Goal: Task Accomplishment & Management: Use online tool/utility

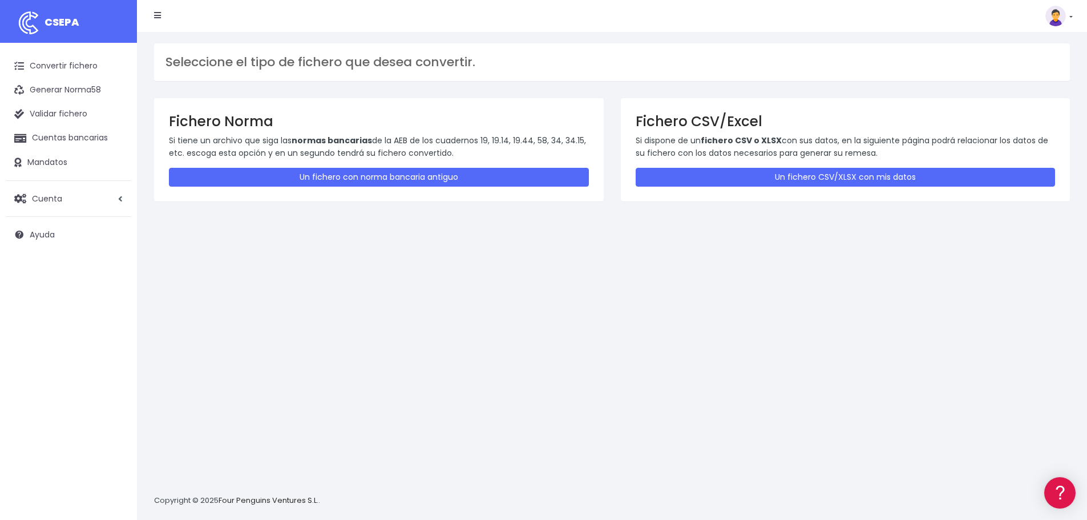
click at [343, 361] on div "Seleccione el tipo de fichero que desea convertir. Fichero Norma Si tiene un ar…" at bounding box center [612, 276] width 950 height 488
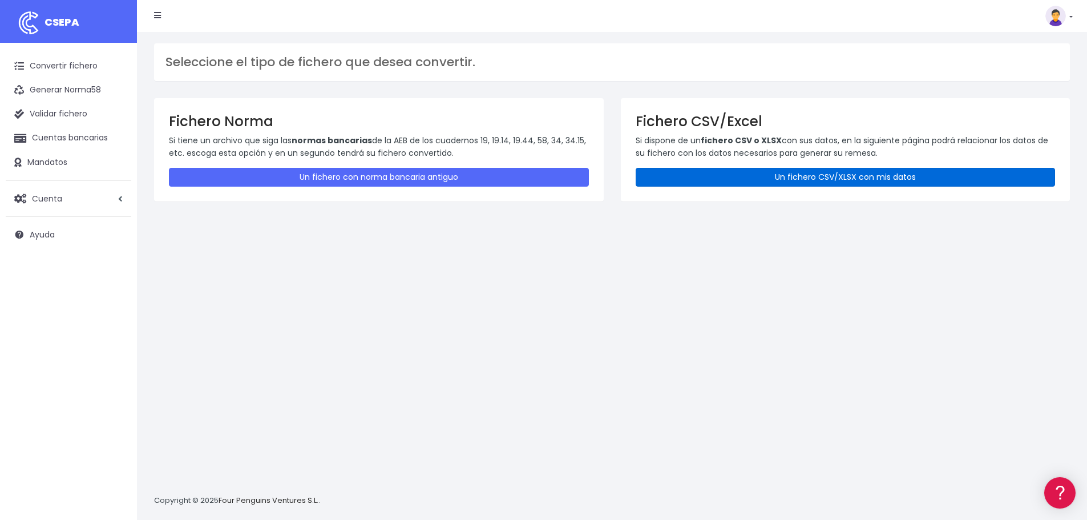
click at [780, 177] on link "Un fichero CSV/XLSX con mis datos" at bounding box center [846, 177] width 420 height 19
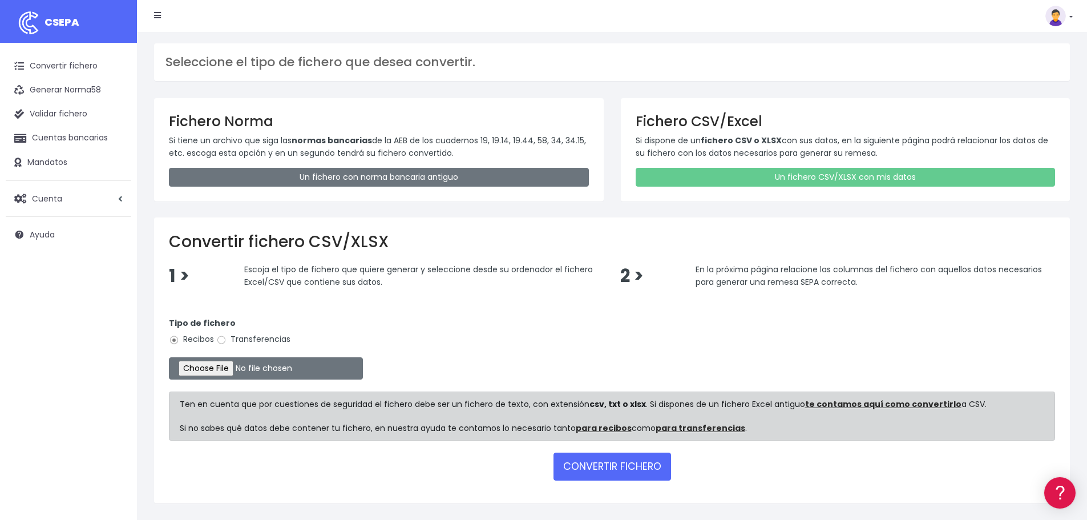
click at [230, 341] on label "Transferencias" at bounding box center [253, 339] width 74 height 12
click at [217, 338] on input "Transferencias" at bounding box center [221, 340] width 10 height 10
radio input "true"
click at [211, 369] on input "file" at bounding box center [266, 368] width 194 height 22
click at [231, 368] on input "file" at bounding box center [266, 368] width 194 height 22
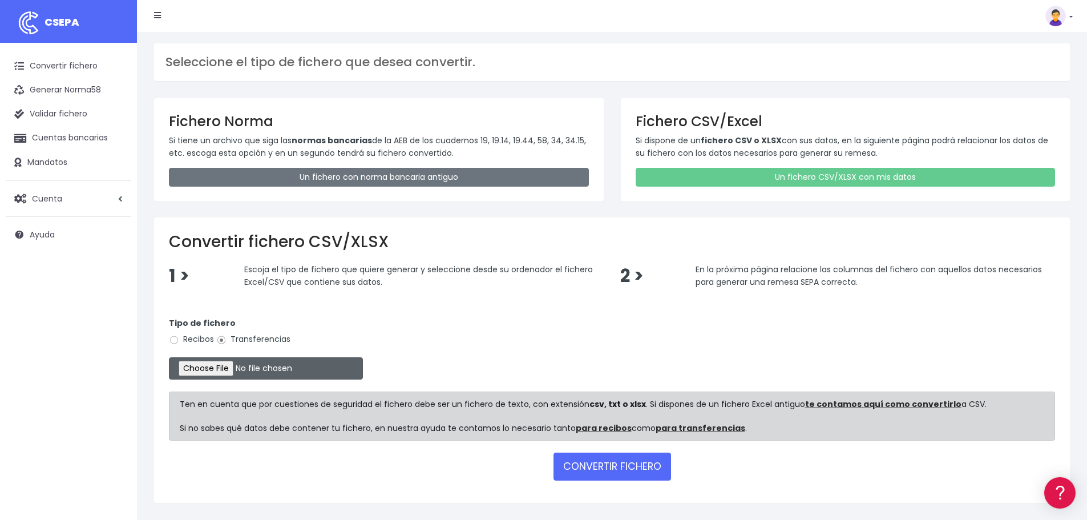
type input "C:\fakepath\0577 Transferencias varias MURIMAR 3.csv"
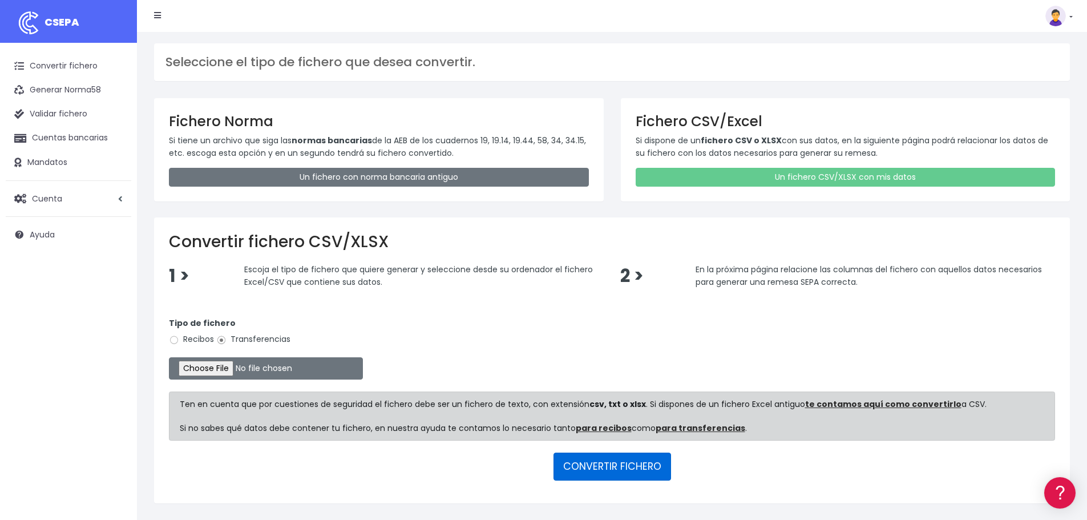
click at [596, 470] on button "CONVERTIR FICHERO" at bounding box center [613, 466] width 118 height 27
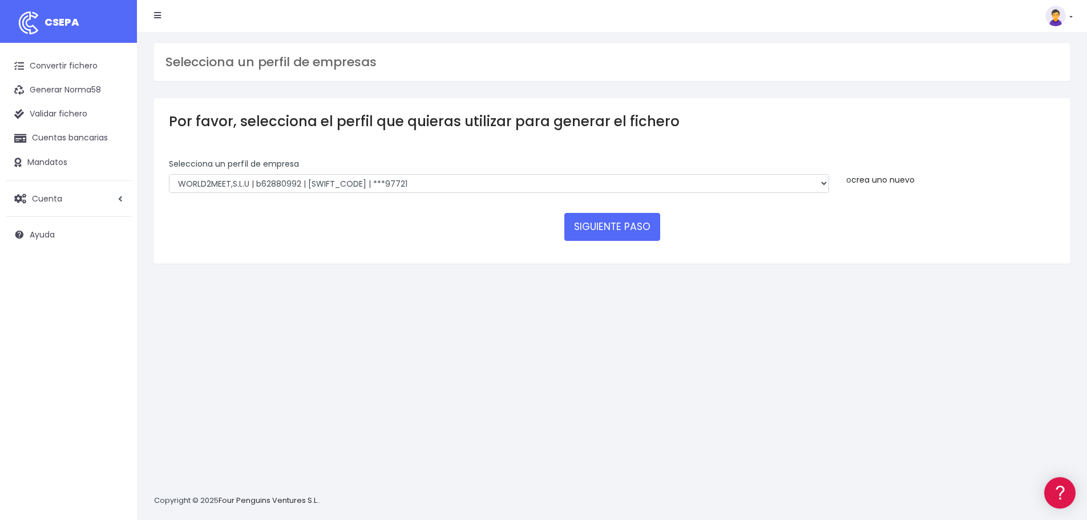
click at [900, 178] on link "crea uno nuevo" at bounding box center [882, 179] width 63 height 11
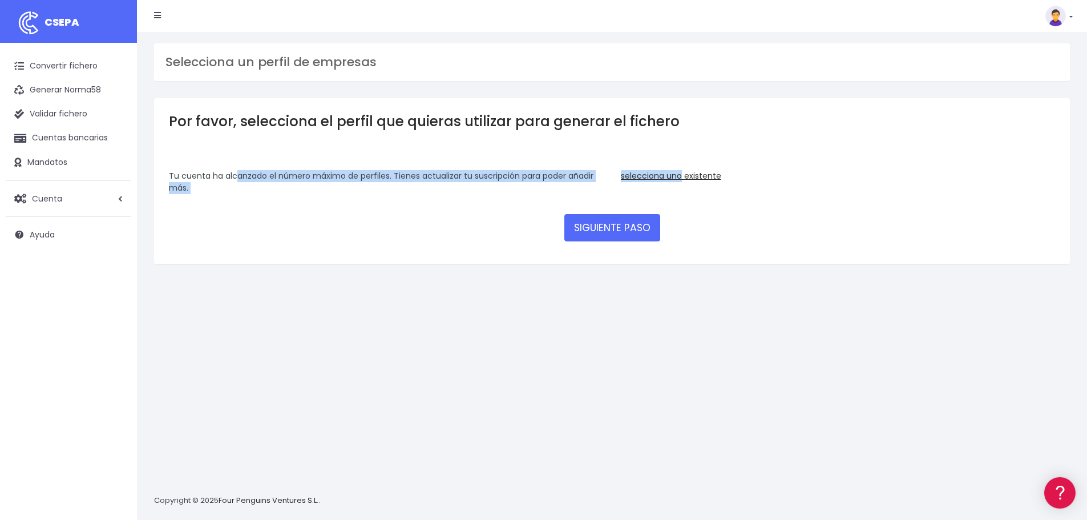
drag, startPoint x: 173, startPoint y: 174, endPoint x: 686, endPoint y: 183, distance: 512.6
click at [685, 174] on div "Tu cuenta ha alcanzado el número máximo de perfiles. Tienes actualizar tu suscr…" at bounding box center [611, 186] width 903 height 32
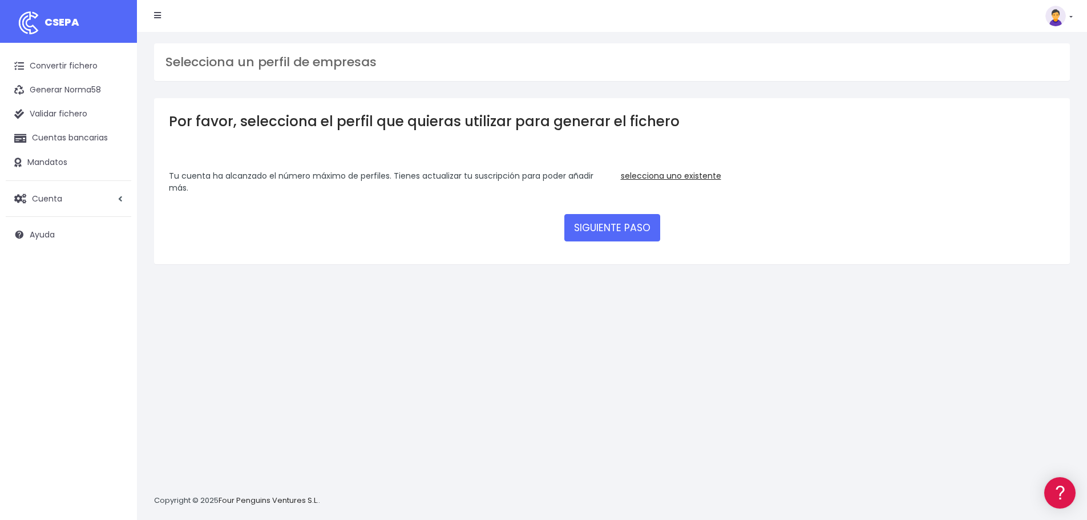
click at [470, 282] on div "Selecciona un perfil de empresas Por favor, selecciona el perfil que quieras ut…" at bounding box center [612, 276] width 950 height 488
click at [52, 64] on link "Convertir fichero" at bounding box center [69, 66] width 126 height 24
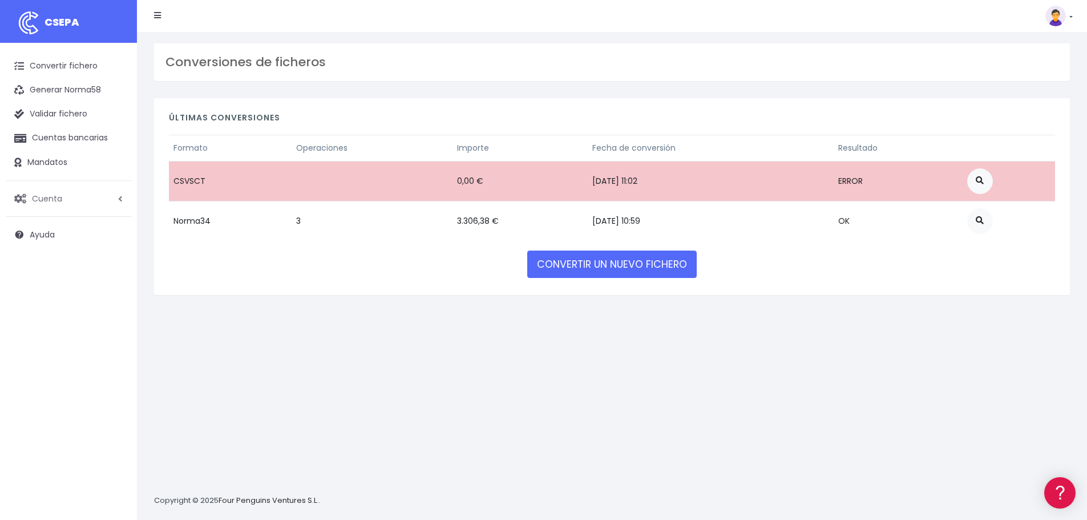
click at [47, 200] on span "Cuenta" at bounding box center [47, 197] width 30 height 11
click at [59, 225] on link "Perfiles" at bounding box center [74, 226] width 113 height 21
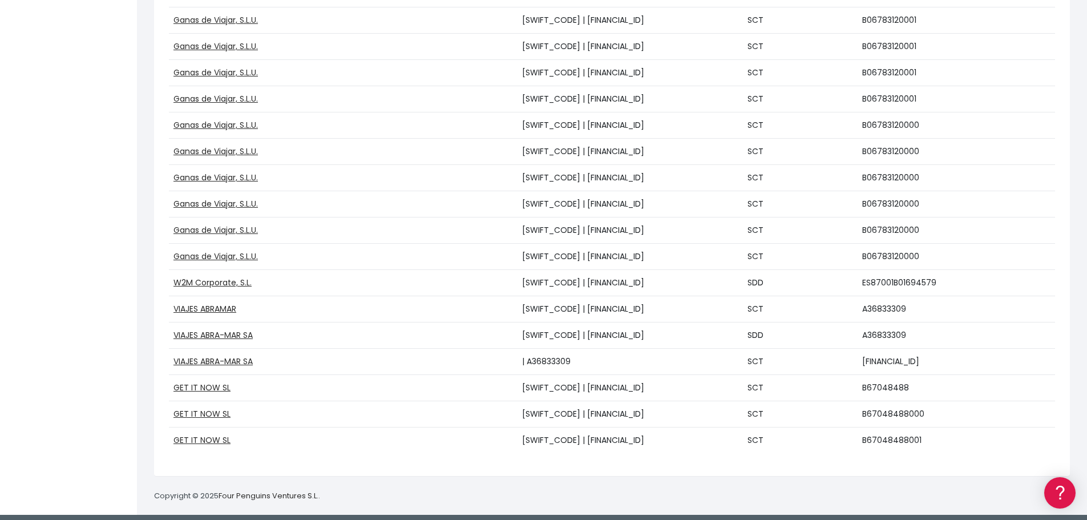
scroll to position [2973, 0]
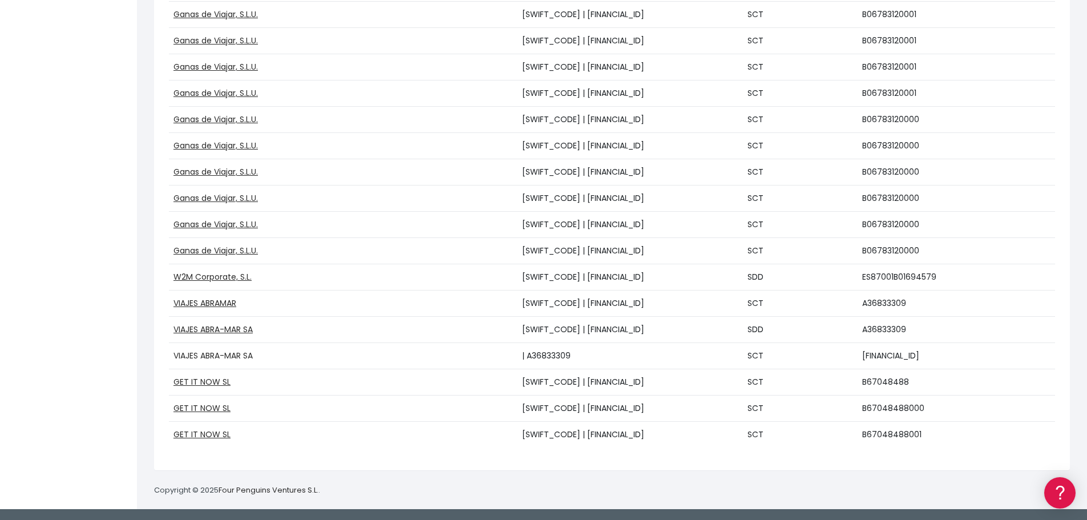
click at [203, 354] on link "VIAJES ABRA-MAR SA" at bounding box center [212, 355] width 79 height 11
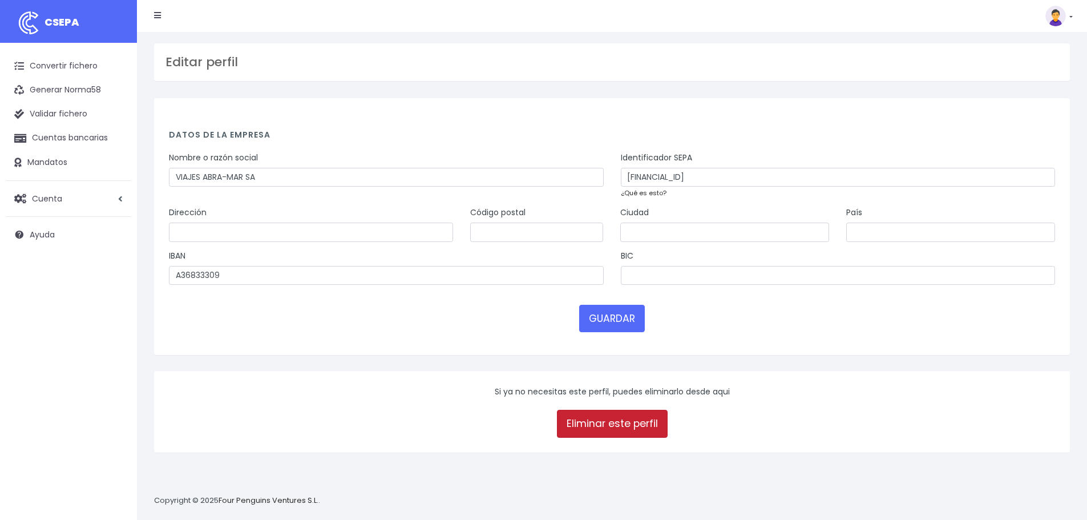
click at [604, 421] on link "Eliminar este perfil" at bounding box center [612, 423] width 111 height 27
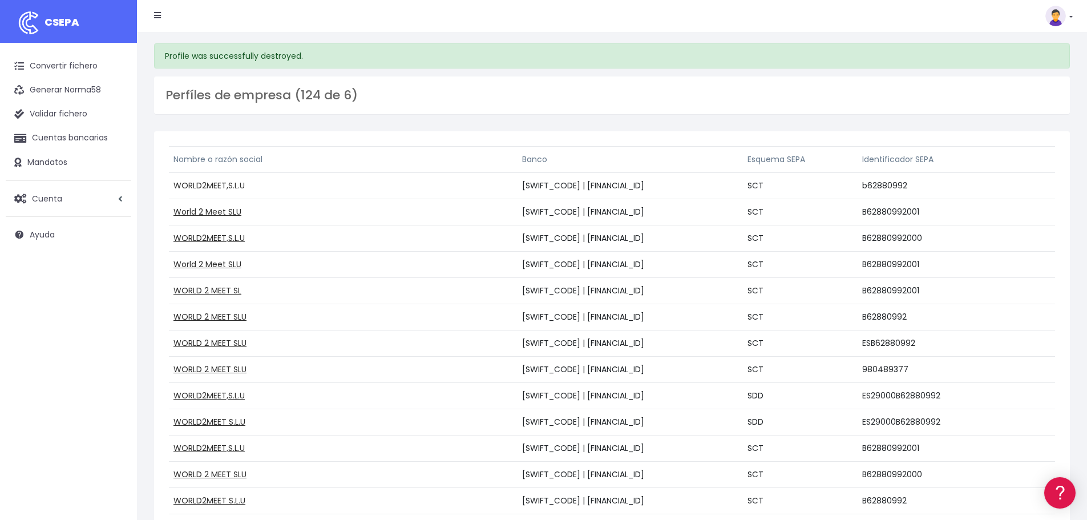
click at [187, 184] on link "WORLD2MEET,S.L.U" at bounding box center [208, 185] width 71 height 11
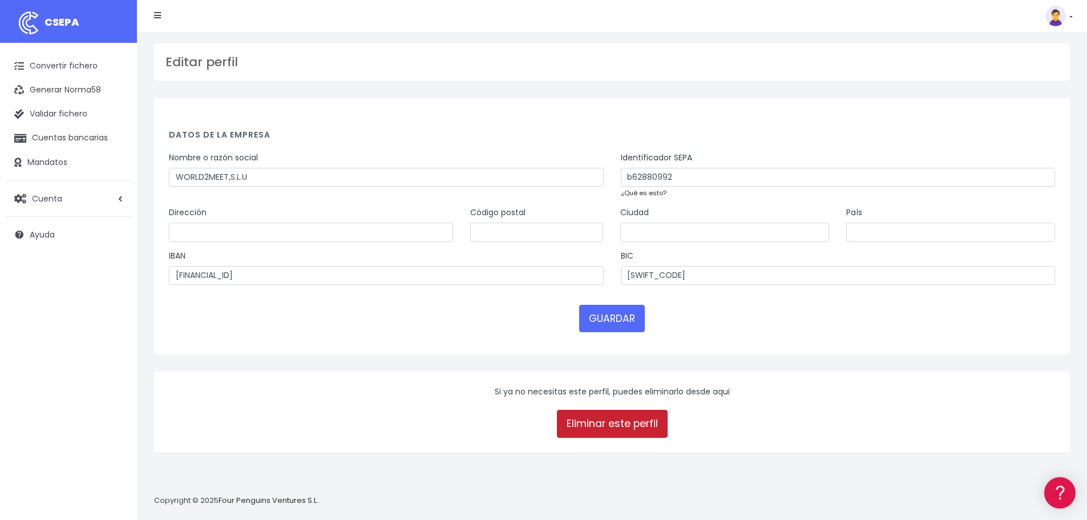
click at [643, 417] on link "Eliminar este perfil" at bounding box center [612, 423] width 111 height 27
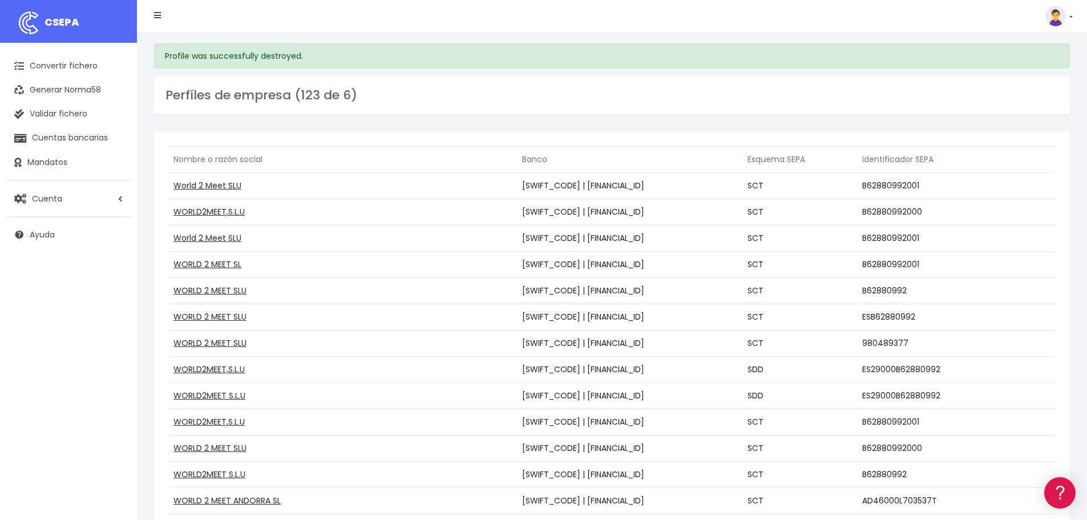
drag, startPoint x: 474, startPoint y: 234, endPoint x: 643, endPoint y: 236, distance: 168.9
click at [642, 235] on tr "World 2 Meet SLU BSABESBBXXX | ES3100815138660001207931 SCT B62880992001" at bounding box center [612, 238] width 886 height 26
drag, startPoint x: 443, startPoint y: 398, endPoint x: 666, endPoint y: 395, distance: 223.2
click at [666, 395] on tr "WORLD2MEET S.L.U BSABESBBXXX | ES9200815138620001207029 SDD ES29000B62880992" at bounding box center [612, 396] width 886 height 26
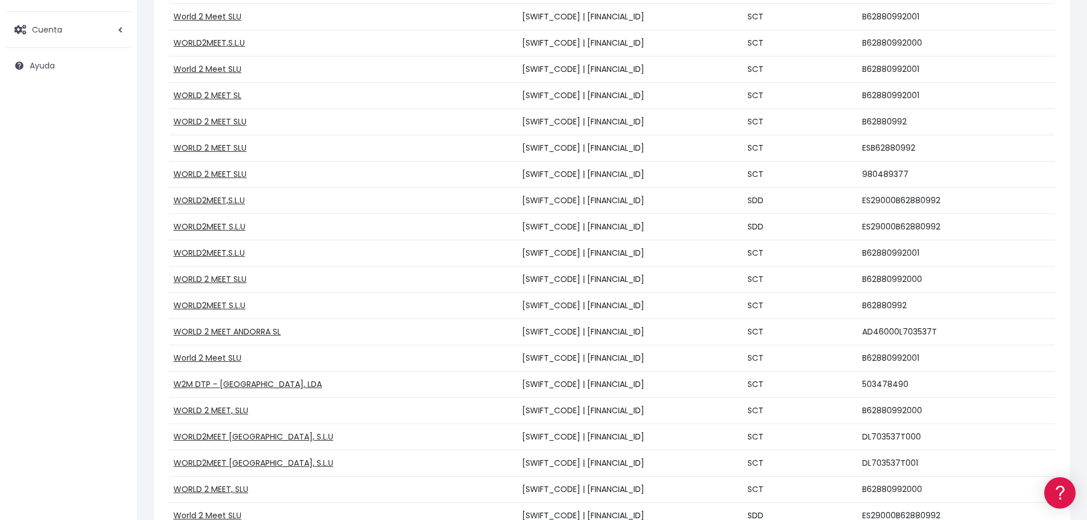
scroll to position [171, 0]
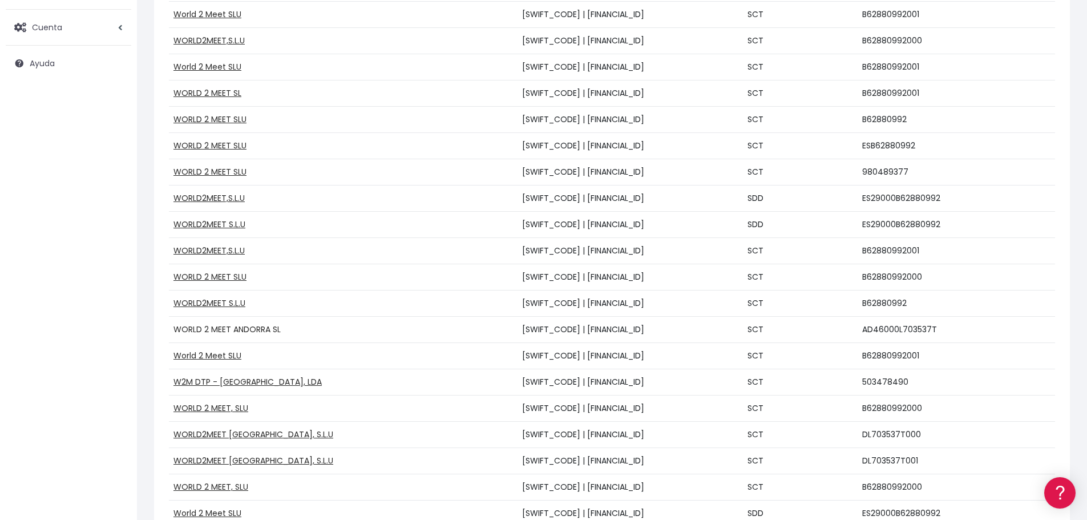
click at [215, 324] on link "WORLD 2 MEET ANDORRA SL" at bounding box center [226, 329] width 107 height 11
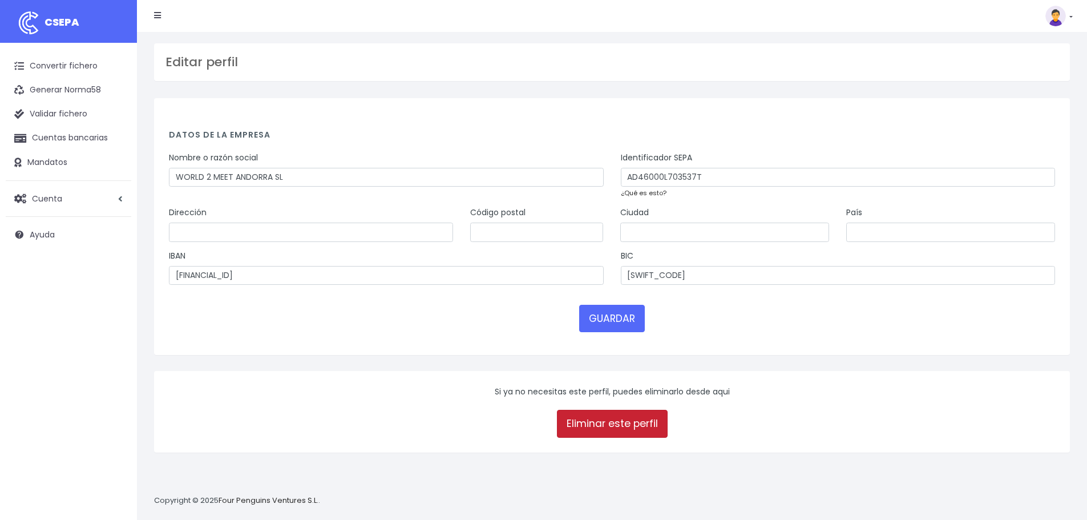
click at [588, 427] on link "Eliminar este perfil" at bounding box center [612, 423] width 111 height 27
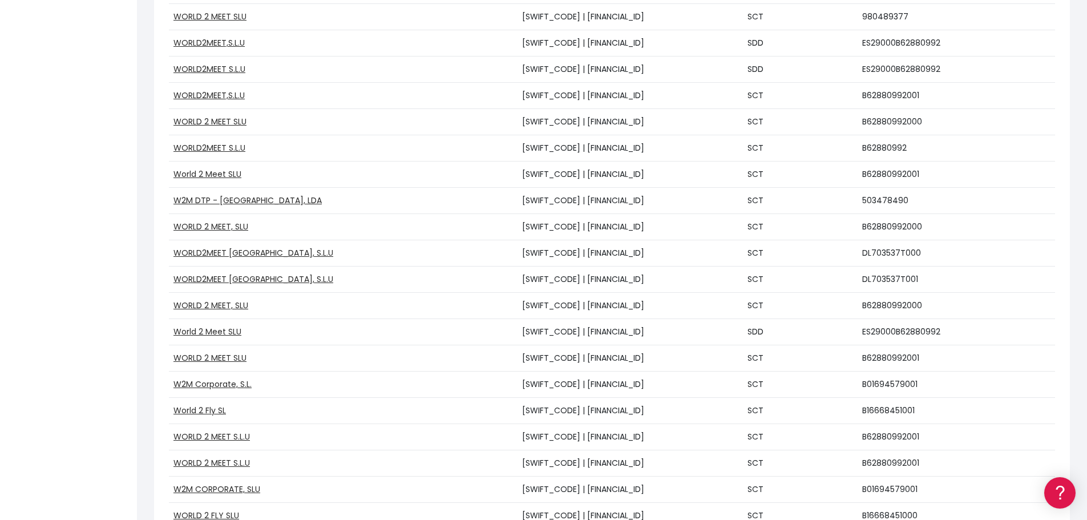
scroll to position [342, 0]
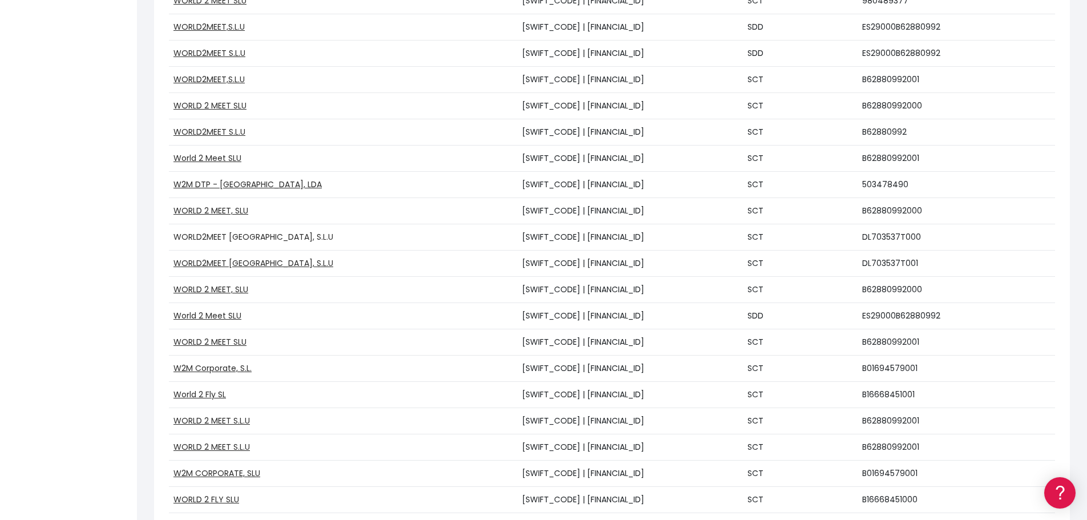
click at [221, 239] on link "WORLD2MEET [GEOGRAPHIC_DATA], S.L.U" at bounding box center [253, 236] width 160 height 11
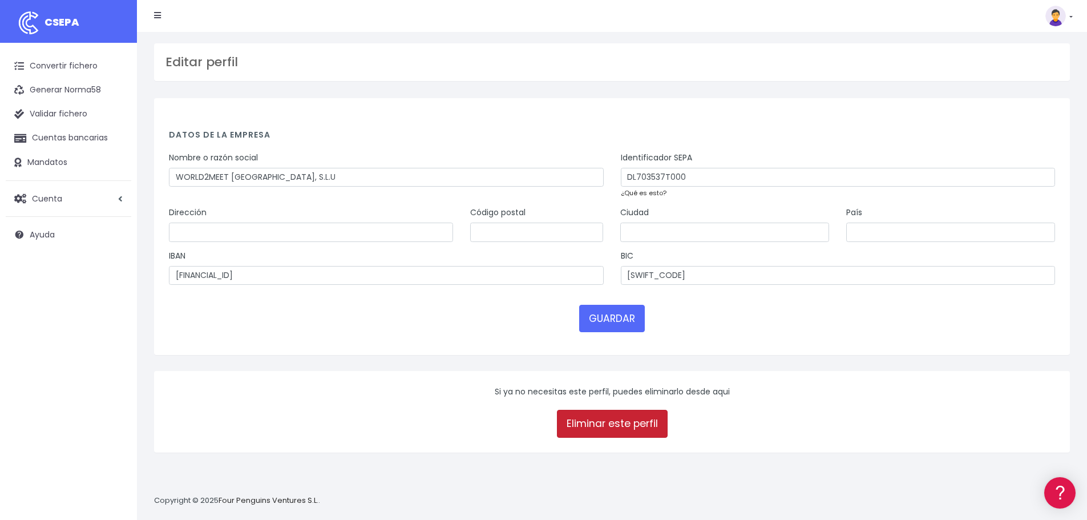
click at [617, 429] on link "Eliminar este perfil" at bounding box center [612, 423] width 111 height 27
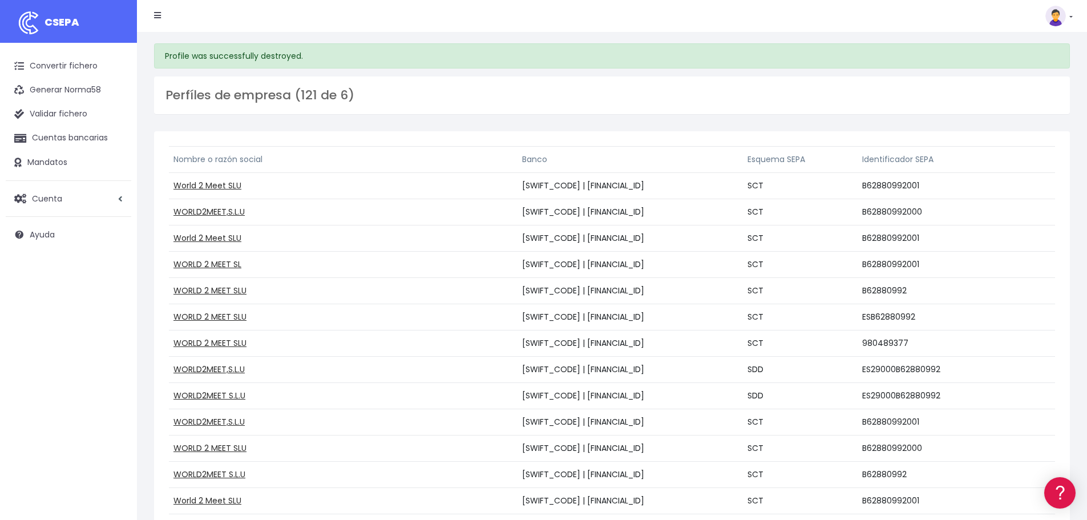
scroll to position [399, 0]
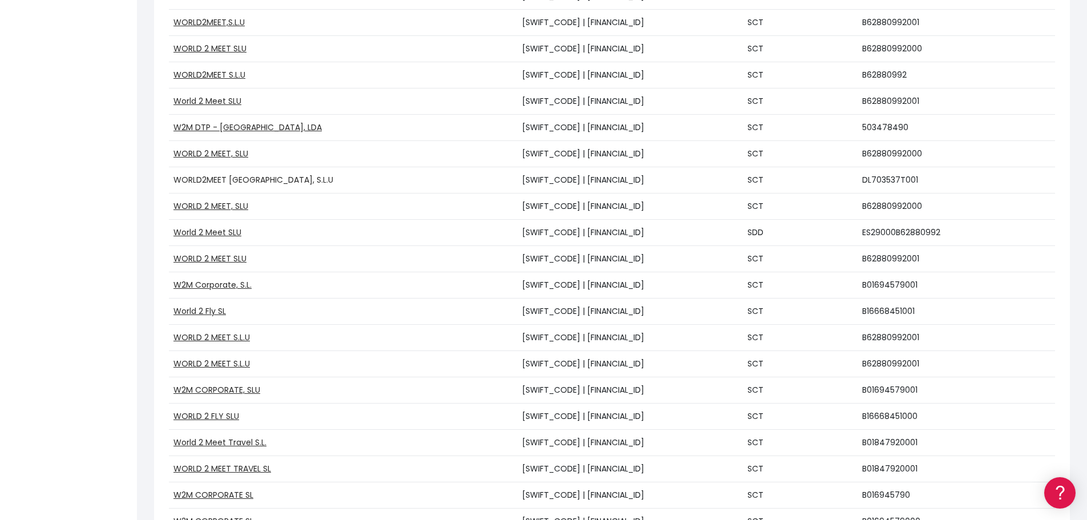
click at [214, 182] on link "WORLD2MEET ANDORRA, S.L.U" at bounding box center [253, 179] width 160 height 11
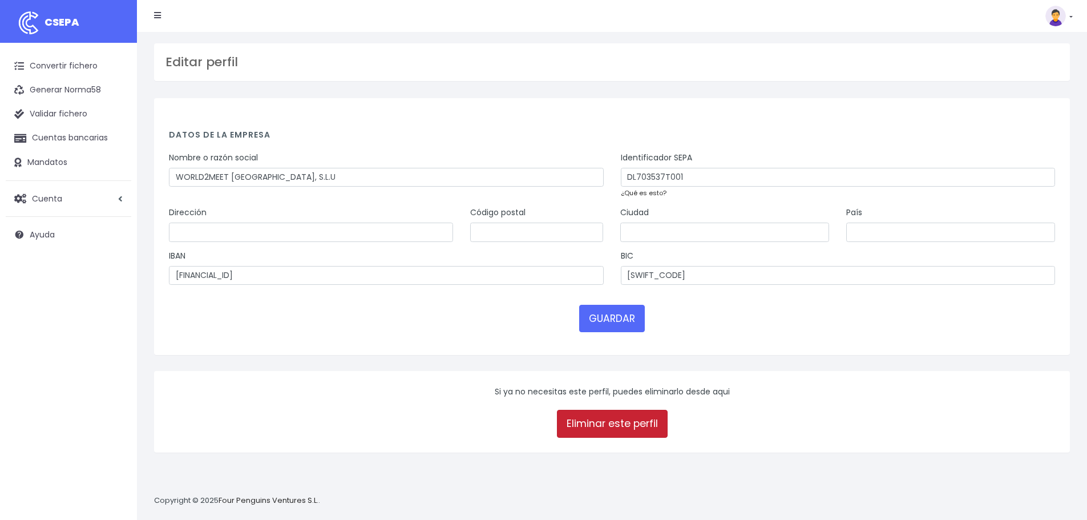
click at [645, 433] on link "Eliminar este perfil" at bounding box center [612, 423] width 111 height 27
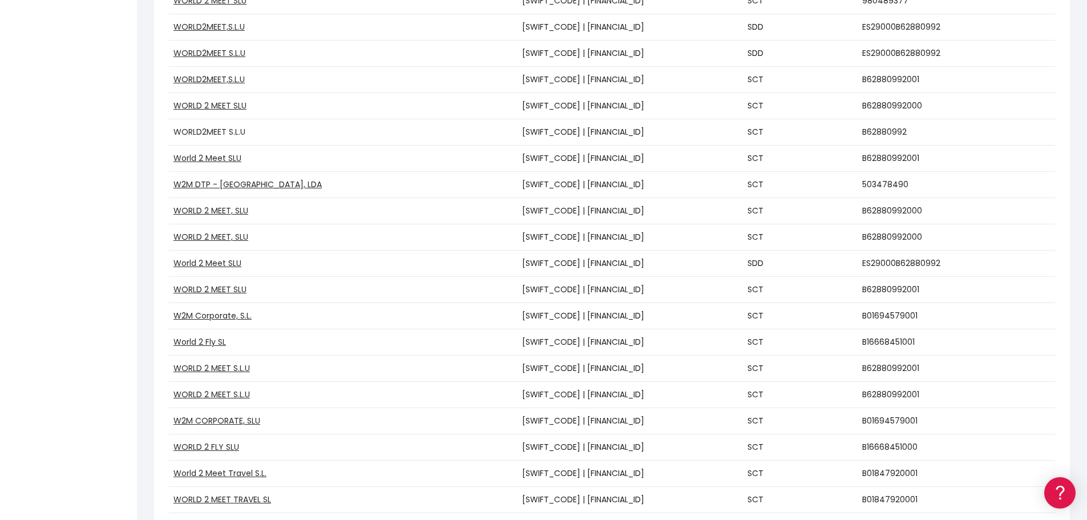
click at [233, 131] on link "WORLD2MEET S.L.U" at bounding box center [209, 131] width 72 height 11
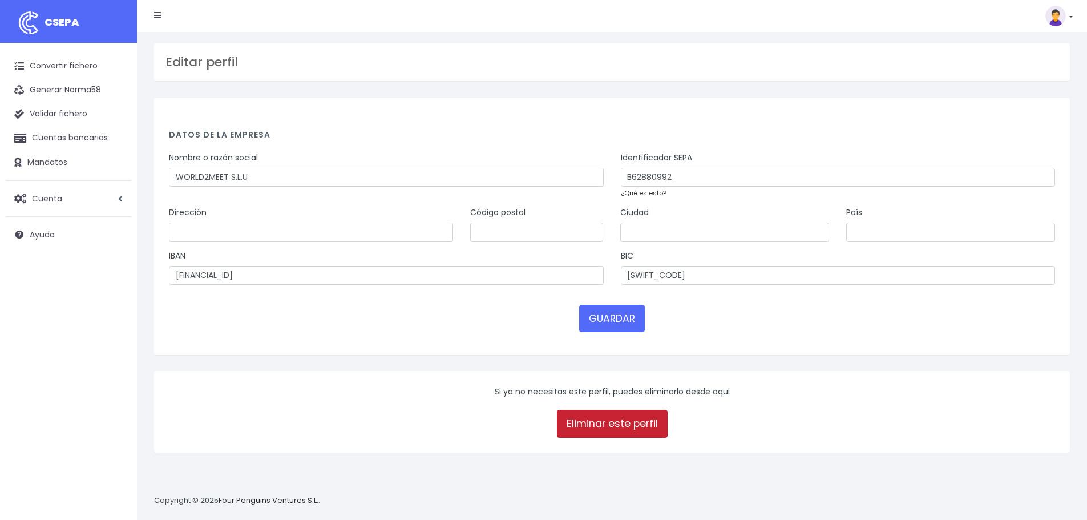
drag, startPoint x: 610, startPoint y: 426, endPoint x: 576, endPoint y: 41, distance: 386.2
click at [611, 425] on link "Eliminar este perfil" at bounding box center [612, 423] width 111 height 27
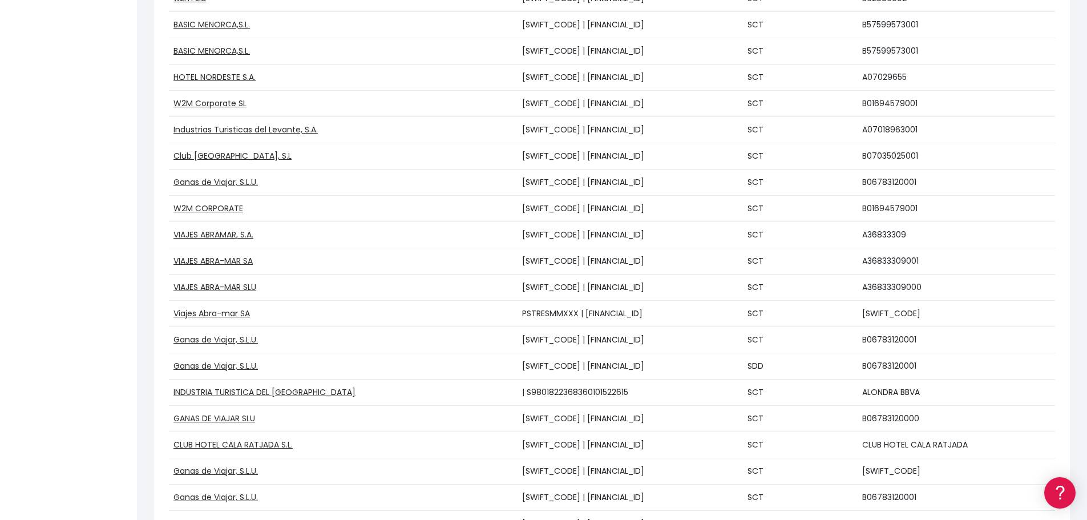
scroll to position [2849, 0]
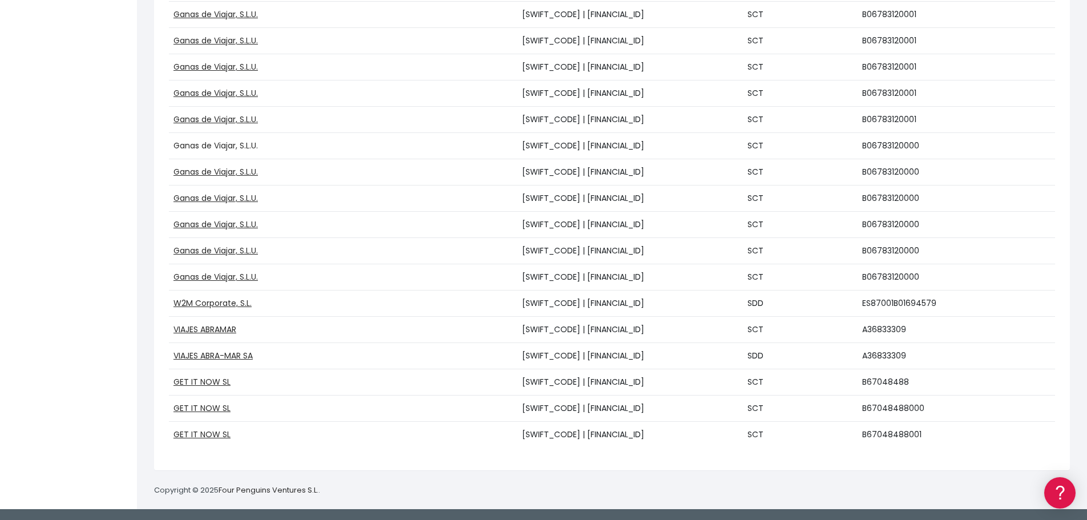
click at [200, 141] on link "Ganas de Viajar, S.L.U." at bounding box center [215, 145] width 84 height 11
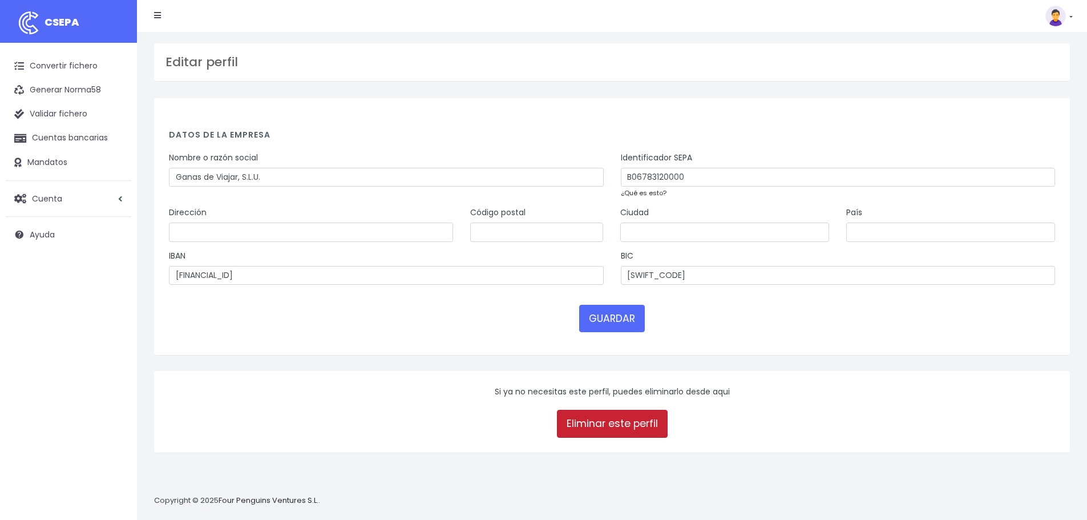
drag, startPoint x: 592, startPoint y: 426, endPoint x: 583, endPoint y: 42, distance: 384.8
click at [594, 426] on link "Eliminar este perfil" at bounding box center [612, 423] width 111 height 27
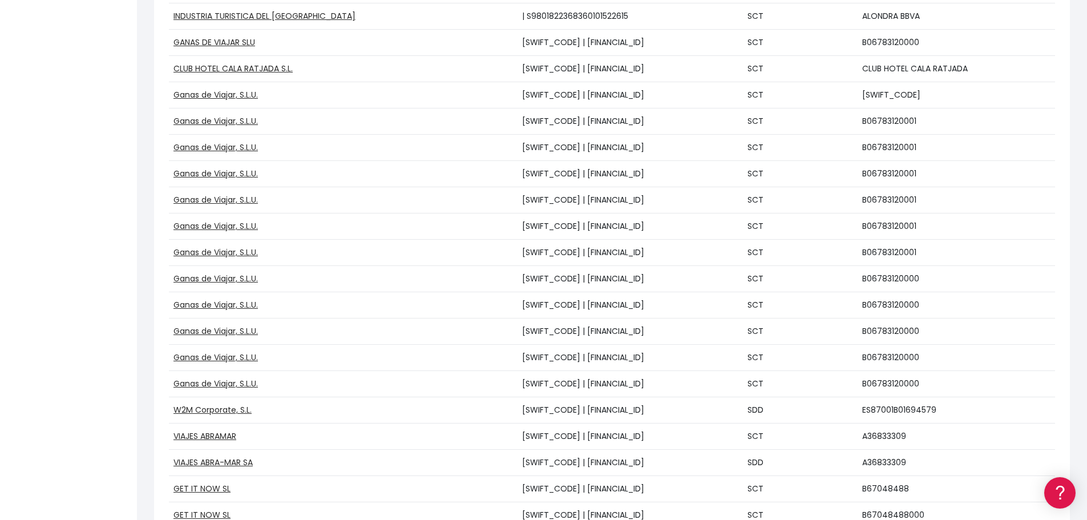
scroll to position [2823, 0]
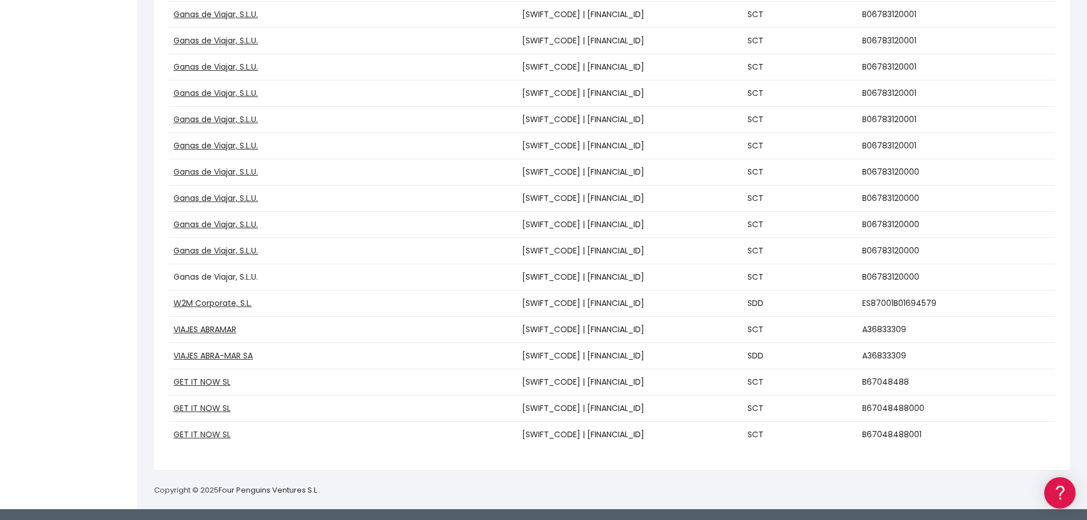
click at [235, 276] on link "Ganas de Viajar, S.L.U." at bounding box center [215, 276] width 84 height 11
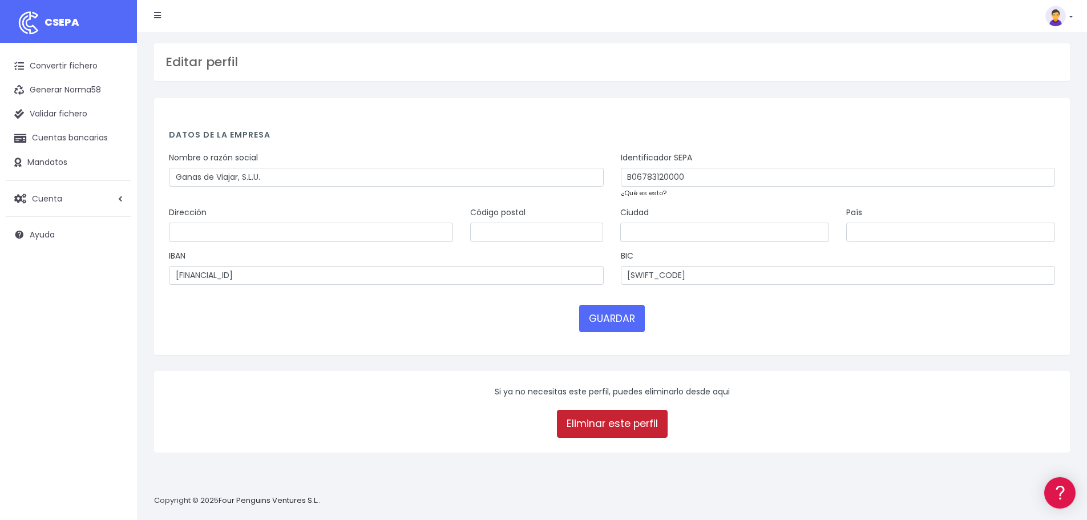
click at [596, 419] on link "Eliminar este perfil" at bounding box center [612, 423] width 111 height 27
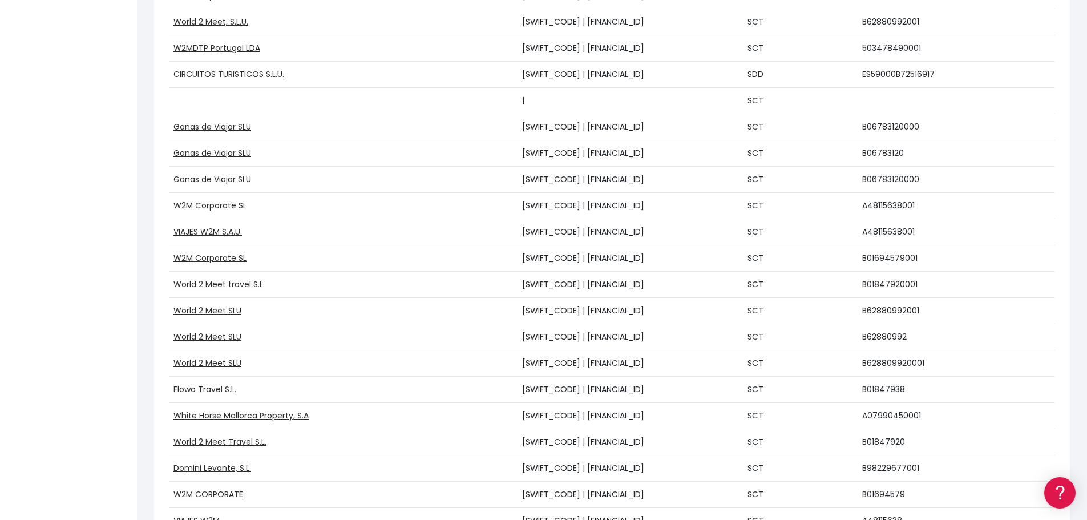
scroll to position [1598, 0]
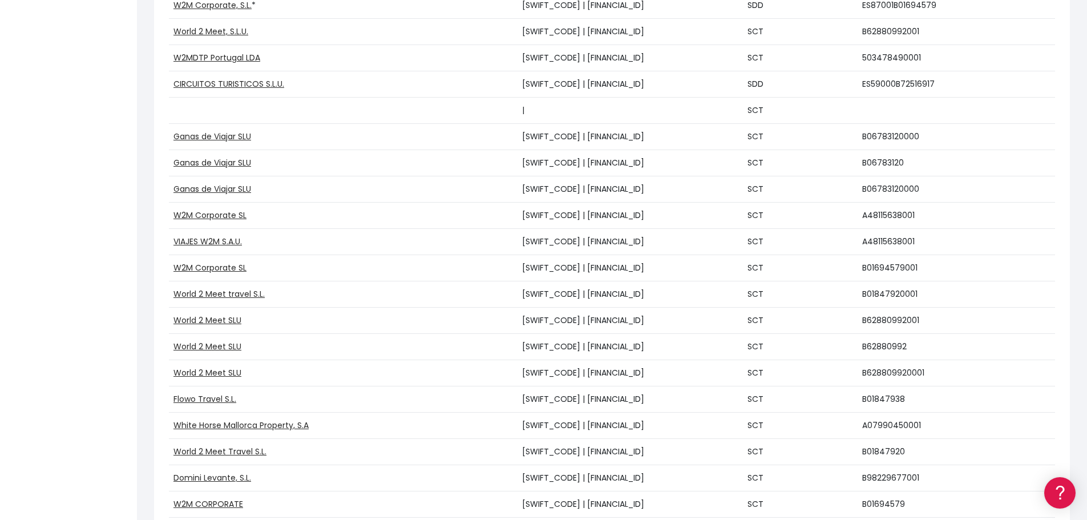
click at [341, 109] on td at bounding box center [343, 111] width 349 height 26
click at [244, 111] on td at bounding box center [343, 111] width 349 height 26
click at [202, 112] on td at bounding box center [343, 111] width 349 height 26
click at [471, 106] on td at bounding box center [343, 111] width 349 height 26
click at [518, 109] on td "|" at bounding box center [631, 111] width 226 height 26
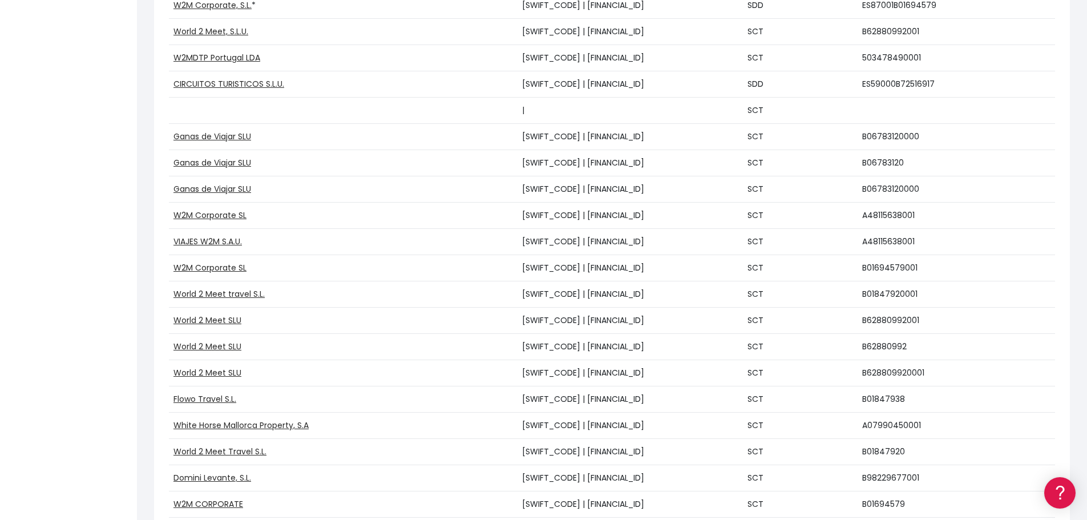
click at [518, 109] on td "|" at bounding box center [631, 111] width 226 height 26
click at [776, 110] on td "SCT" at bounding box center [800, 111] width 115 height 26
click at [212, 164] on link "Ganas de Viajar SLU" at bounding box center [212, 162] width 78 height 11
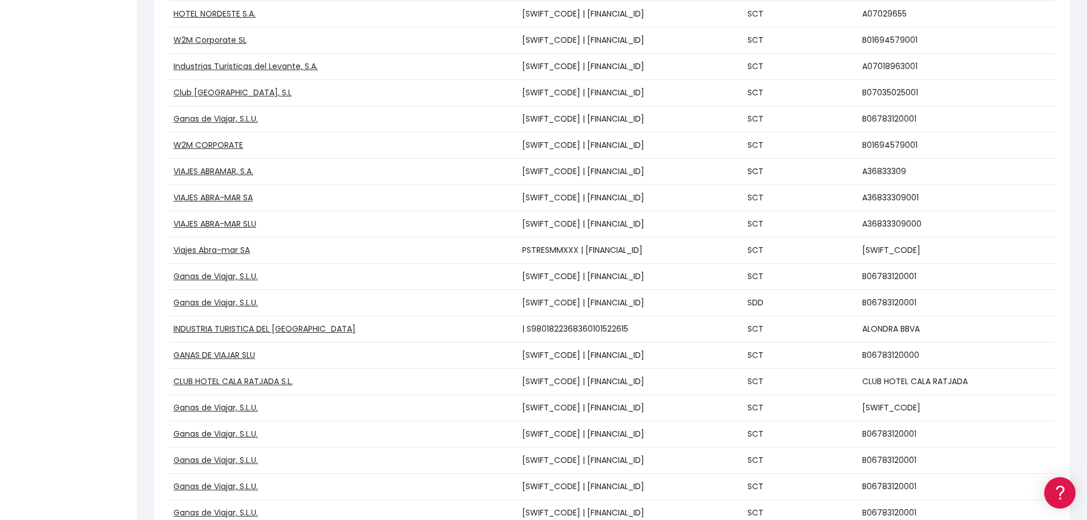
scroll to position [2397, 0]
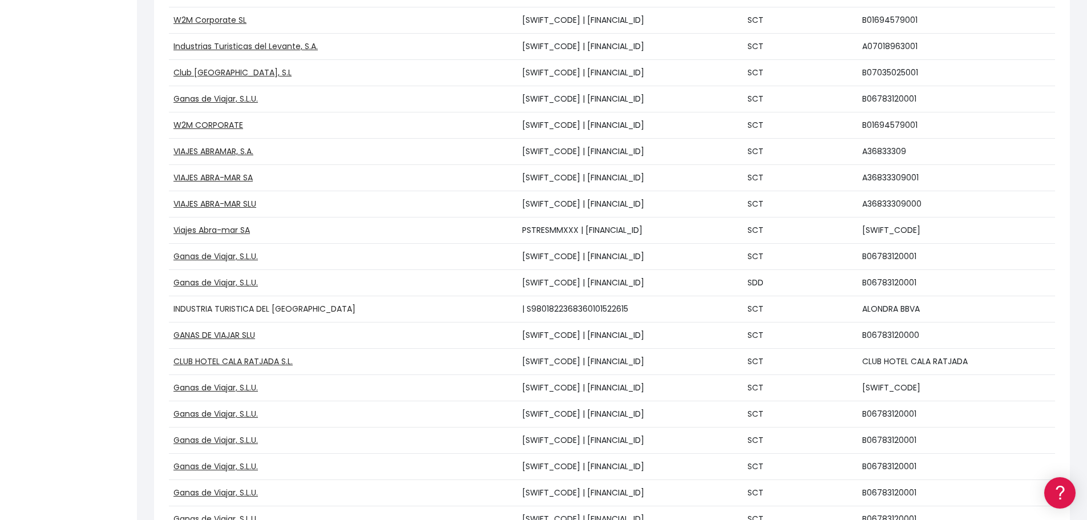
click at [299, 307] on link "INDUSTRIA TURISTICA DEL [GEOGRAPHIC_DATA]" at bounding box center [264, 308] width 182 height 11
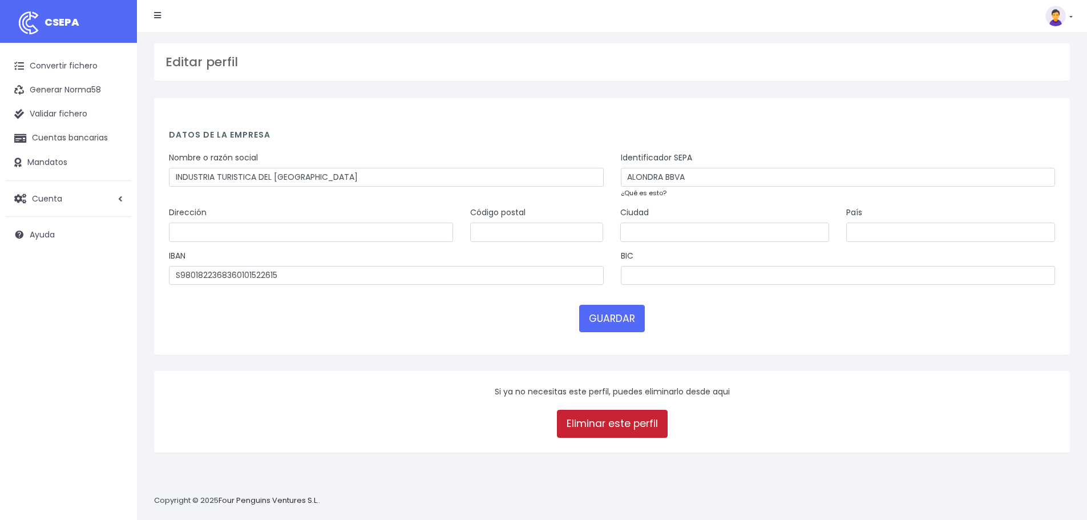
drag, startPoint x: 603, startPoint y: 418, endPoint x: 598, endPoint y: 38, distance: 380.1
click at [603, 418] on link "Eliminar este perfil" at bounding box center [612, 423] width 111 height 27
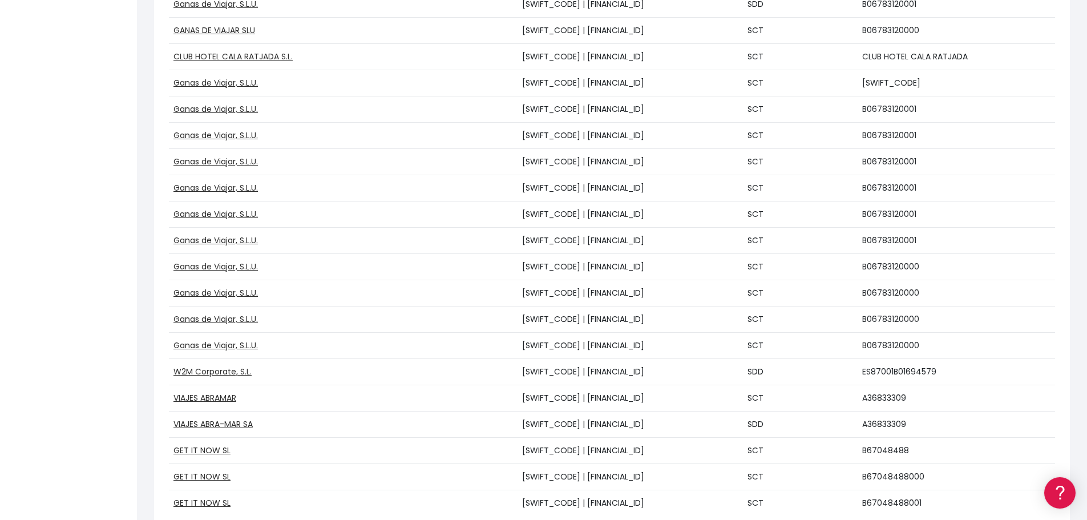
scroll to position [2744, 0]
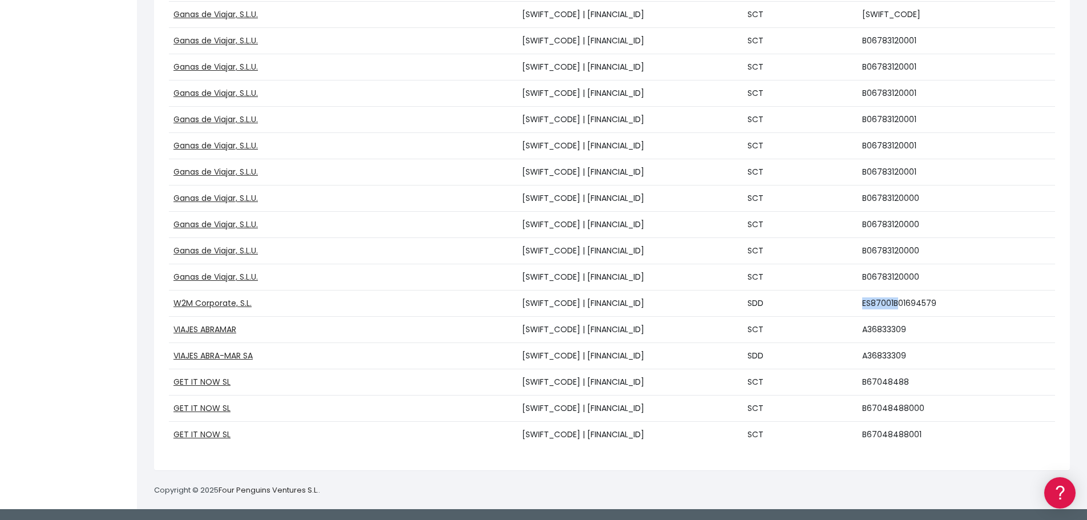
drag, startPoint x: 865, startPoint y: 302, endPoint x: 900, endPoint y: 300, distance: 34.9
click at [900, 300] on td "ES87001B01694579" at bounding box center [956, 303] width 197 height 26
click at [219, 302] on link "W2M Corporate, S.L." at bounding box center [212, 302] width 78 height 11
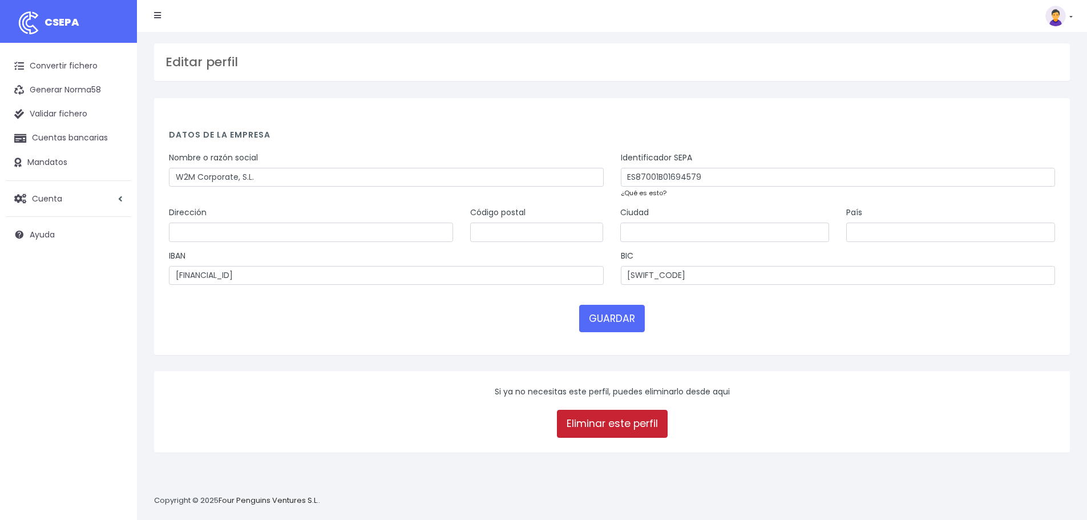
click at [610, 417] on link "Eliminar este perfil" at bounding box center [612, 423] width 111 height 27
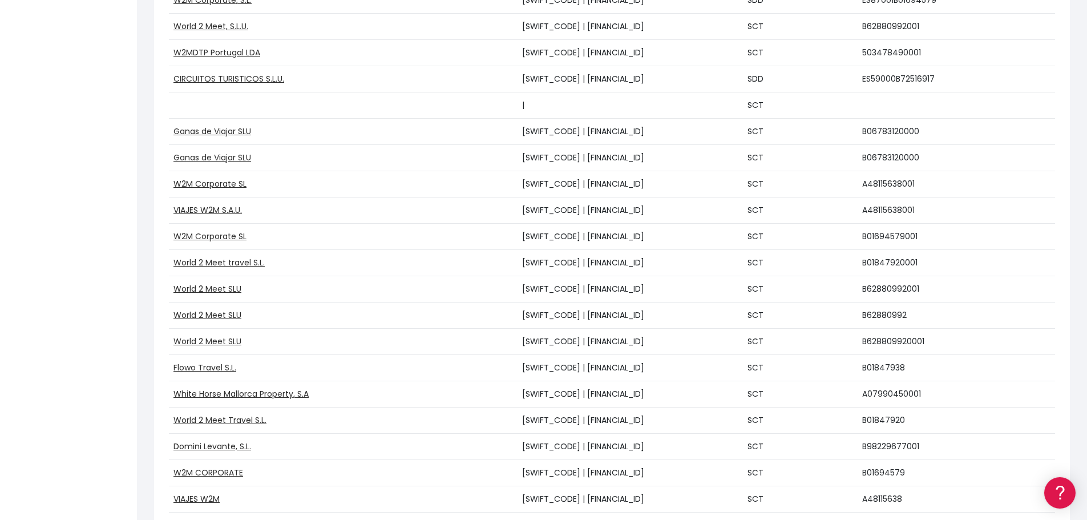
scroll to position [1598, 0]
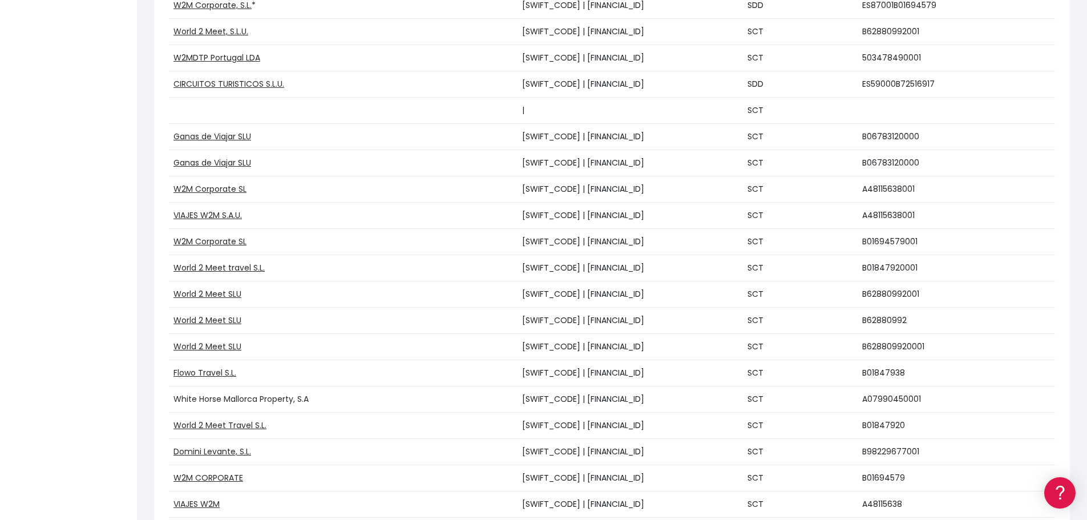
click at [211, 399] on link "White Horse Mallorca Property, S.A" at bounding box center [240, 398] width 135 height 11
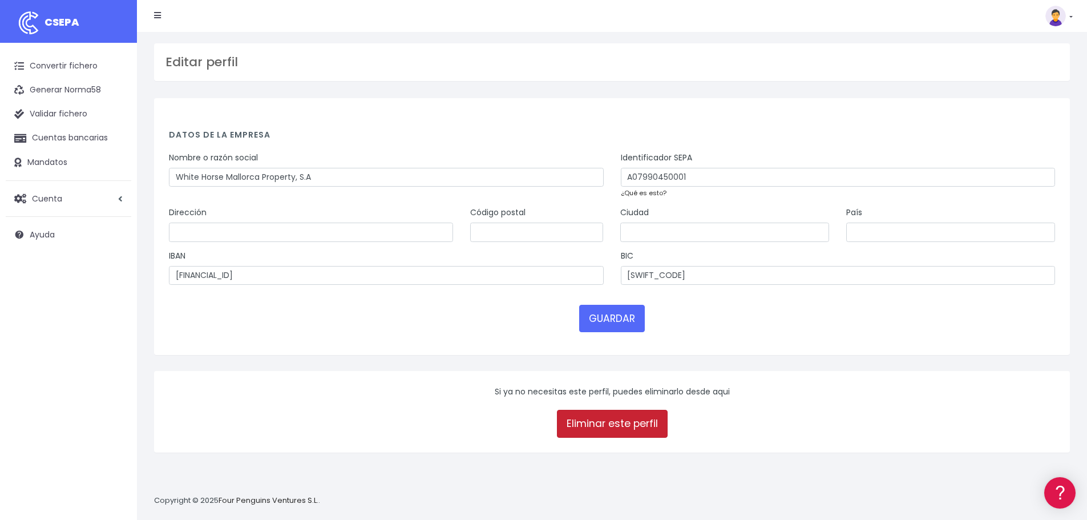
click at [603, 425] on link "Eliminar este perfil" at bounding box center [612, 423] width 111 height 27
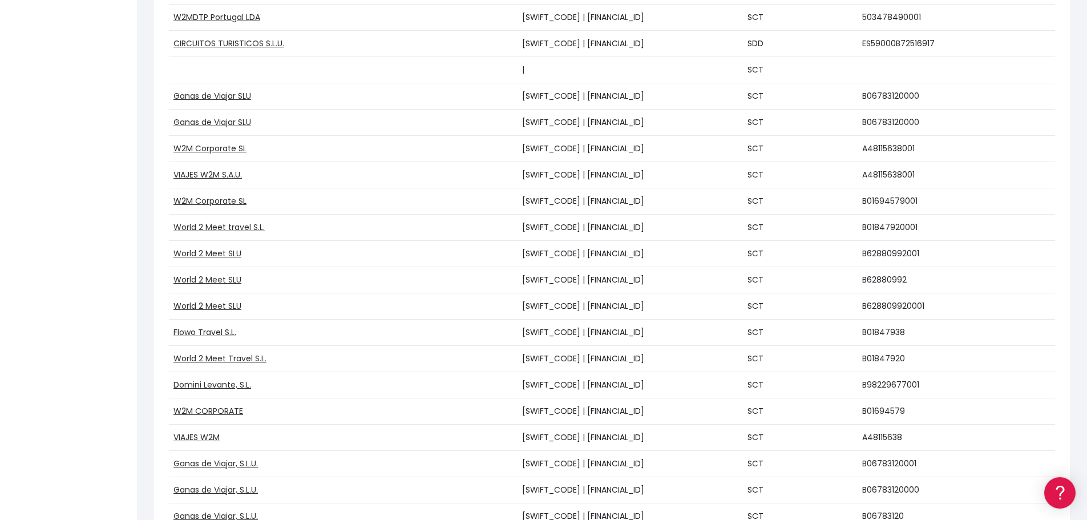
scroll to position [1655, 0]
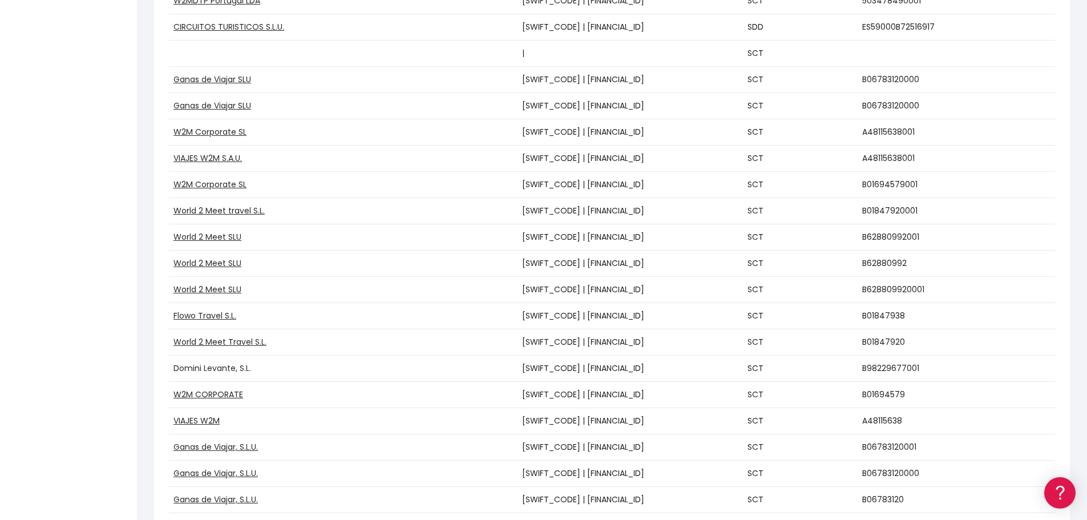
click at [203, 369] on link "Domini Levante, S.L." at bounding box center [212, 367] width 78 height 11
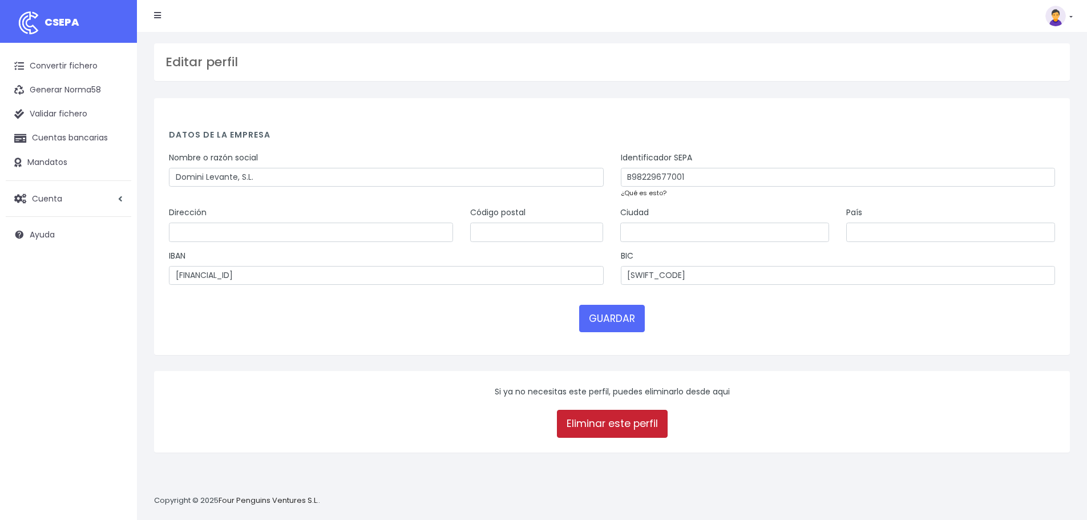
click at [620, 426] on link "Eliminar este perfil" at bounding box center [612, 423] width 111 height 27
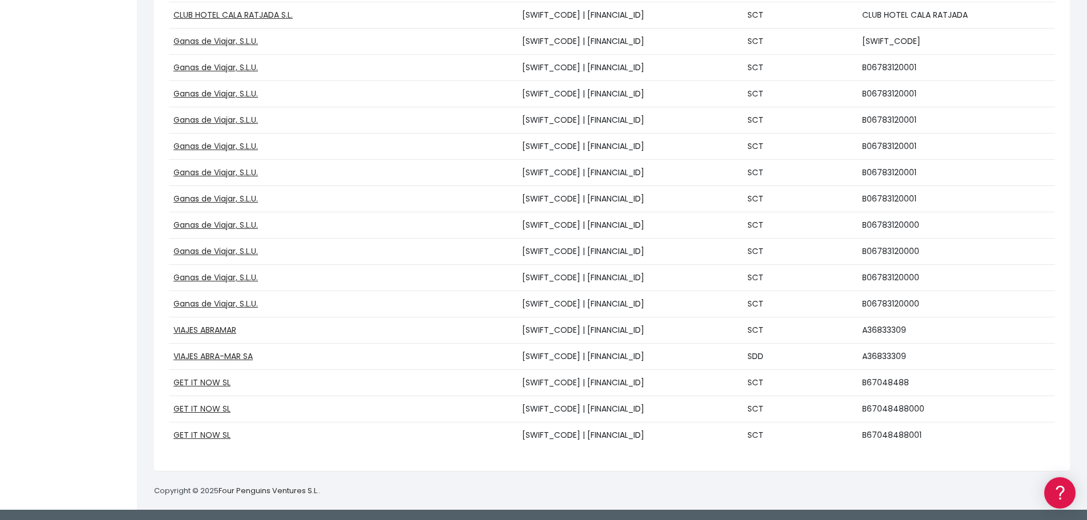
scroll to position [2665, 0]
click at [229, 356] on link "VIAJES ABRA-MAR SA" at bounding box center [212, 355] width 79 height 11
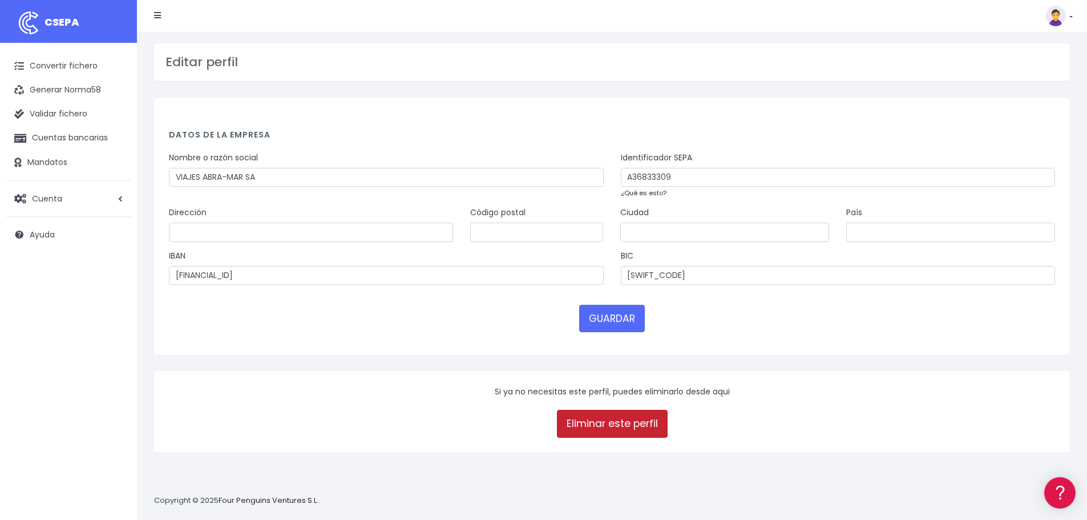
click at [631, 416] on link "Eliminar este perfil" at bounding box center [612, 423] width 111 height 27
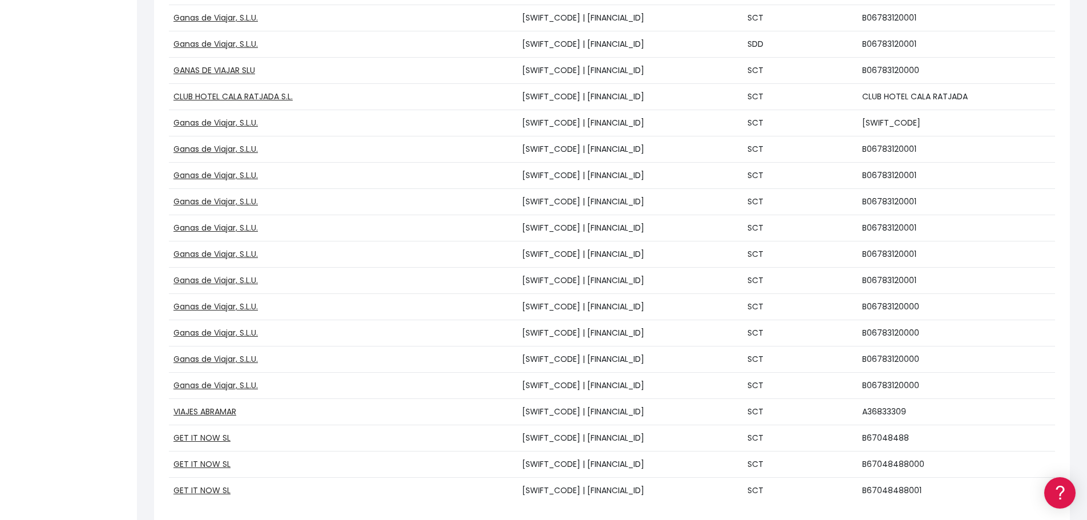
scroll to position [2639, 0]
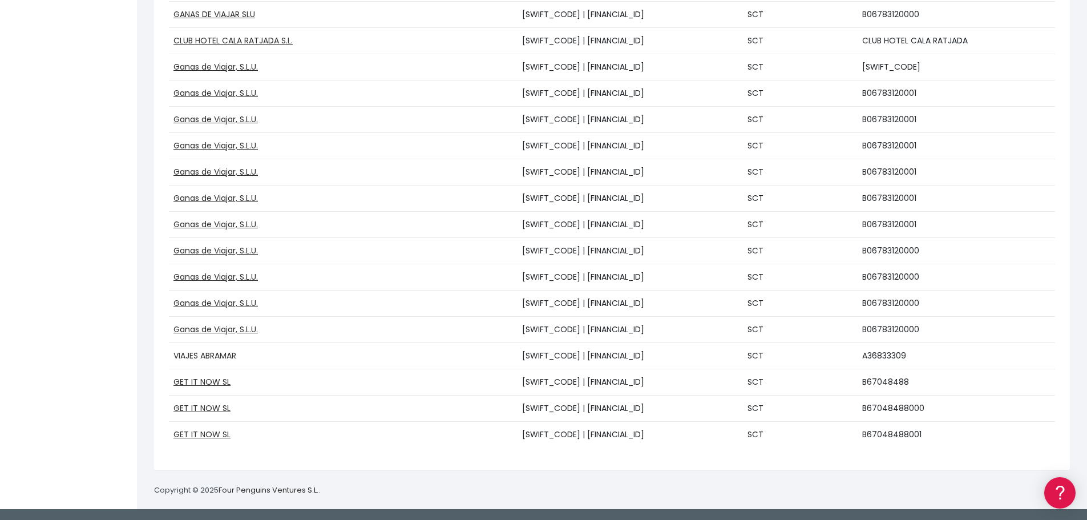
click at [202, 356] on link "VIAJES ABRAMAR" at bounding box center [204, 355] width 63 height 11
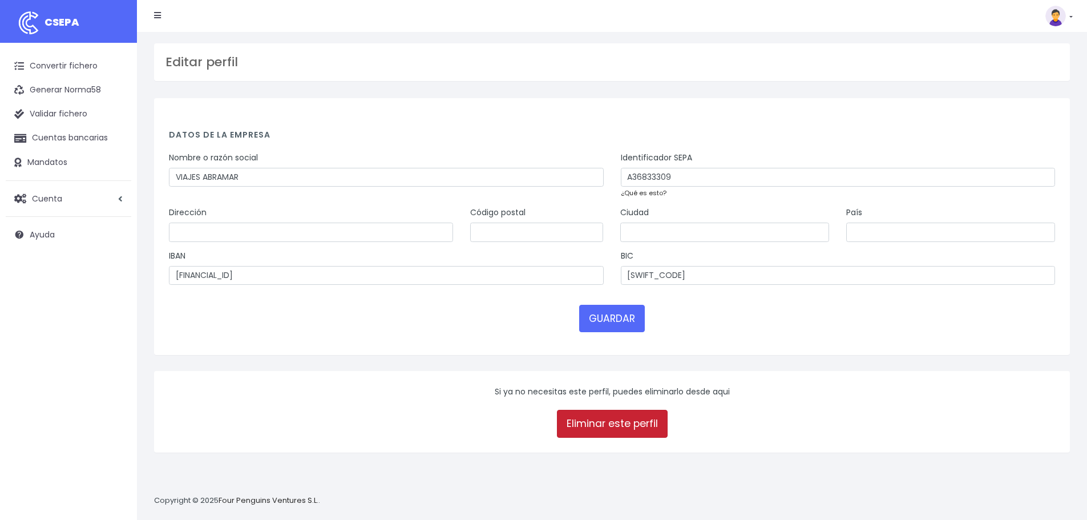
click at [584, 423] on link "Eliminar este perfil" at bounding box center [612, 423] width 111 height 27
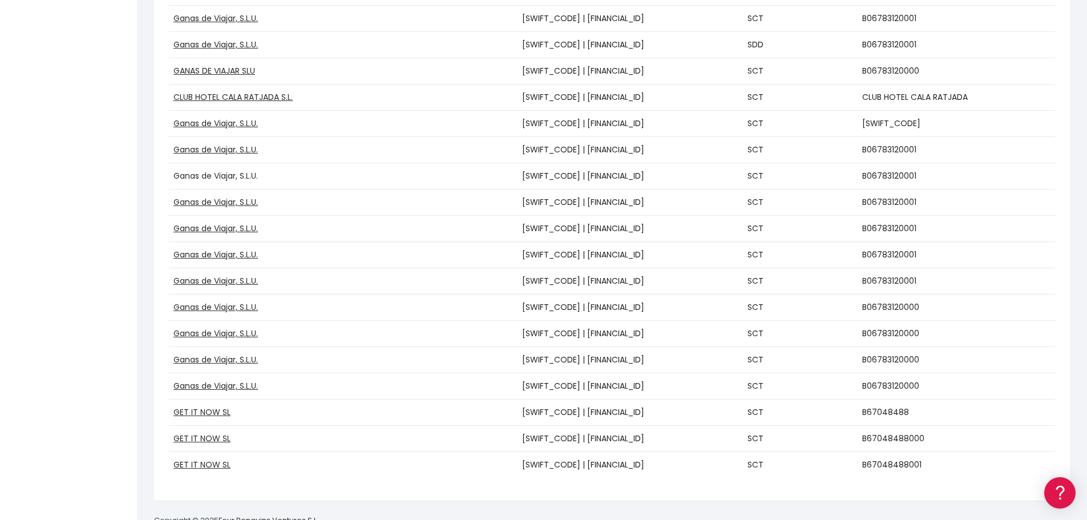
scroll to position [2556, 0]
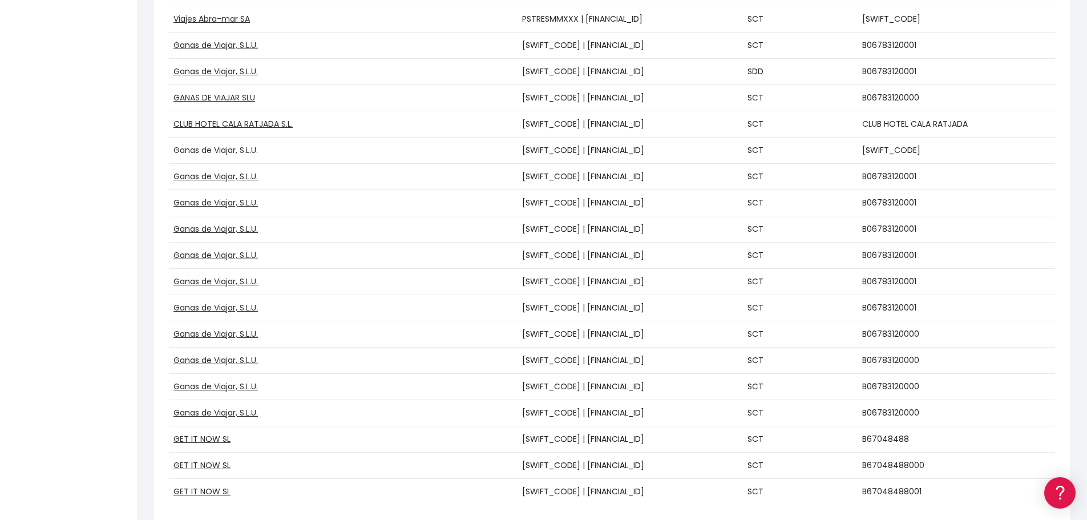
click at [222, 149] on link "Ganas de Viajar, S.L.U." at bounding box center [215, 149] width 84 height 11
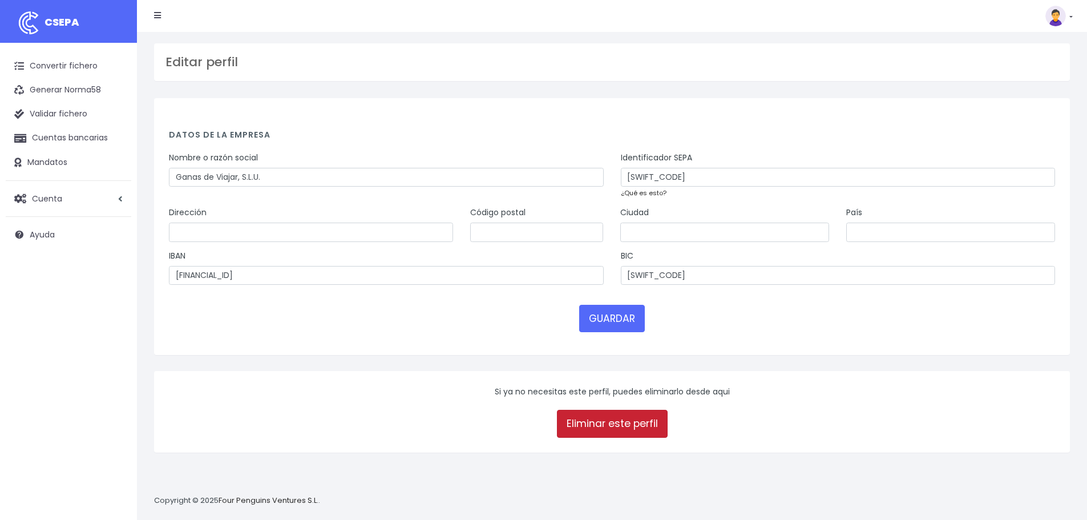
click at [614, 418] on link "Eliminar este perfil" at bounding box center [612, 423] width 111 height 27
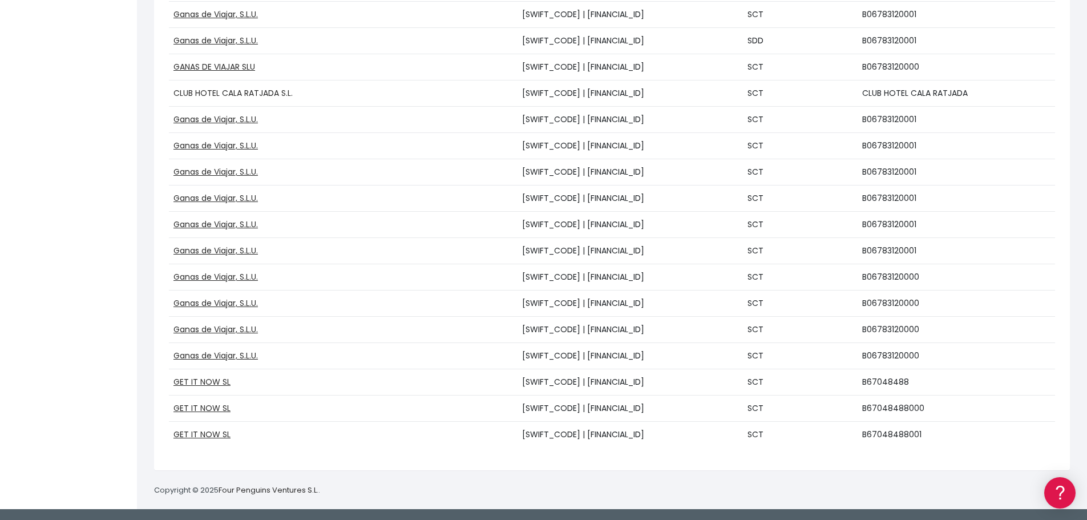
click at [249, 93] on link "CLUB HOTEL CALA RATJADA S.L." at bounding box center [232, 92] width 119 height 11
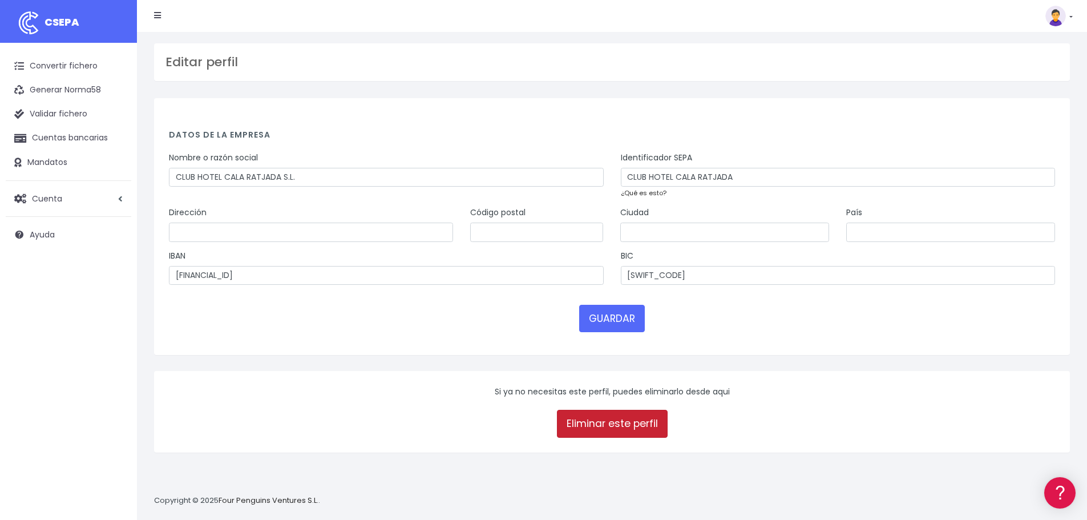
click at [625, 419] on link "Eliminar este perfil" at bounding box center [612, 423] width 111 height 27
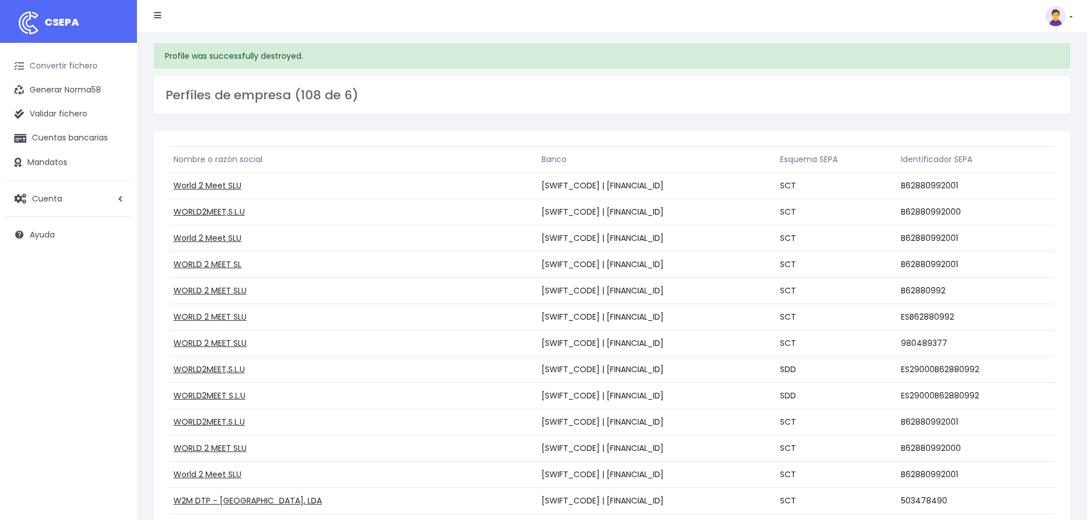
click at [68, 66] on link "Convertir fichero" at bounding box center [69, 66] width 126 height 24
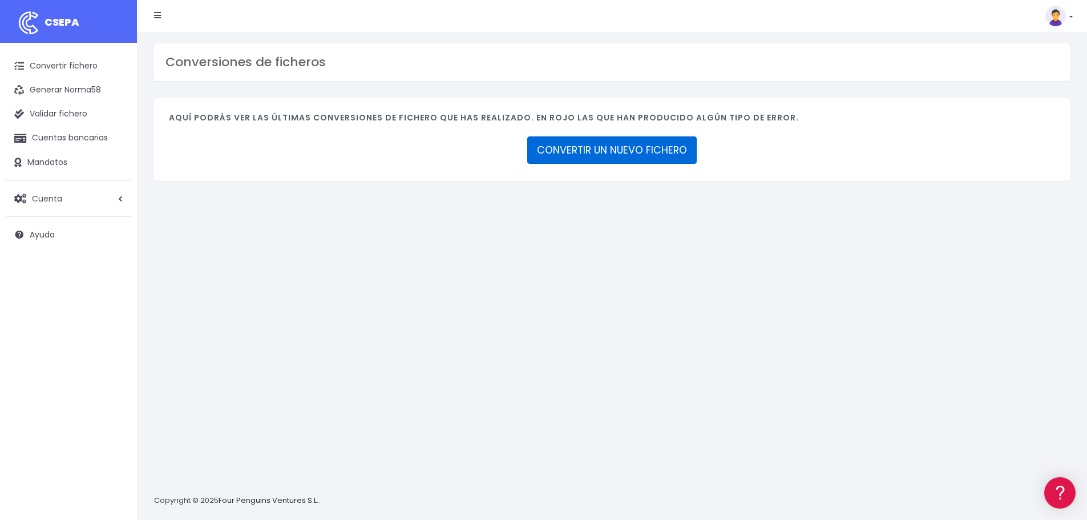
click at [641, 146] on link "CONVERTIR UN NUEVO FICHERO" at bounding box center [611, 149] width 169 height 27
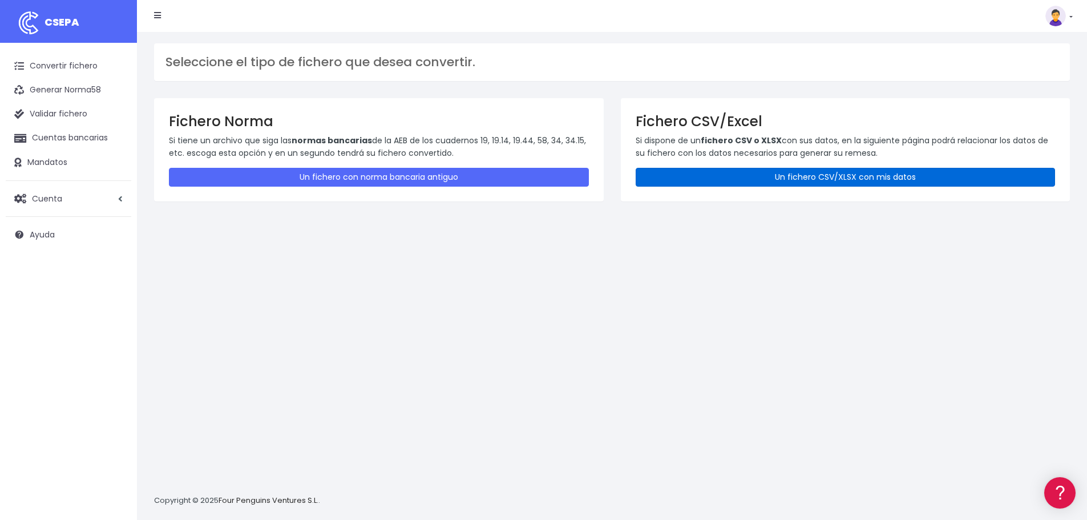
click at [821, 170] on link "Un fichero CSV/XLSX con mis datos" at bounding box center [846, 177] width 420 height 19
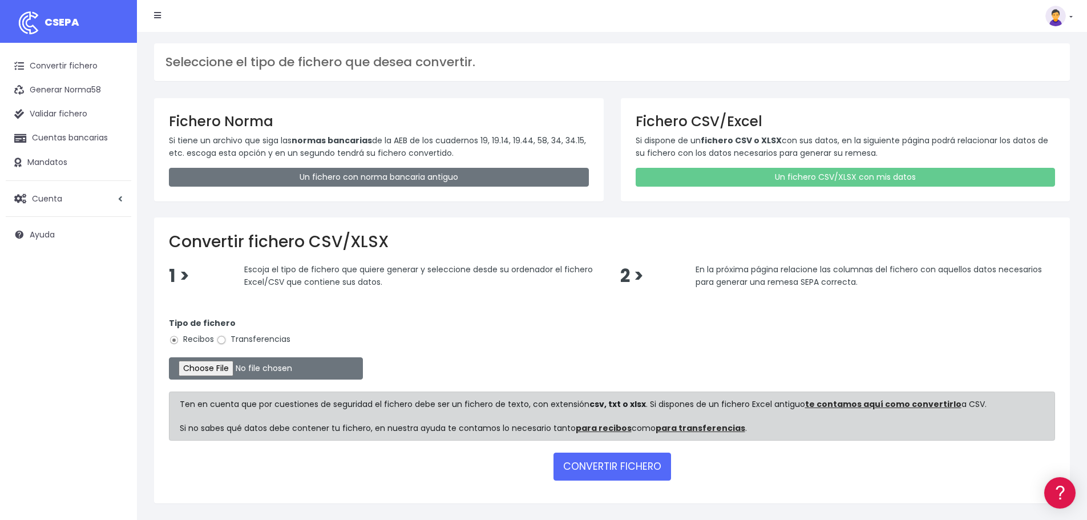
click at [225, 338] on input "Transferencias" at bounding box center [221, 340] width 10 height 10
radio input "true"
click at [223, 362] on input "file" at bounding box center [266, 368] width 194 height 22
type input "C:\fakepath\0577 Transferencias varias MURIMAR 3.csv"
click at [620, 473] on button "CONVERTIR FICHERO" at bounding box center [613, 466] width 118 height 27
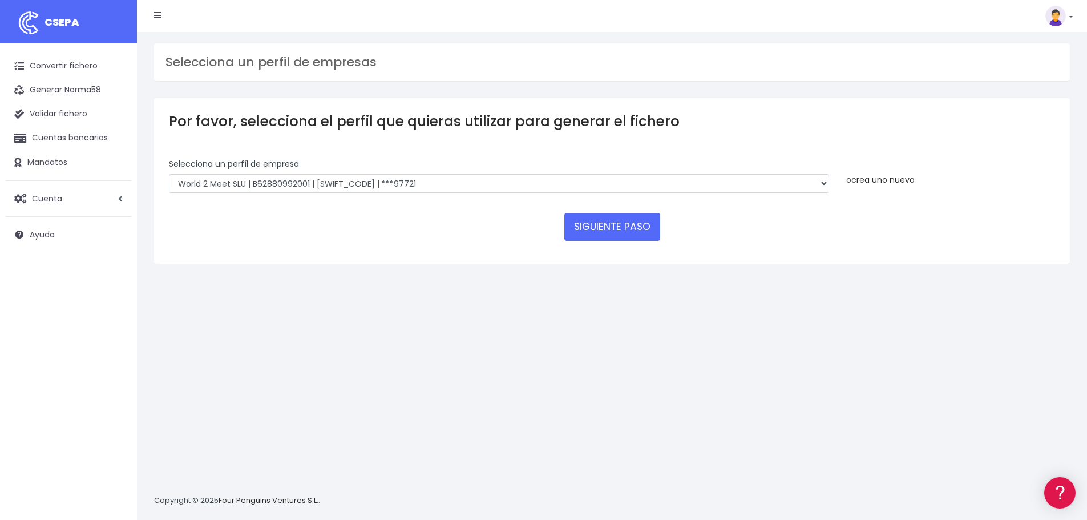
click at [882, 174] on link "crea uno nuevo" at bounding box center [882, 179] width 63 height 11
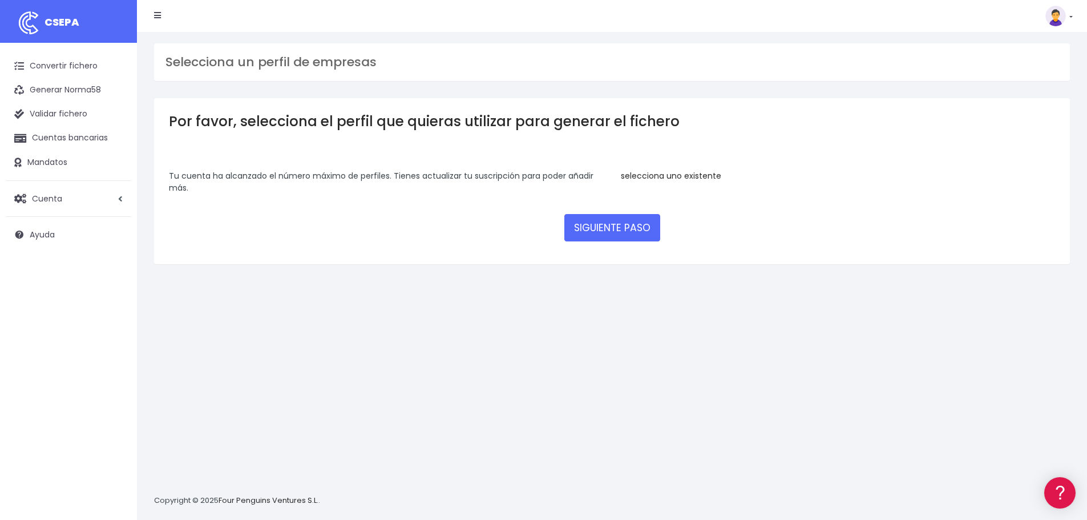
click at [693, 179] on link "selecciona uno existente" at bounding box center [671, 175] width 100 height 11
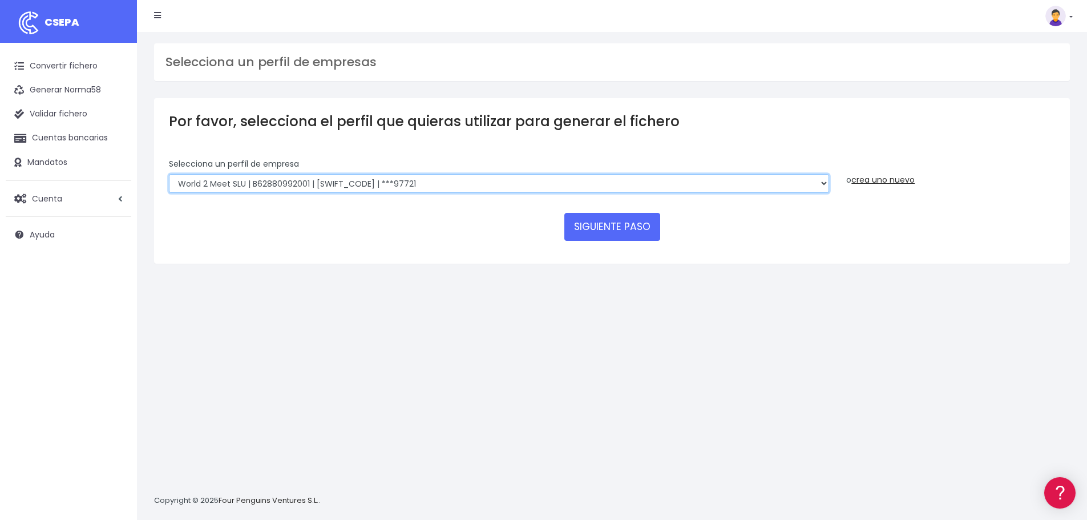
click at [813, 179] on select "World 2 Meet SLU | B62880992001 | BSABESBBXXX | ***97721 WORLD2MEET,S.L.U | B62…" at bounding box center [499, 183] width 660 height 19
click at [1068, 15] on link at bounding box center [1059, 16] width 27 height 21
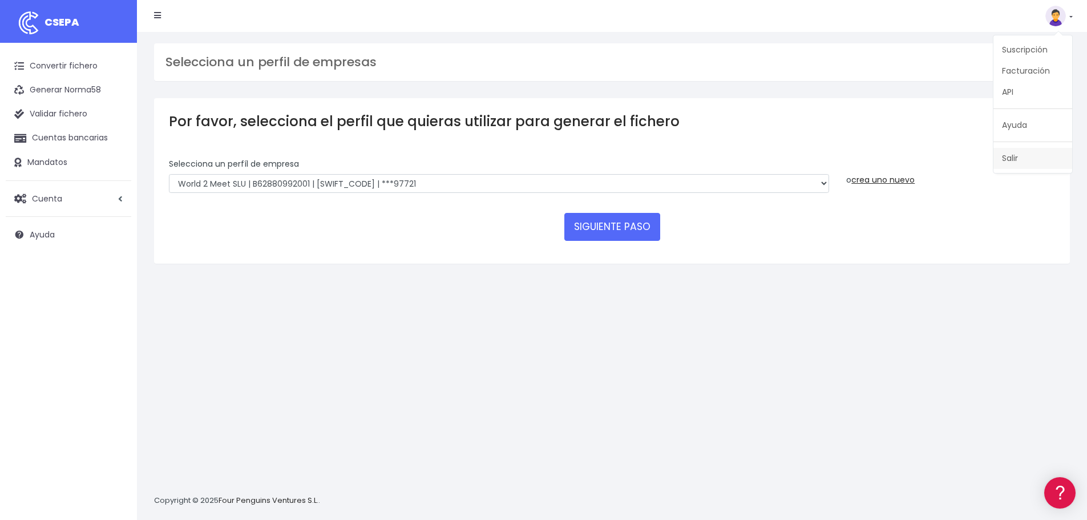
click at [1019, 162] on link "Salir" at bounding box center [1033, 158] width 79 height 21
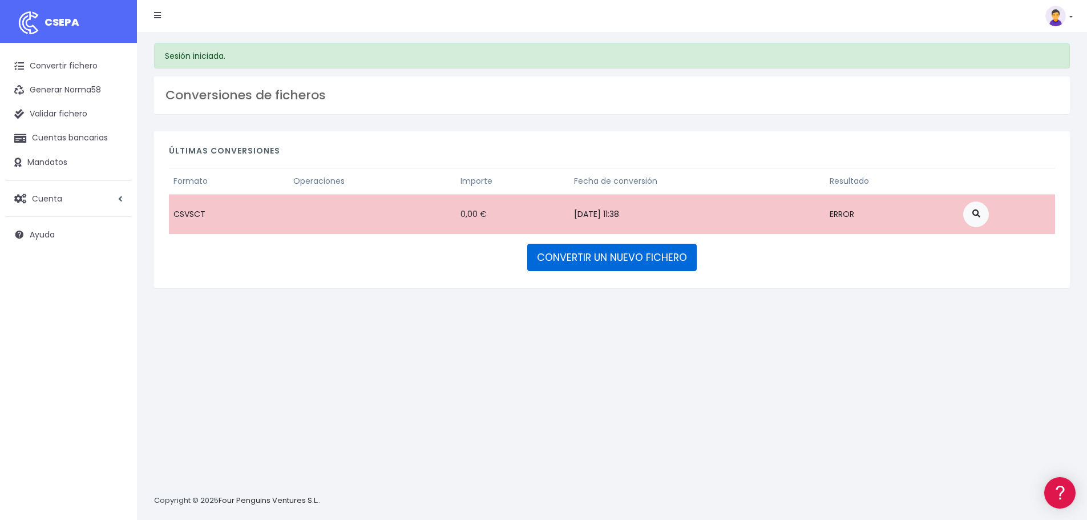
click at [619, 255] on link "CONVERTIR UN NUEVO FICHERO" at bounding box center [611, 257] width 169 height 27
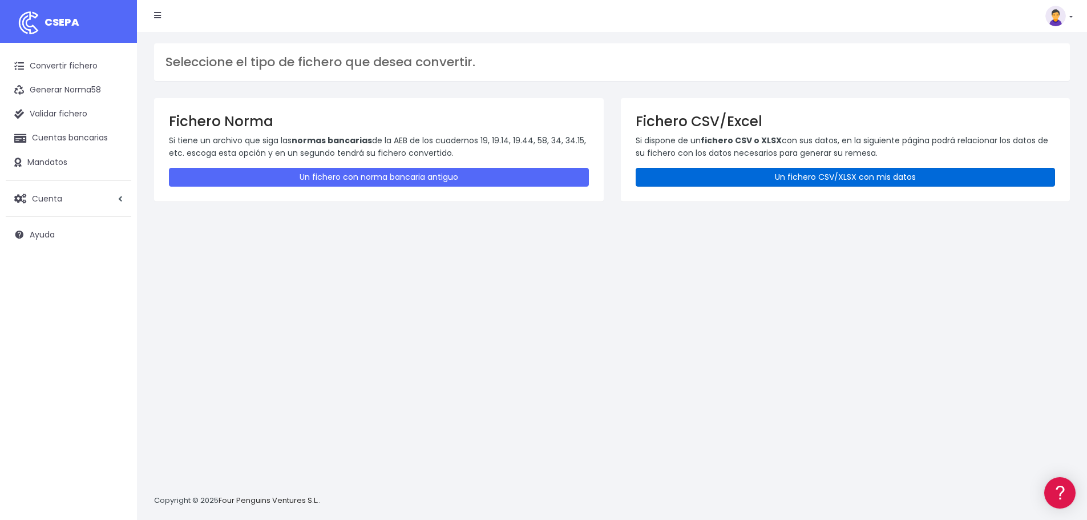
click at [774, 182] on link "Un fichero CSV/XLSX con mis datos" at bounding box center [846, 177] width 420 height 19
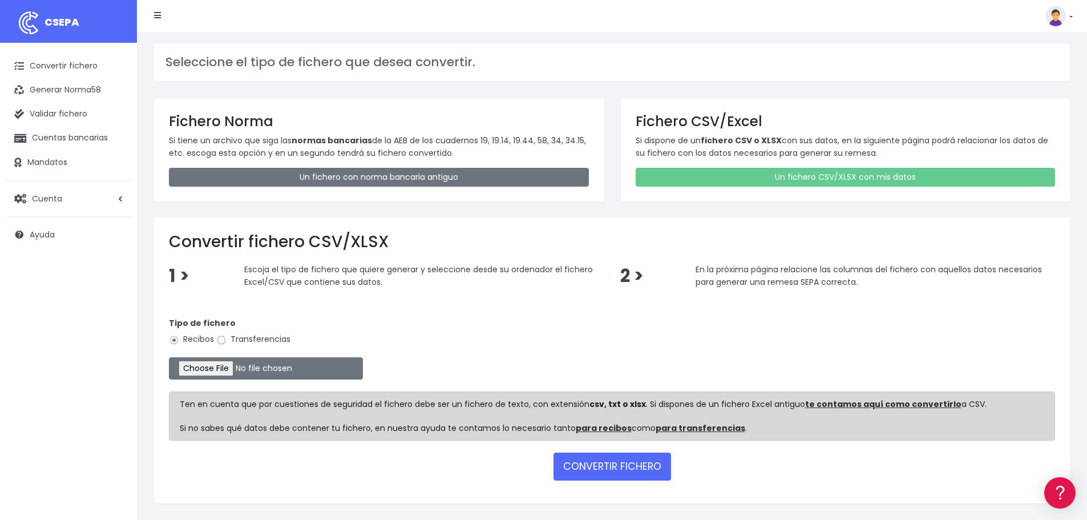
click at [223, 341] on input "Transferencias" at bounding box center [221, 340] width 10 height 10
radio input "true"
click at [207, 372] on input "file" at bounding box center [266, 368] width 194 height 22
type input "C:\fakepath\0577 Transferencias varias MURIMAR 3.csv"
click at [617, 457] on button "CONVERTIR FICHERO" at bounding box center [613, 466] width 118 height 27
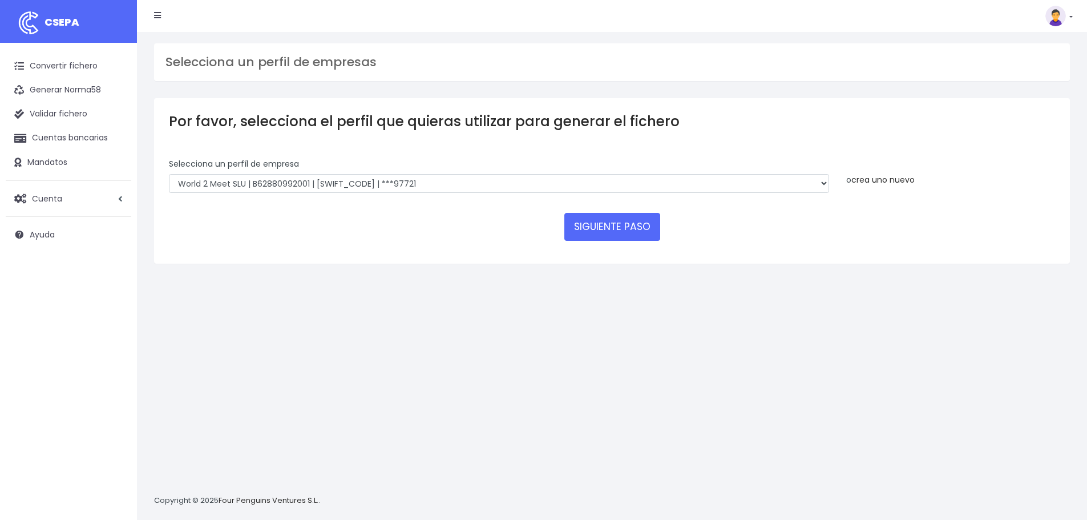
click at [881, 181] on link "crea uno nuevo" at bounding box center [882, 179] width 63 height 11
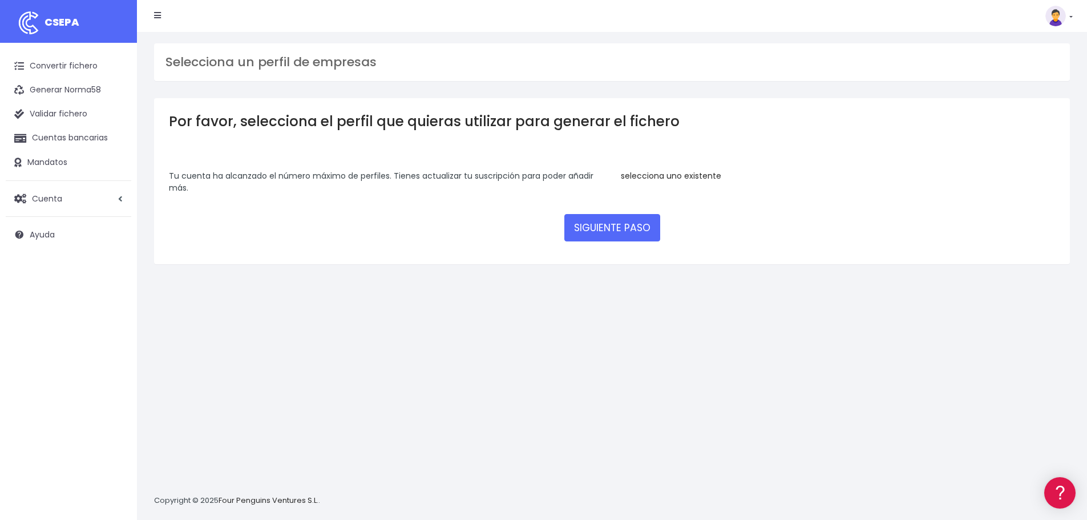
click at [661, 173] on link "selecciona uno existente" at bounding box center [671, 175] width 100 height 11
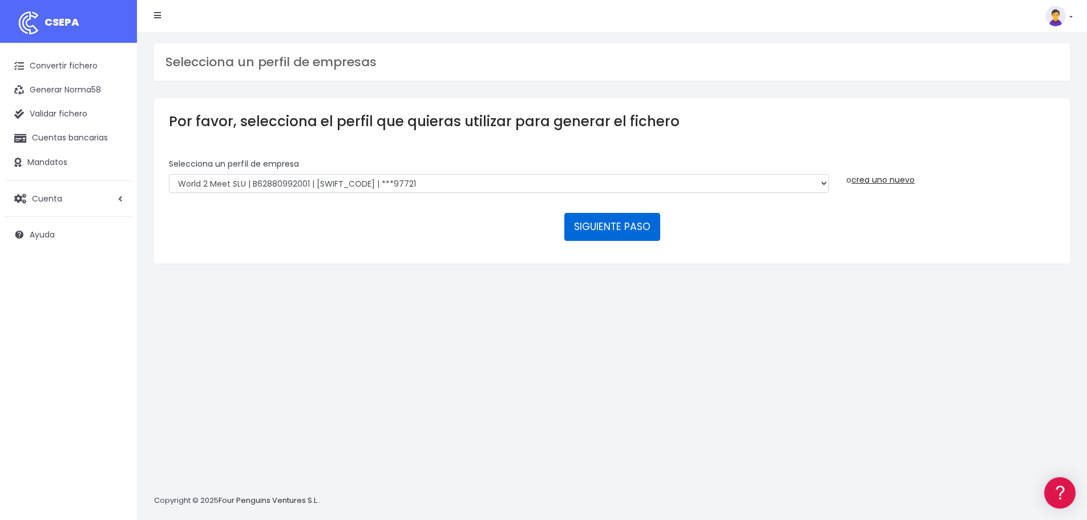
click at [621, 227] on button "SIGUIENTE PASO" at bounding box center [612, 226] width 96 height 27
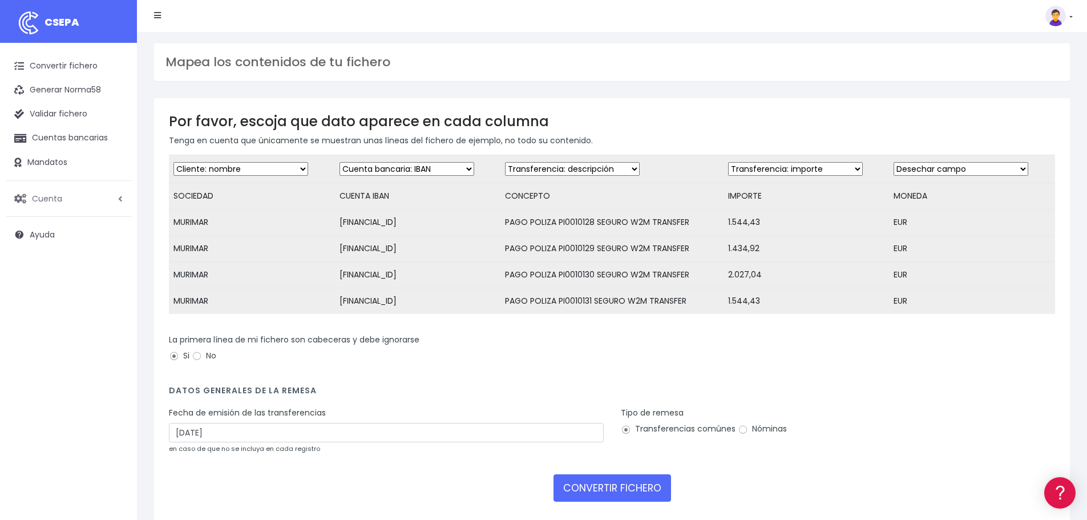
click at [52, 200] on span "Cuenta" at bounding box center [47, 197] width 30 height 11
click at [49, 231] on link "Perfiles" at bounding box center [74, 226] width 113 height 21
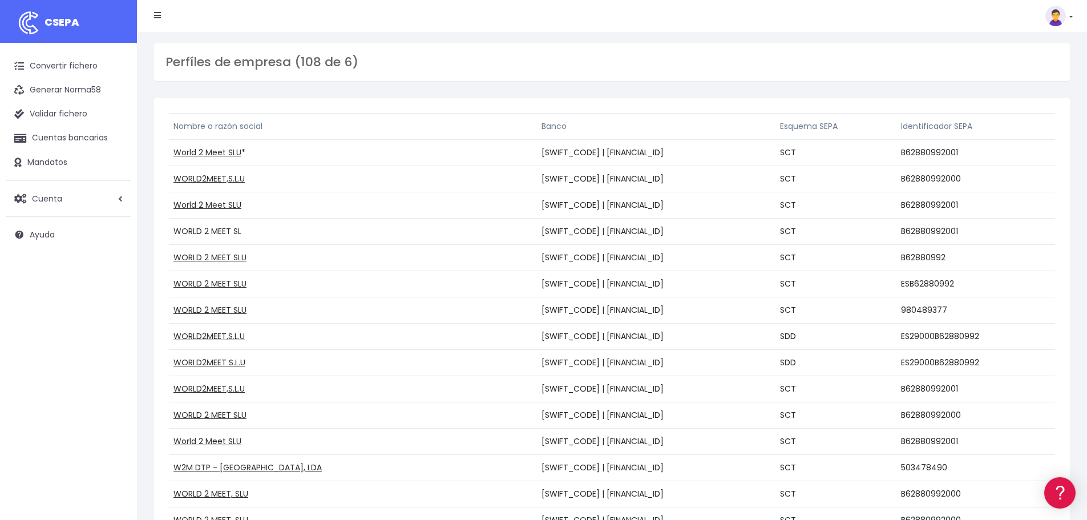
click at [232, 230] on link "WORLD 2 MEET SL" at bounding box center [207, 230] width 68 height 11
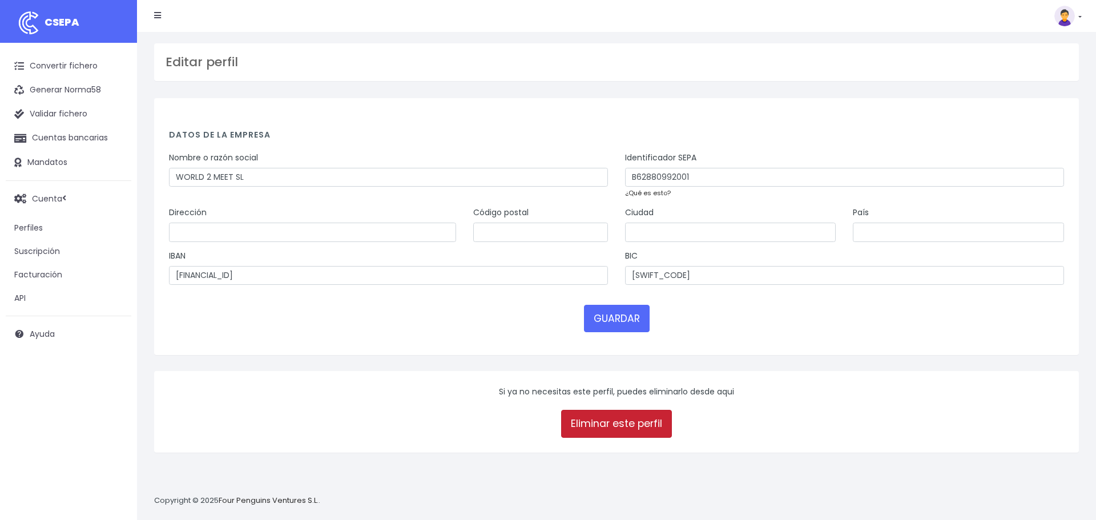
click at [601, 427] on link "Eliminar este perfil" at bounding box center [616, 423] width 111 height 27
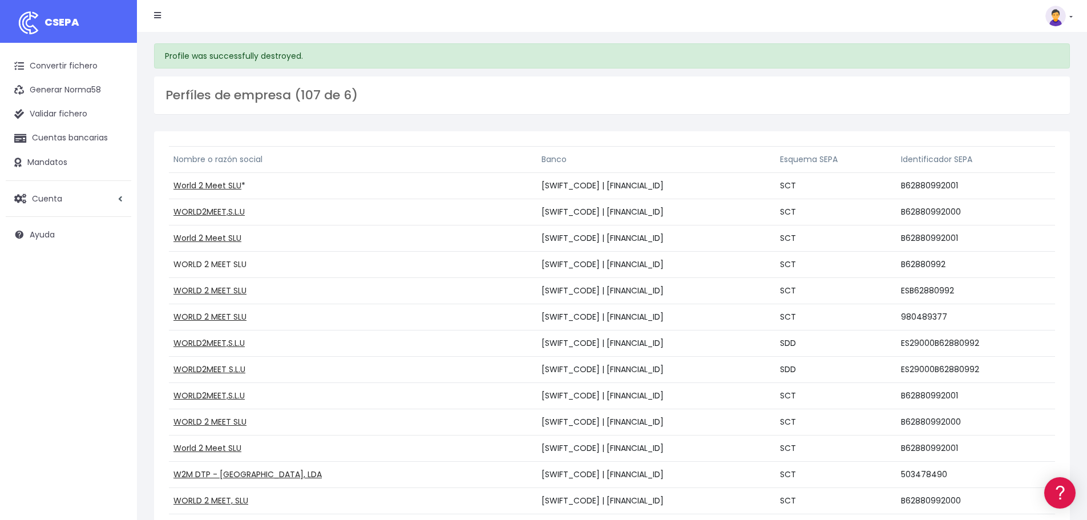
click at [200, 266] on link "WORLD 2 MEET SLU" at bounding box center [209, 264] width 73 height 11
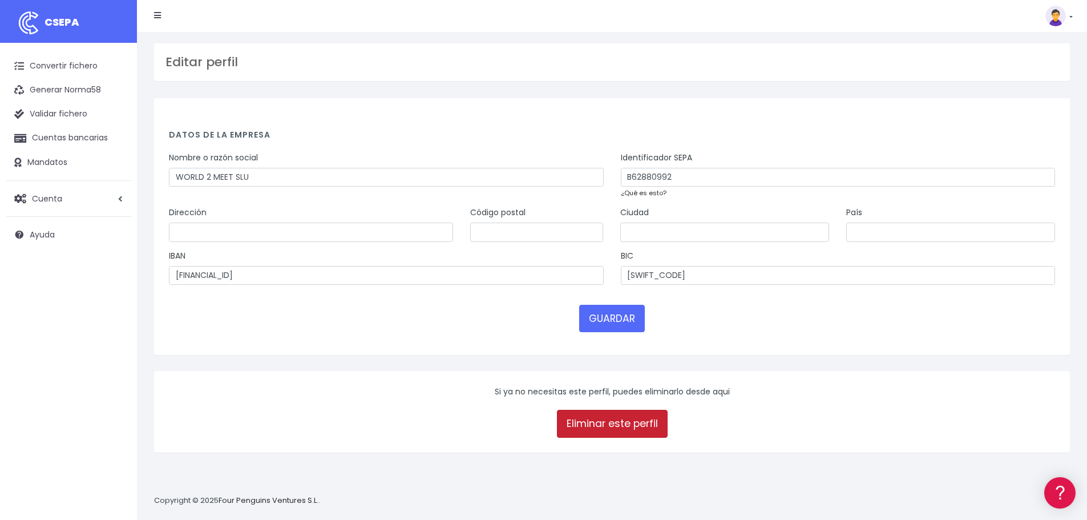
click at [587, 428] on link "Eliminar este perfil" at bounding box center [612, 423] width 111 height 27
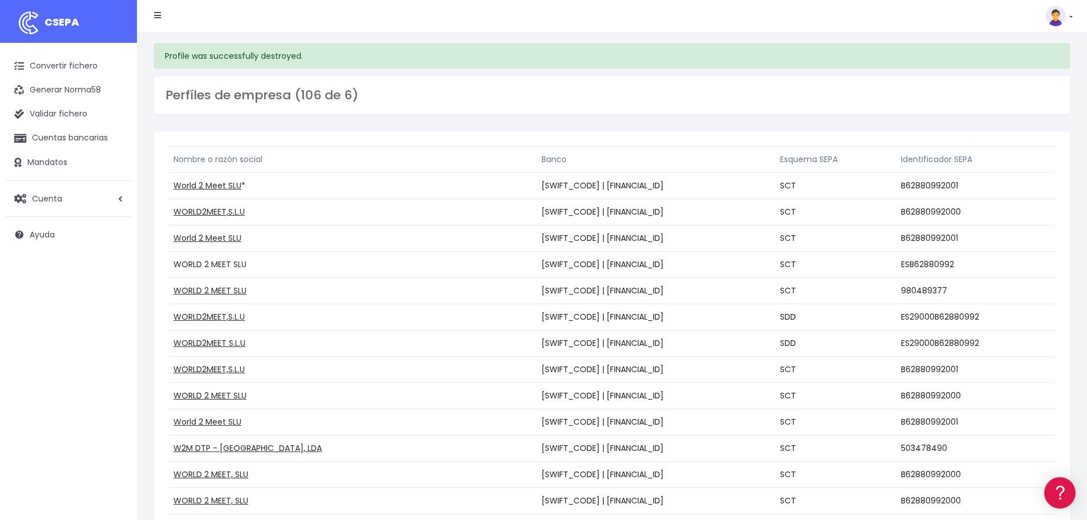
click at [216, 263] on link "WORLD 2 MEET SLU" at bounding box center [209, 264] width 73 height 11
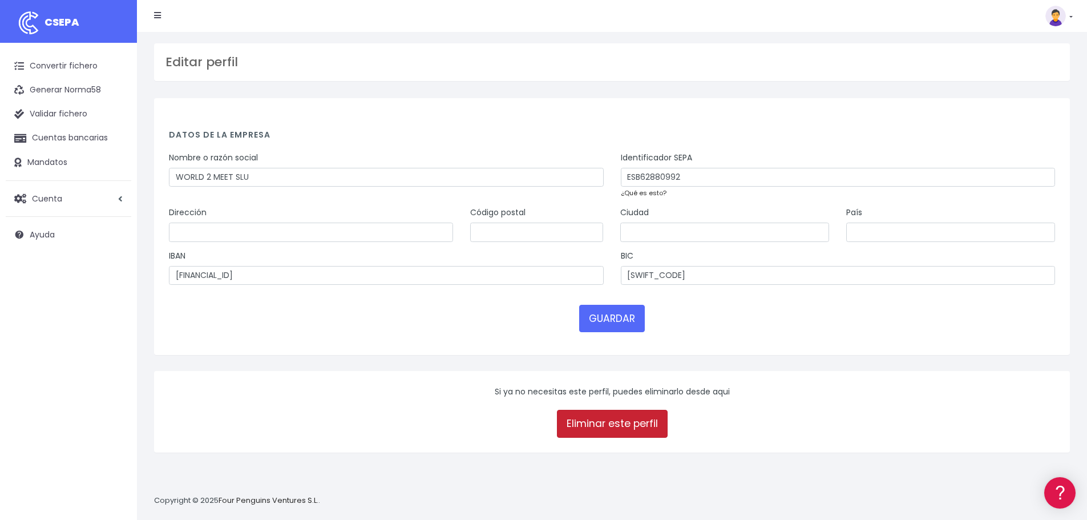
drag, startPoint x: 606, startPoint y: 412, endPoint x: 587, endPoint y: 36, distance: 376.6
click at [606, 413] on link "Eliminar este perfil" at bounding box center [612, 423] width 111 height 27
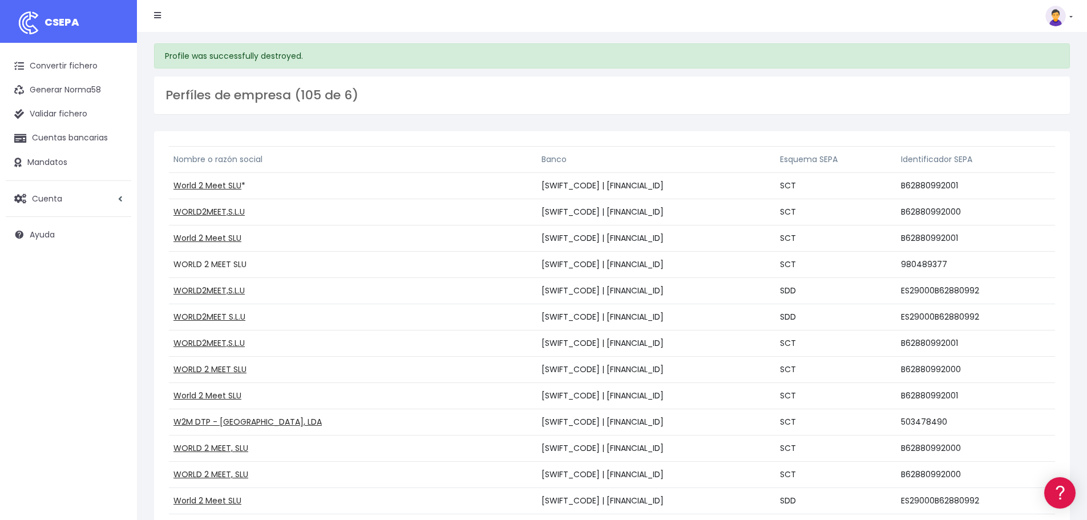
click at [202, 262] on link "WORLD 2 MEET SLU" at bounding box center [209, 264] width 73 height 11
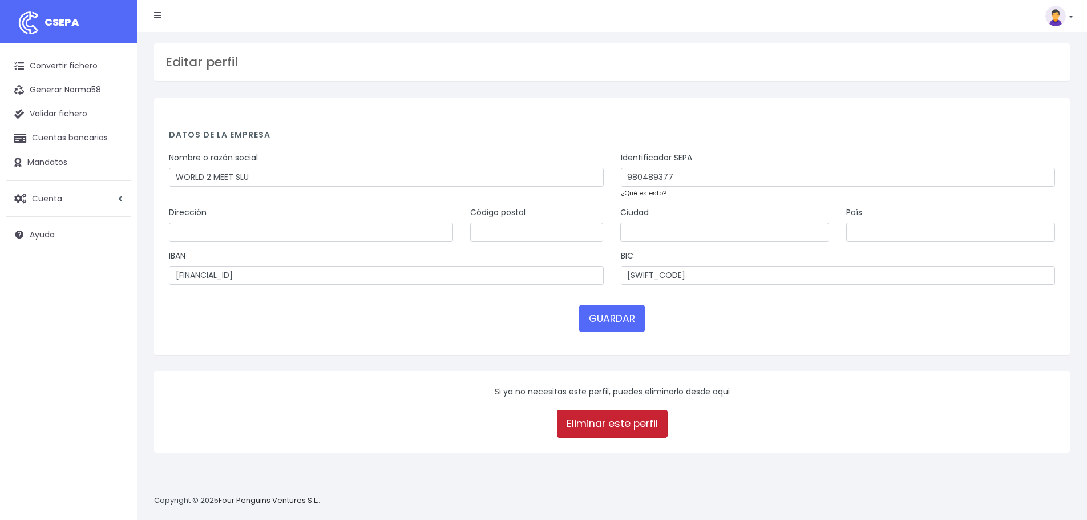
click at [616, 425] on link "Eliminar este perfil" at bounding box center [612, 423] width 111 height 27
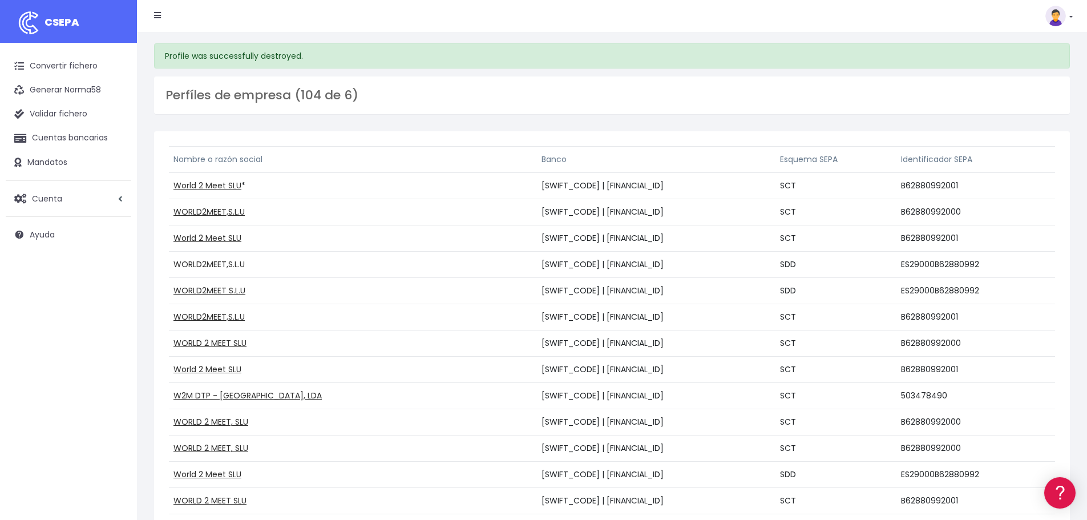
click at [197, 263] on link "WORLD2MEET,S.L.U" at bounding box center [208, 264] width 71 height 11
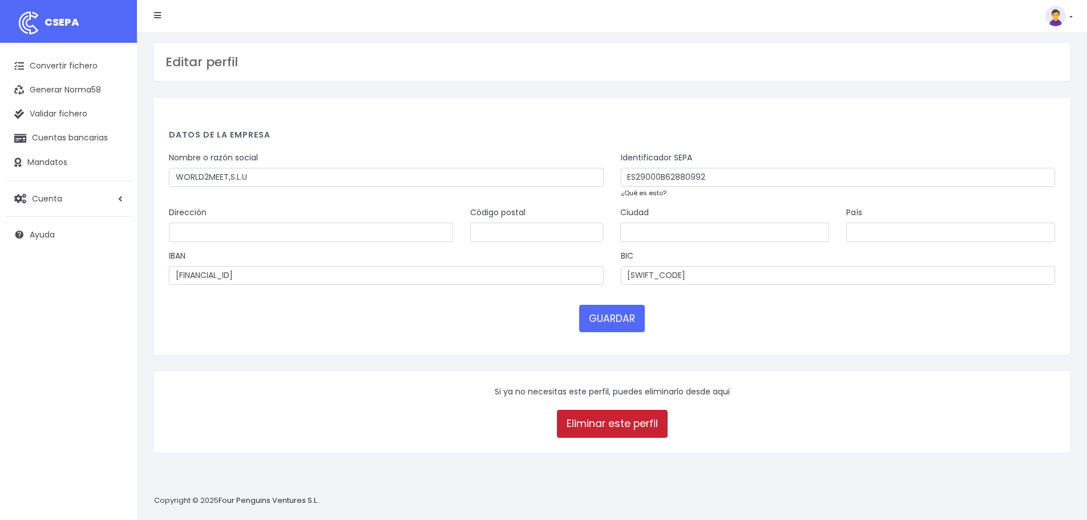
click at [585, 435] on link "Eliminar este perfil" at bounding box center [612, 423] width 111 height 27
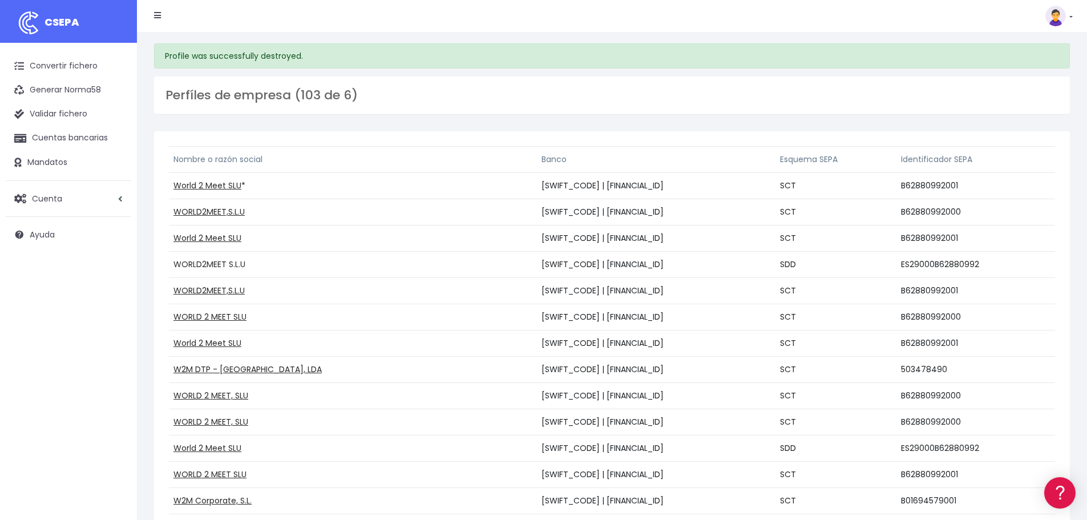
click at [190, 260] on link "WORLD2MEET S.L.U" at bounding box center [209, 264] width 72 height 11
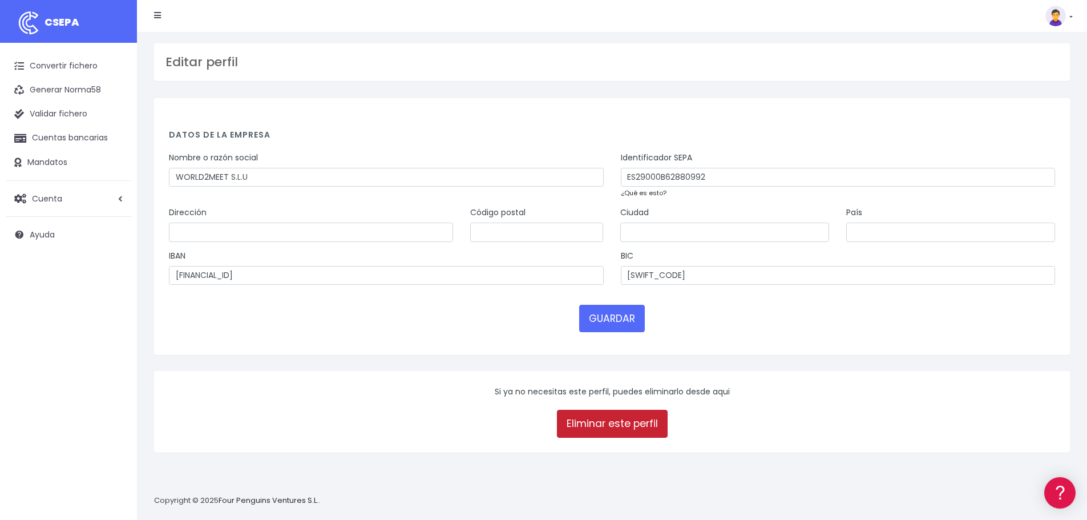
click at [608, 413] on link "Eliminar este perfil" at bounding box center [612, 423] width 111 height 27
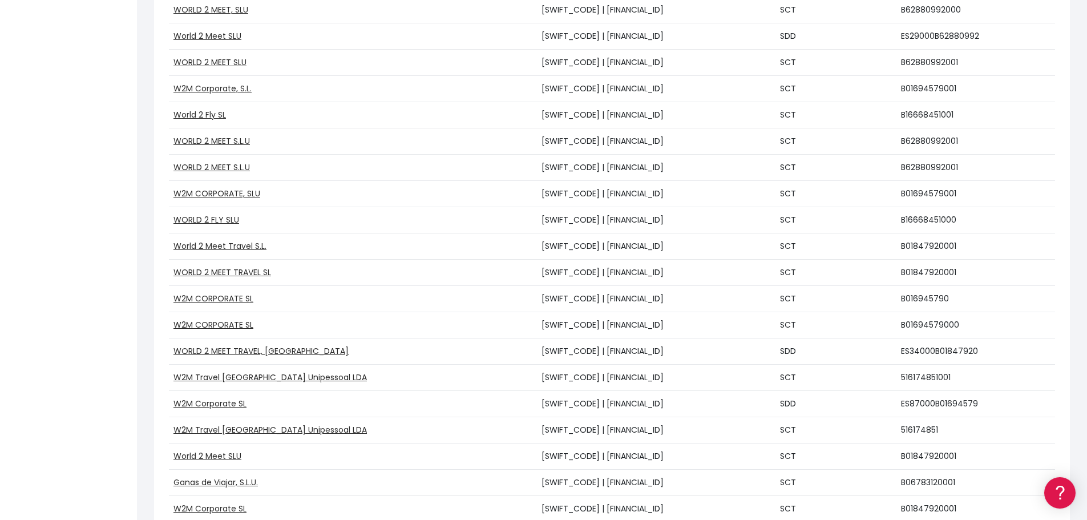
scroll to position [399, 0]
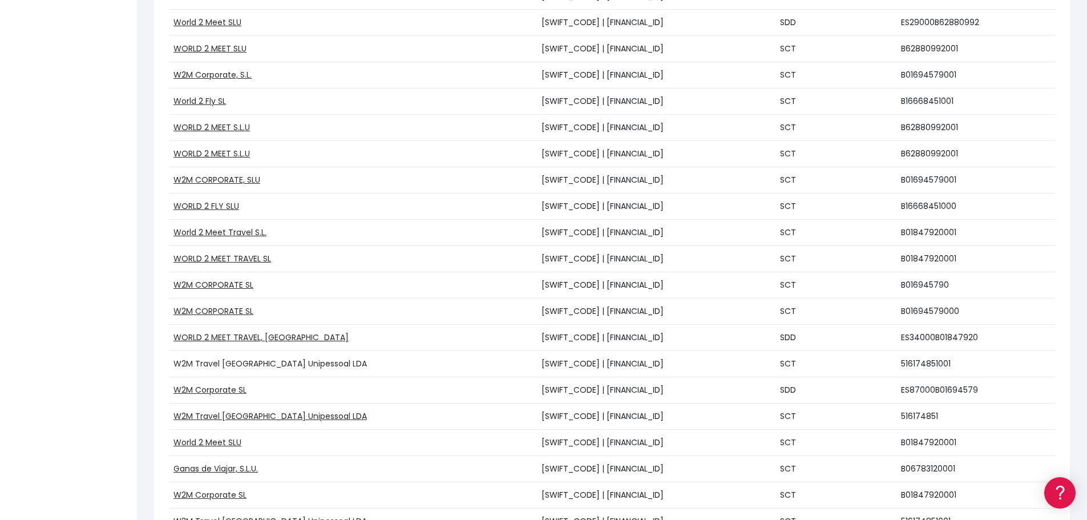
click at [224, 359] on link "W2M Travel Portugal Unipessoal LDA" at bounding box center [269, 363] width 193 height 11
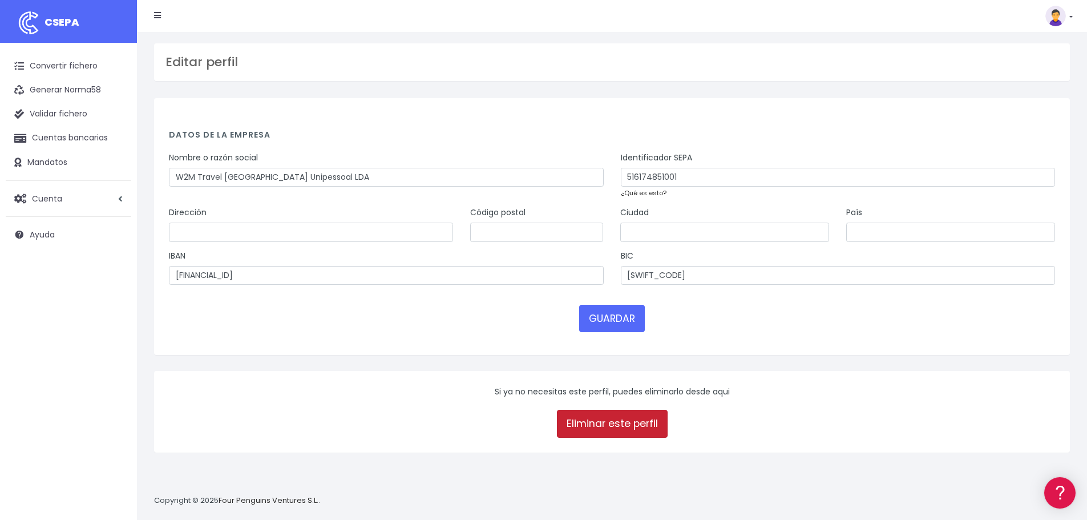
click at [588, 420] on link "Eliminar este perfil" at bounding box center [612, 423] width 111 height 27
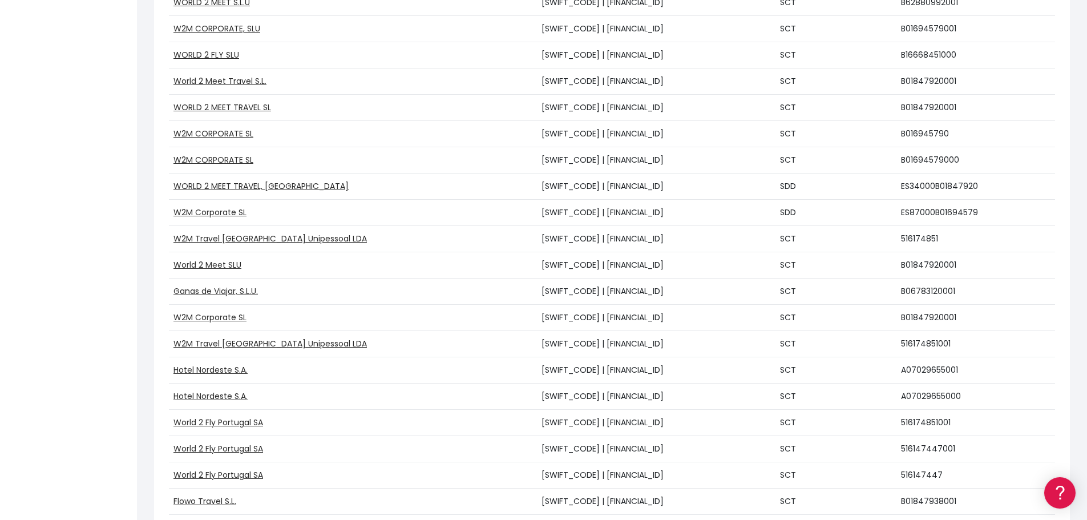
scroll to position [571, 0]
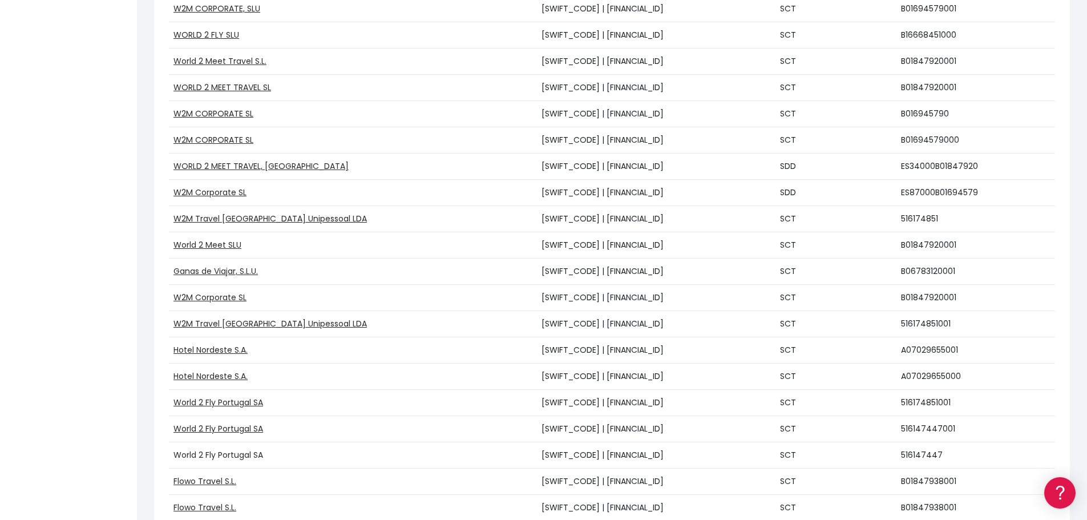
click at [206, 453] on link "World 2 Fly Portugal SA" at bounding box center [218, 454] width 90 height 11
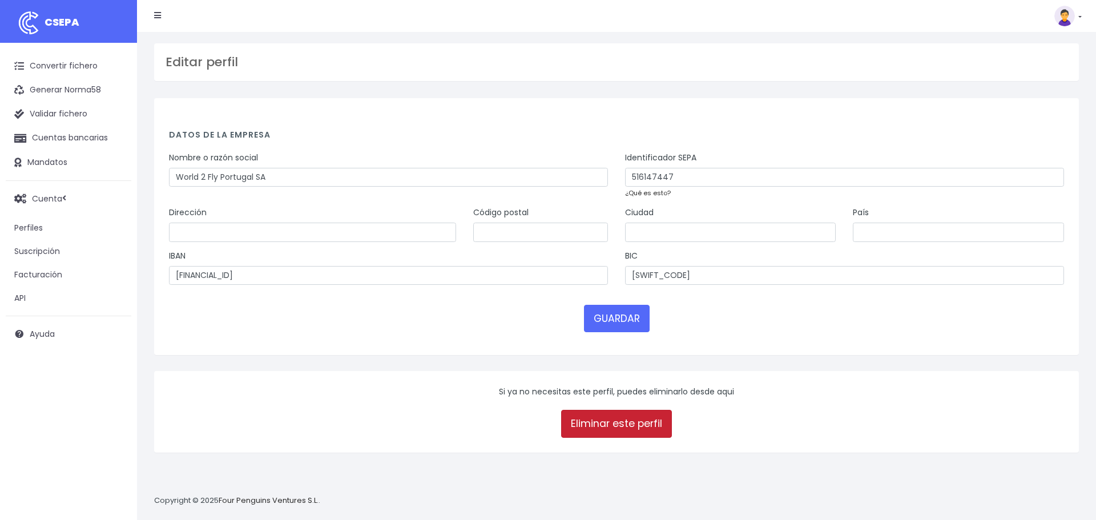
click at [613, 418] on link "Eliminar este perfil" at bounding box center [616, 423] width 111 height 27
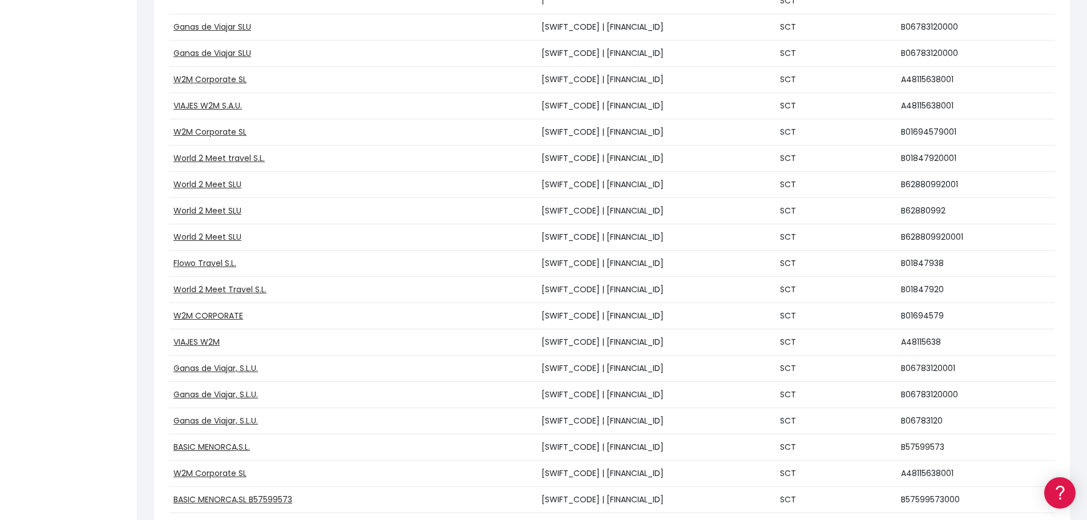
scroll to position [1769, 0]
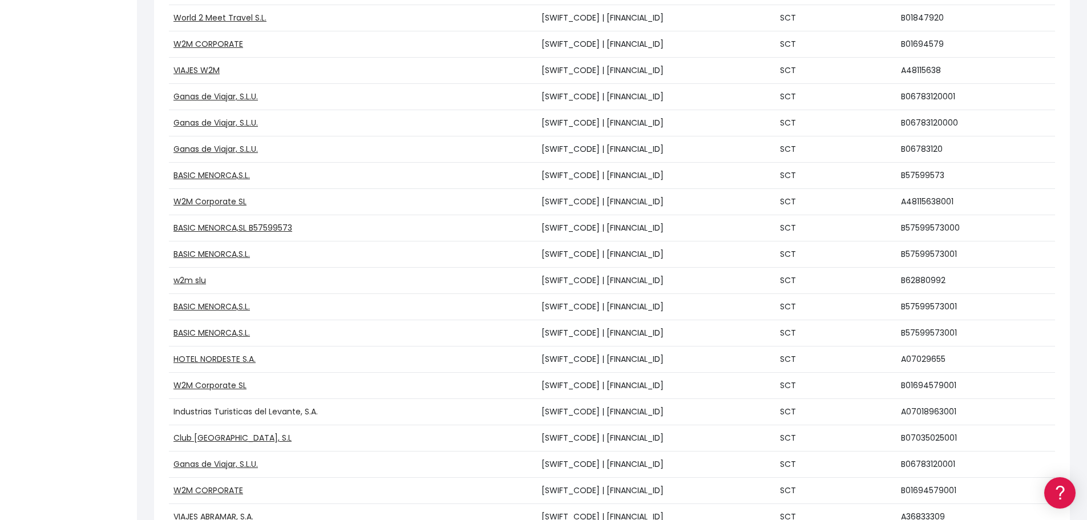
click at [225, 411] on link "Industrias Turisticas del Levante, S.A." at bounding box center [245, 411] width 144 height 11
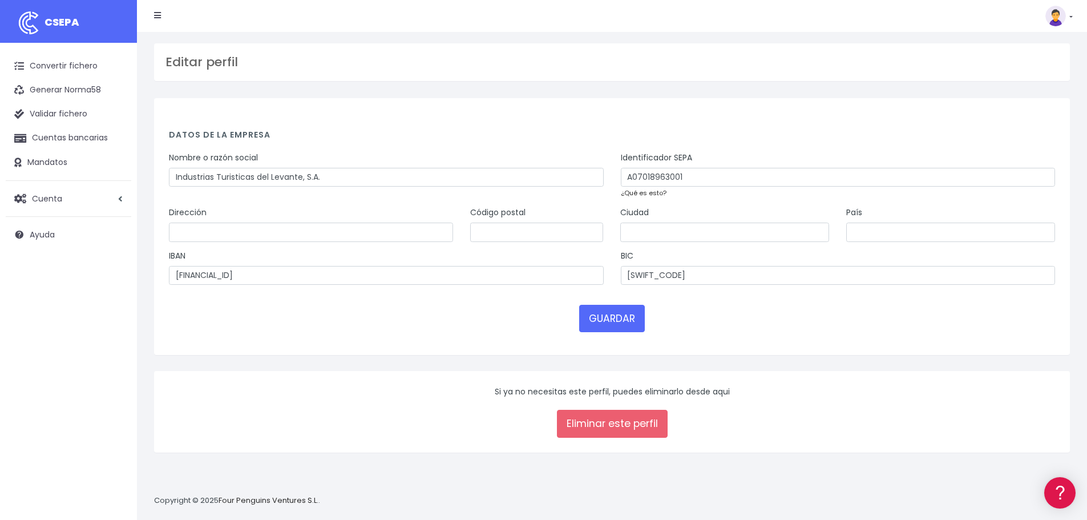
drag, startPoint x: 273, startPoint y: 191, endPoint x: 273, endPoint y: 181, distance: 9.7
click at [273, 187] on div "Nombre o razón social Industrias Turisticas del Levante, S.A." at bounding box center [386, 179] width 452 height 55
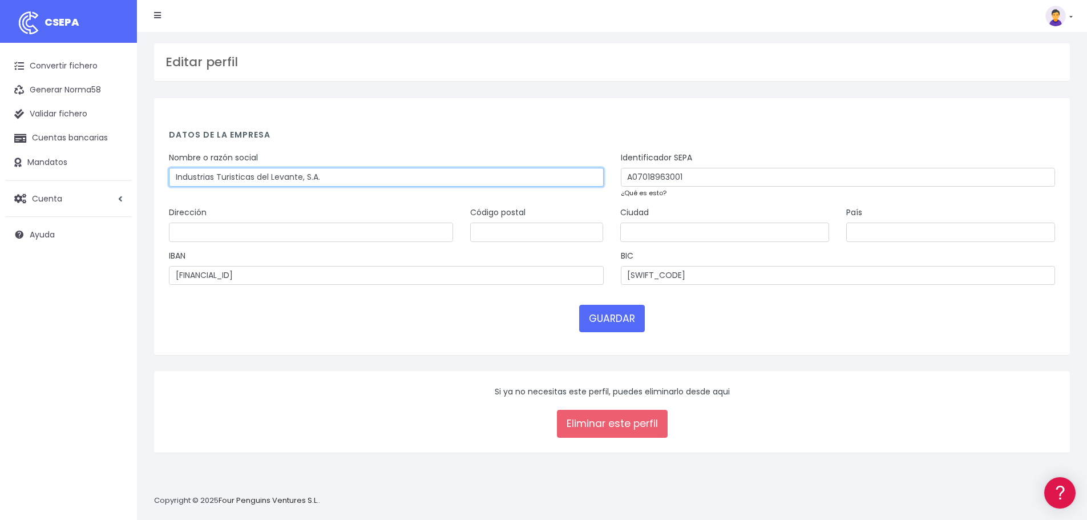
drag, startPoint x: 269, startPoint y: 176, endPoint x: 360, endPoint y: 167, distance: 90.6
click at [269, 177] on input "Industrias Turisticas del Levante, S.A." at bounding box center [386, 177] width 435 height 19
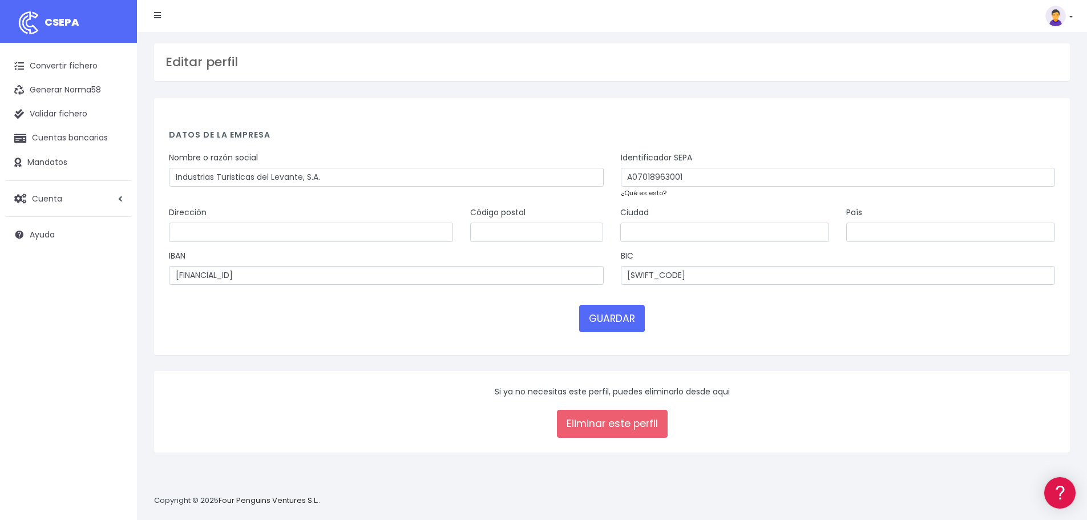
click at [679, 167] on div "Identificador SEPA A07018963001" at bounding box center [838, 169] width 435 height 35
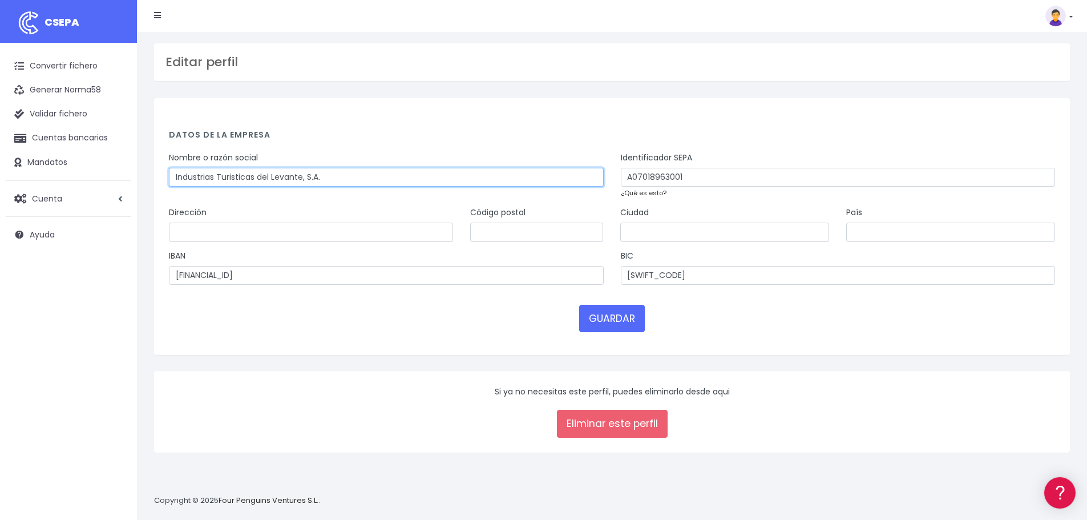
drag, startPoint x: 398, startPoint y: 172, endPoint x: 110, endPoint y: 176, distance: 288.2
click at [110, 176] on div "CSEPA Convertir fichero Generar Norma58 Validar fichero Cuentas bancarias Manda…" at bounding box center [543, 260] width 1087 height 520
paste input "W2M Transfer Services, S.L"
type input "W2M Transfer Services, S.L."
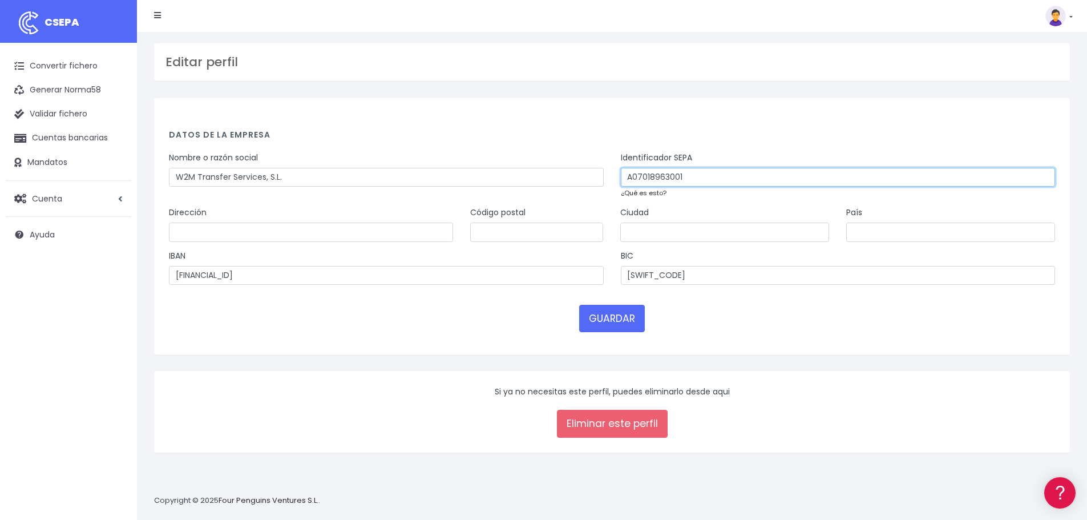
click at [669, 177] on input "A07018963001" at bounding box center [838, 177] width 435 height 19
drag, startPoint x: 668, startPoint y: 176, endPoint x: 614, endPoint y: 180, distance: 54.3
click at [614, 180] on div "Identificador SEPA A07018963001 ¿Qué es esto?" at bounding box center [838, 179] width 452 height 55
paste input "B44811321"
type input "B44811321001"
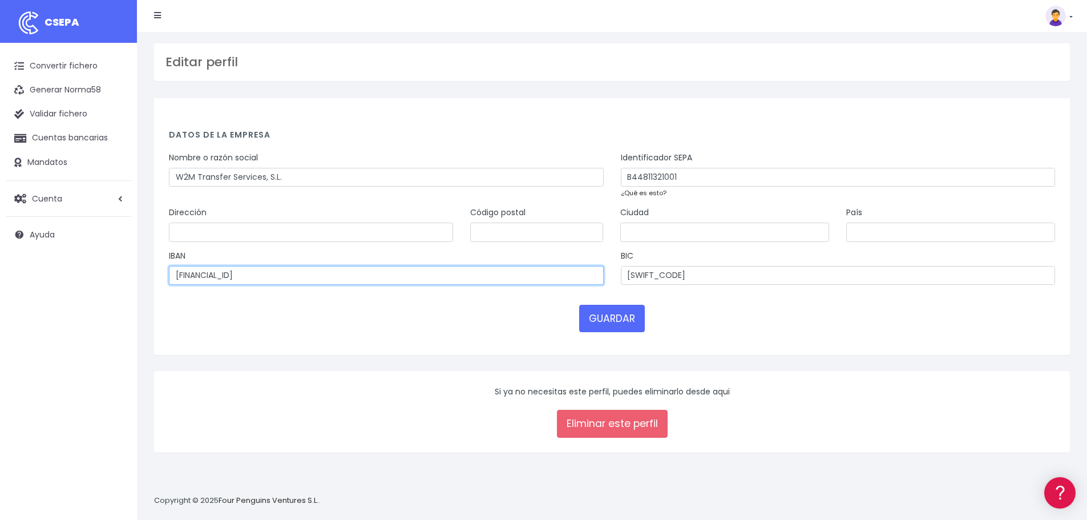
drag, startPoint x: 287, startPoint y: 274, endPoint x: 96, endPoint y: 274, distance: 190.6
click at [96, 274] on div "CSEPA Convertir fichero Generar Norma58 Validar fichero Cuentas bancarias Manda…" at bounding box center [543, 260] width 1087 height 520
paste input "7900815138650001261630"
type input "ES7900815138650001261630"
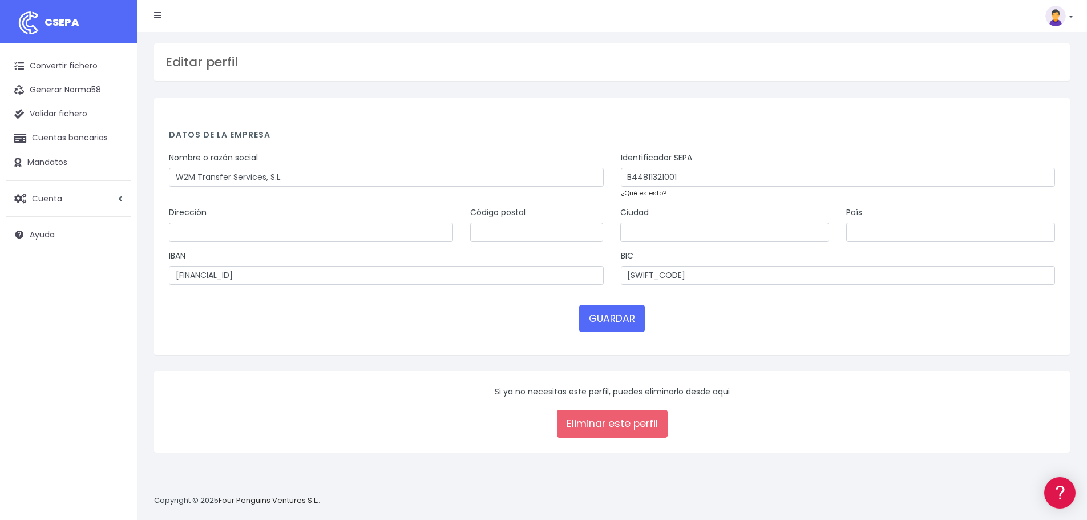
drag, startPoint x: 11, startPoint y: 282, endPoint x: 1, endPoint y: 283, distance: 10.9
click at [9, 282] on div "Convertir fichero Generar Norma58 Validar fichero Cuentas bancarias Mandatos Cu…" at bounding box center [68, 287] width 137 height 488
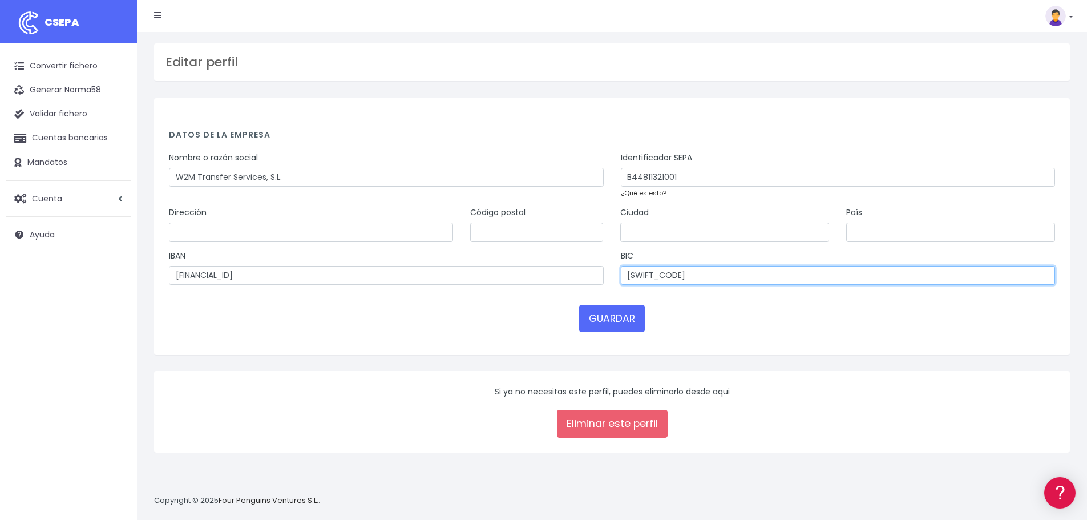
drag, startPoint x: 740, startPoint y: 274, endPoint x: 561, endPoint y: 278, distance: 179.2
click at [561, 278] on div "IBAN ES7900815138650001261630 BIC BSABESBBXXX" at bounding box center [611, 271] width 903 height 43
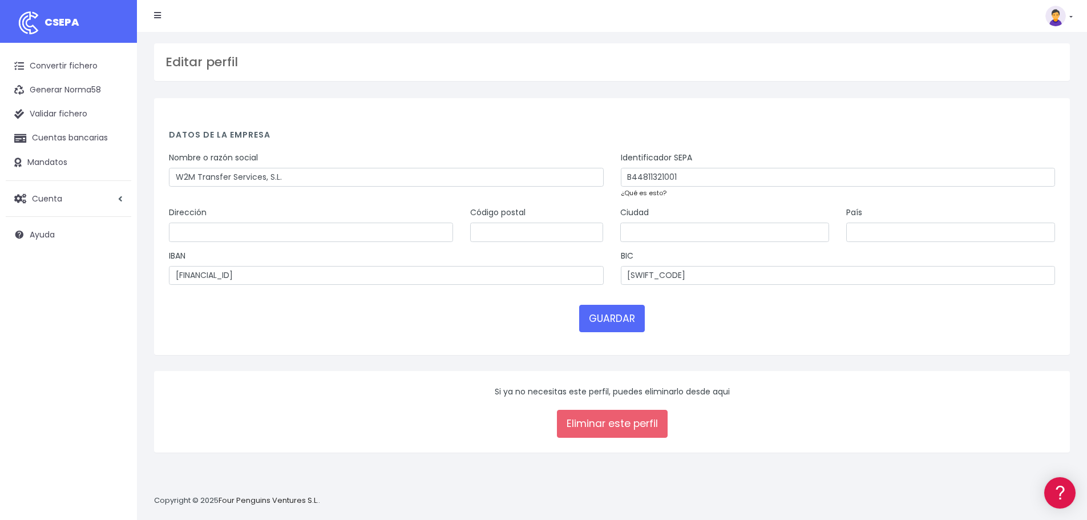
drag, startPoint x: 315, startPoint y: 369, endPoint x: 183, endPoint y: 358, distance: 132.8
click at [313, 369] on div "Datos de la empresa Nombre o razón social W2M Transfer Services, S.L. Identific…" at bounding box center [612, 234] width 933 height 273
click at [615, 321] on button "GUARDAR" at bounding box center [612, 318] width 66 height 27
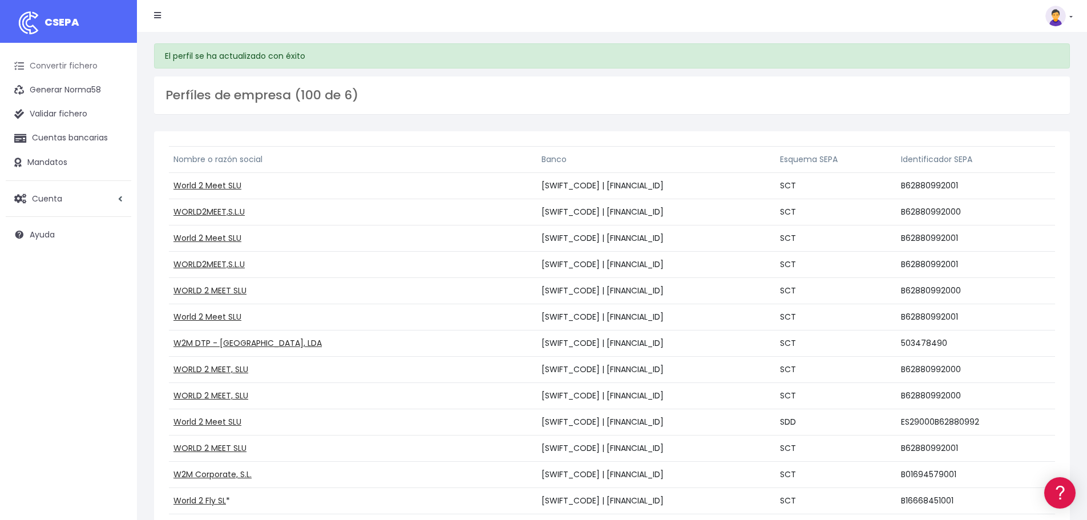
click at [54, 54] on link "Convertir fichero" at bounding box center [69, 66] width 126 height 24
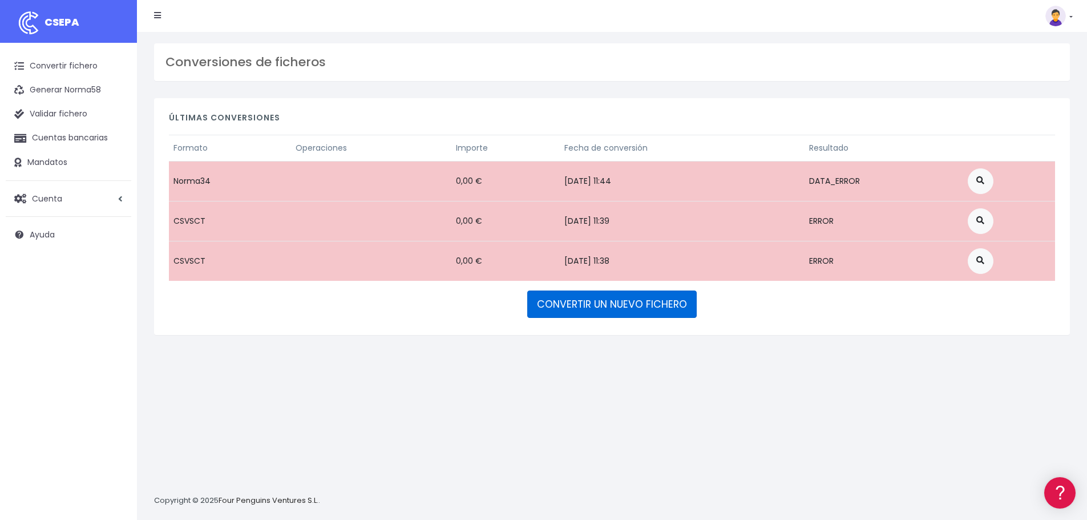
click at [603, 313] on link "CONVERTIR UN NUEVO FICHERO" at bounding box center [611, 303] width 169 height 27
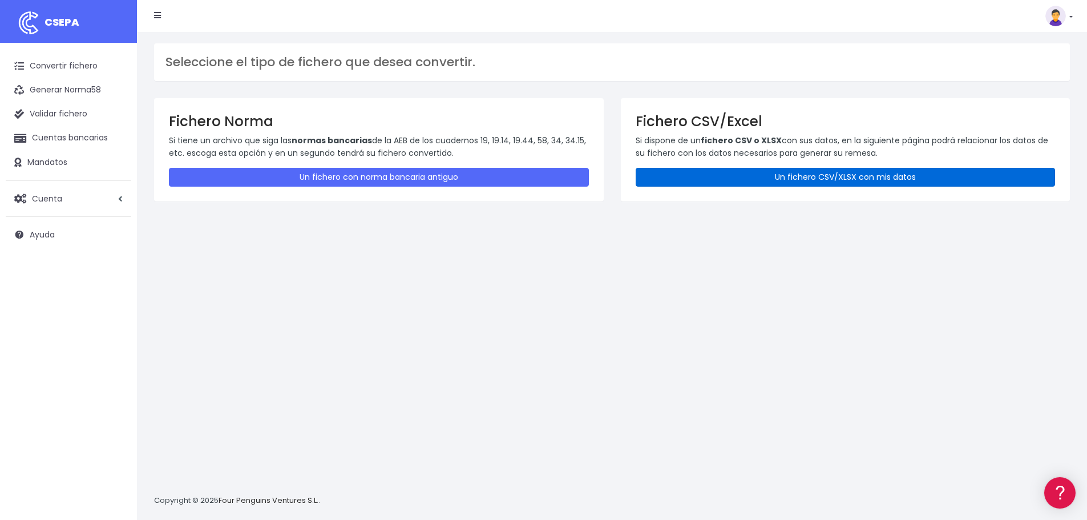
click at [814, 176] on link "Un fichero CSV/XLSX con mis datos" at bounding box center [846, 177] width 420 height 19
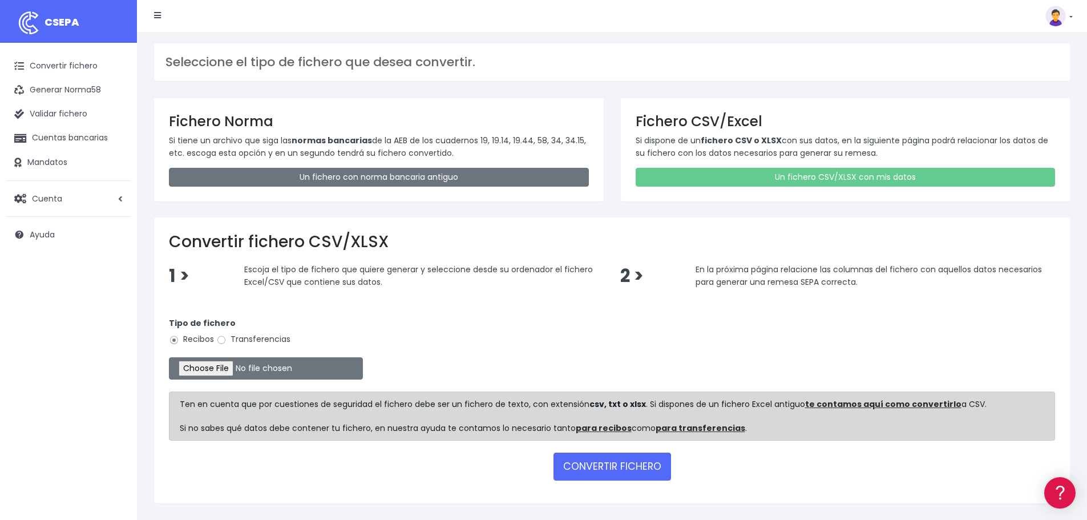
click at [1018, 264] on span "En la próxima página relacione las columnas del fichero con aquellos datos nece…" at bounding box center [869, 276] width 346 height 24
drag, startPoint x: 225, startPoint y: 337, endPoint x: 216, endPoint y: 348, distance: 13.8
click at [222, 338] on input "Transferencias" at bounding box center [221, 340] width 10 height 10
radio input "true"
click at [206, 369] on input "file" at bounding box center [266, 368] width 194 height 22
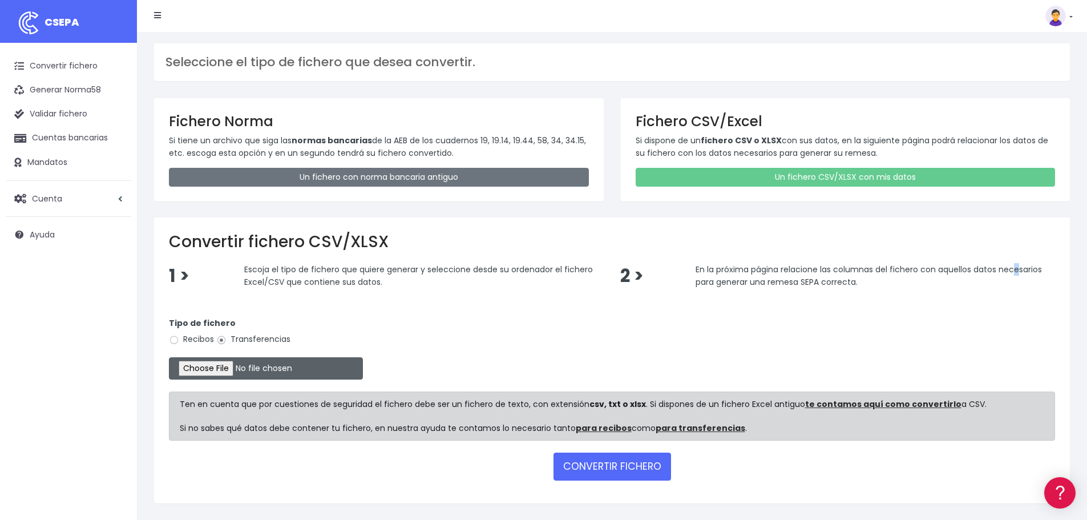
type input "C:\fakepath\0577 Transferencias varias MURIMAR 3.csv"
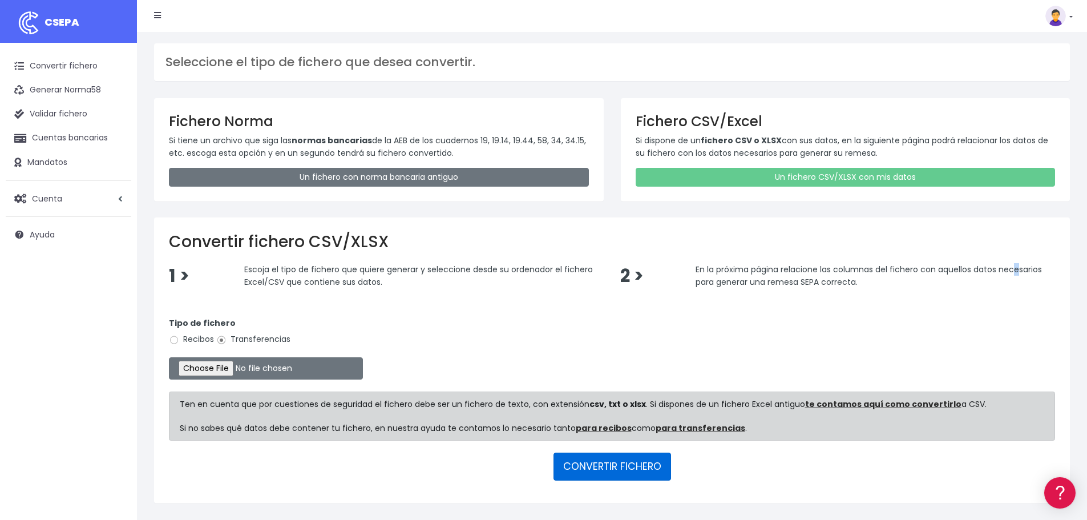
click at [644, 470] on button "CONVERTIR FICHERO" at bounding box center [613, 466] width 118 height 27
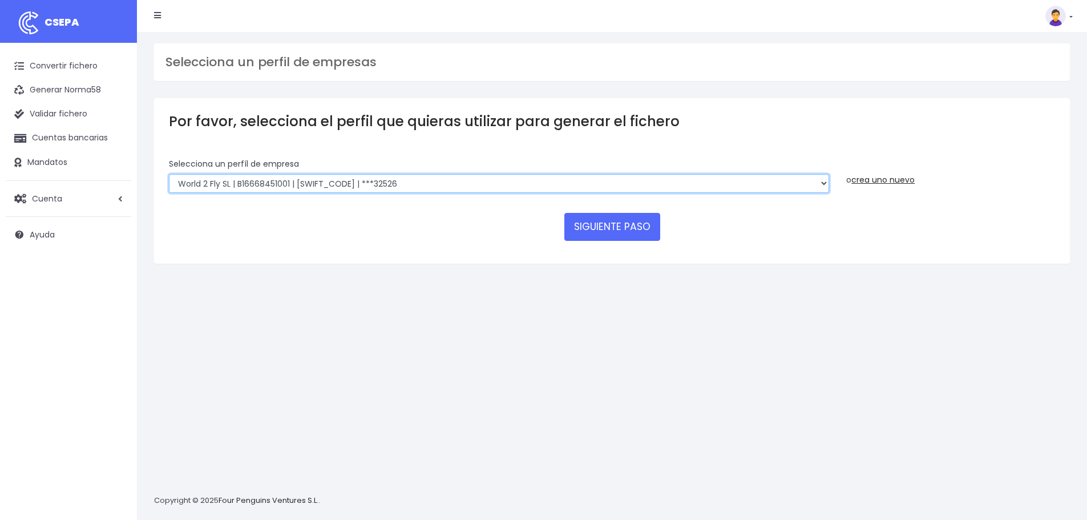
click at [388, 181] on select "World 2 Meet SLU | B62880992001 | [SWIFT_CODE] | ***97721 WORLD2MEET,S.L.U | B6…" at bounding box center [499, 183] width 660 height 19
select select "2699"
click at [169, 174] on select "World 2 Meet SLU | B62880992001 | [SWIFT_CODE] | ***97721 WORLD2MEET,S.L.U | B6…" at bounding box center [499, 183] width 660 height 19
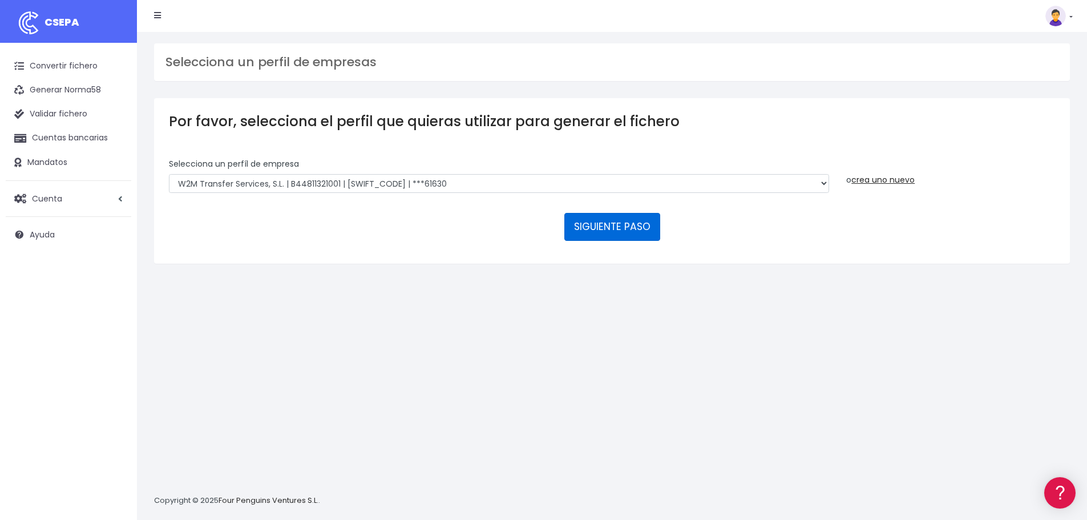
click at [600, 224] on button "SIGUIENTE PASO" at bounding box center [612, 226] width 96 height 27
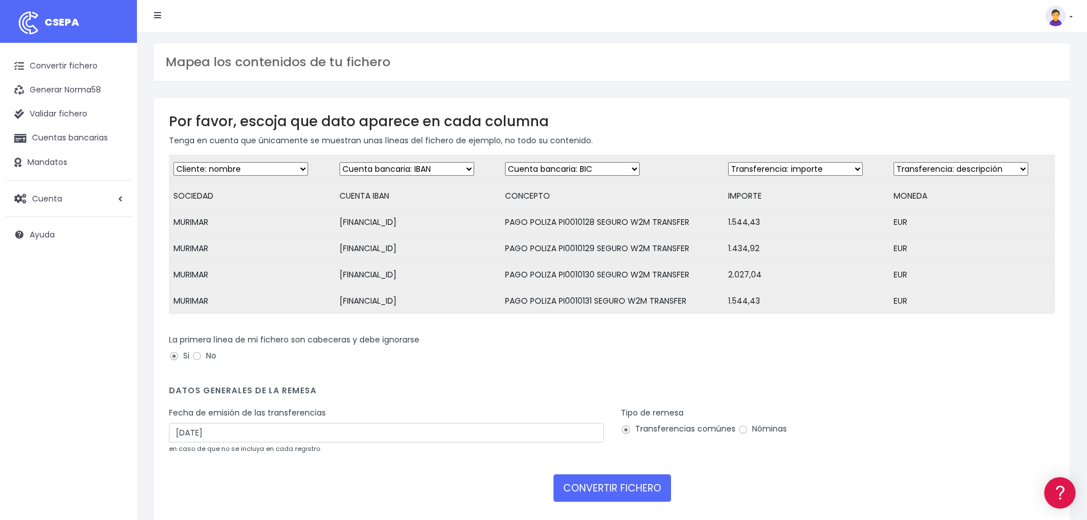
click at [555, 165] on select "Desechar campo Cliente: nombre Cliente: DNI Cliente: Email Cliente: referencia …" at bounding box center [572, 169] width 135 height 14
click at [60, 64] on link "Convertir fichero" at bounding box center [69, 66] width 126 height 24
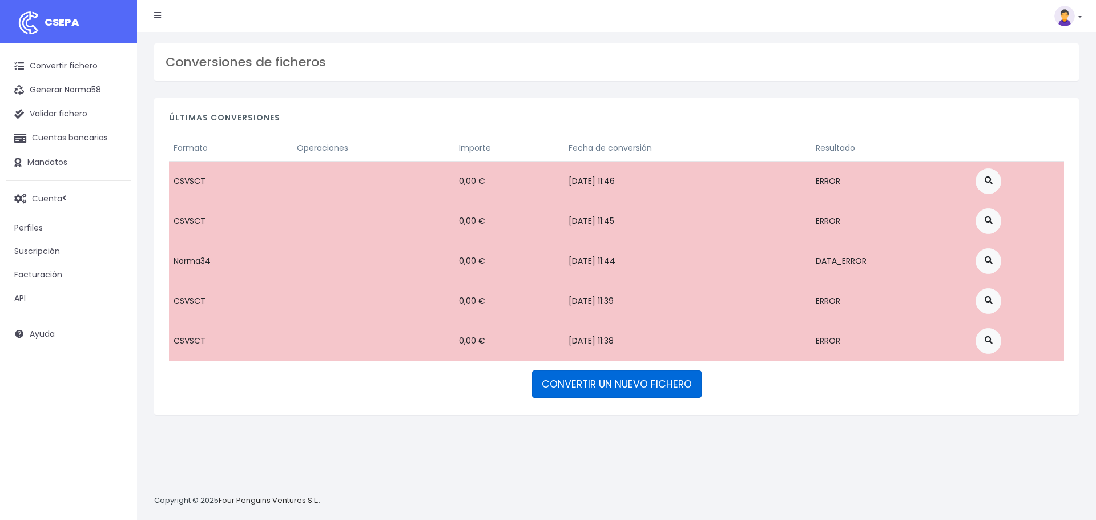
click at [594, 372] on link "CONVERTIR UN NUEVO FICHERO" at bounding box center [616, 383] width 169 height 27
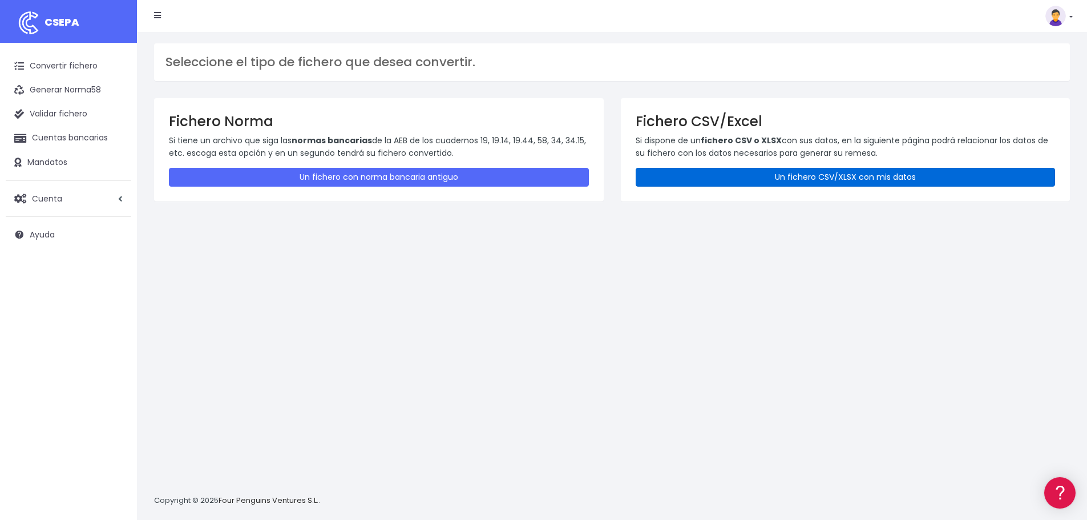
click at [847, 174] on link "Un fichero CSV/XLSX con mis datos" at bounding box center [846, 177] width 420 height 19
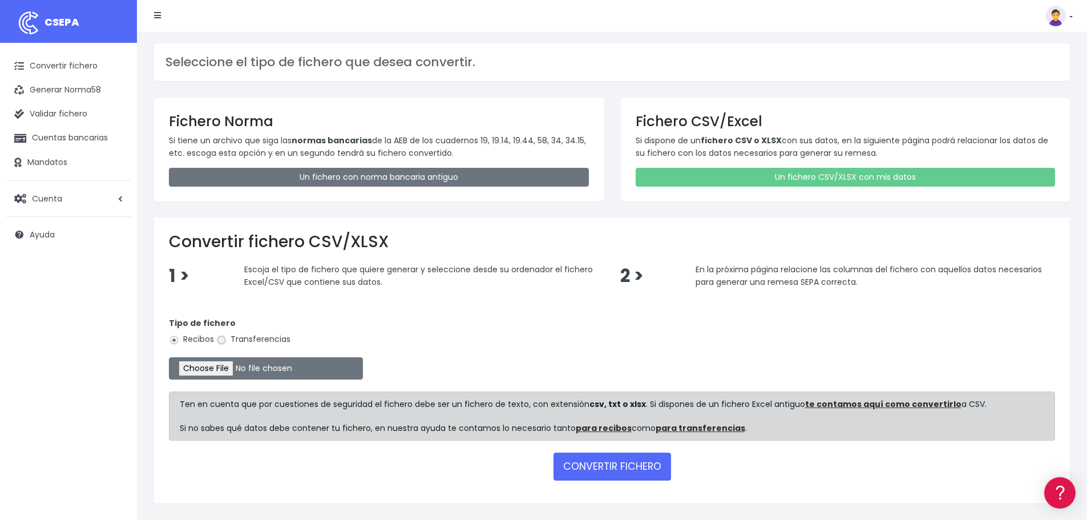
click at [224, 339] on input "Transferencias" at bounding box center [221, 340] width 10 height 10
radio input "true"
click at [221, 367] on input "file" at bounding box center [266, 368] width 194 height 22
type input "C:\fakepath\0577 Transferencias varias MURIMAR 3.csv"
click at [629, 462] on button "CONVERTIR FICHERO" at bounding box center [613, 466] width 118 height 27
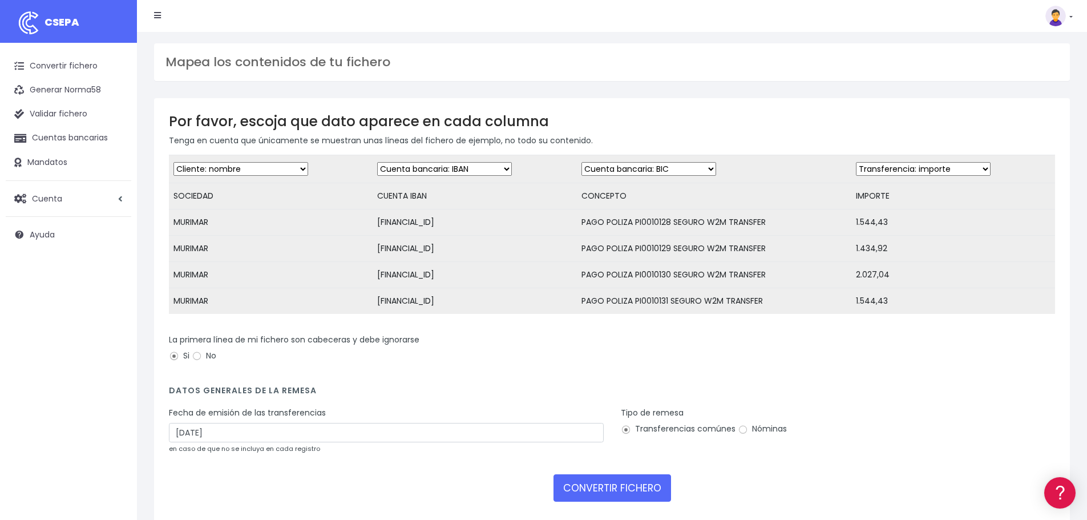
click at [637, 169] on select "Desechar campo Cliente: nombre Cliente: DNI Cliente: Email Cliente: referencia …" at bounding box center [649, 169] width 135 height 14
select select "description"
click at [582, 162] on select "Desechar campo Cliente: nombre Cliente: DNI Cliente: Email Cliente: referencia …" at bounding box center [649, 169] width 135 height 14
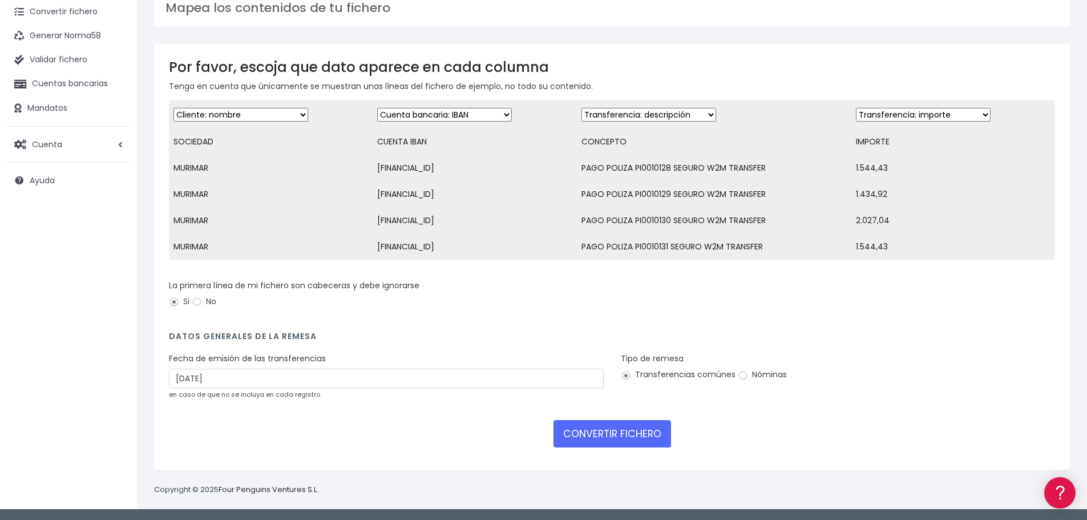
scroll to position [63, 0]
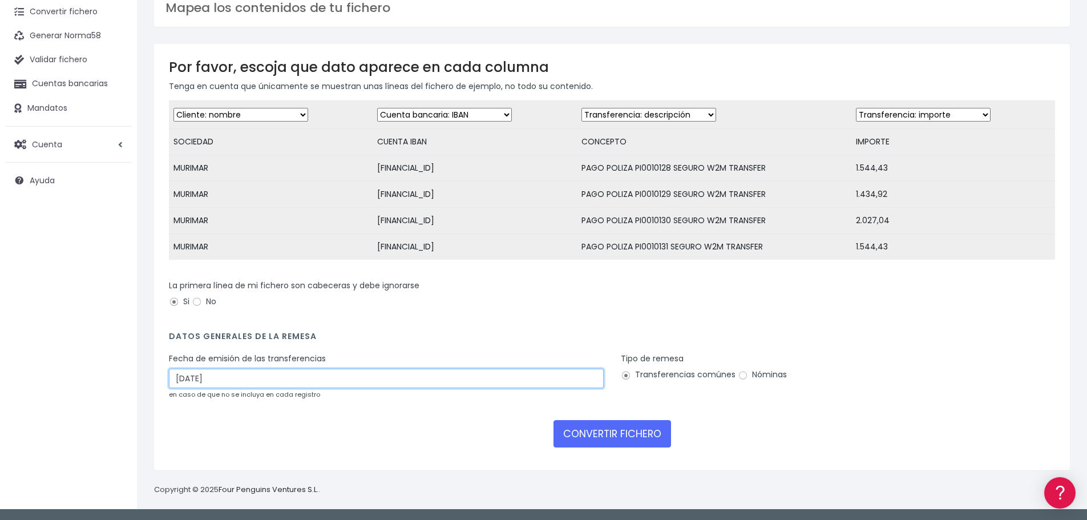
click at [310, 382] on input "[DATE]" at bounding box center [386, 378] width 435 height 19
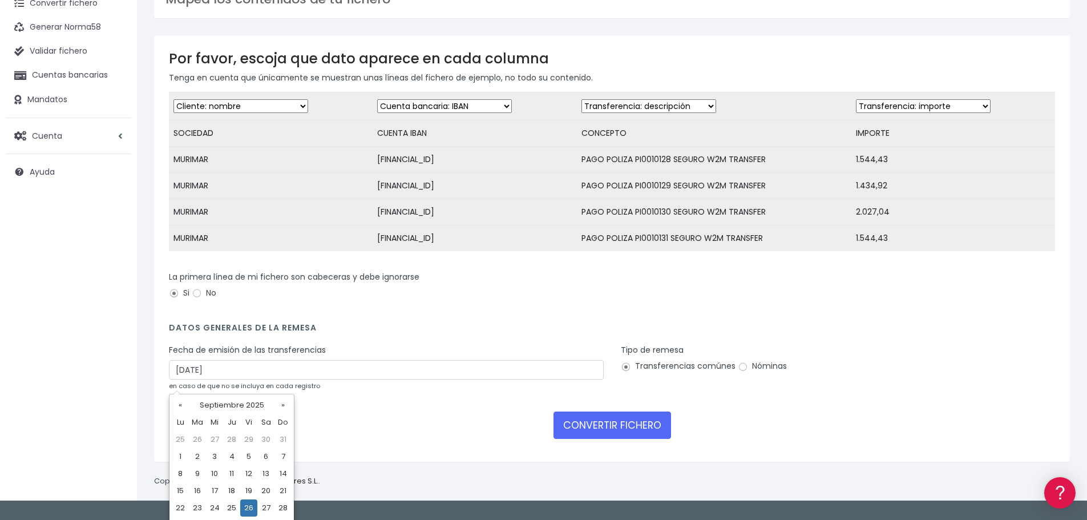
click at [208, 508] on td "24" at bounding box center [214, 507] width 17 height 17
type input "[DATE]"
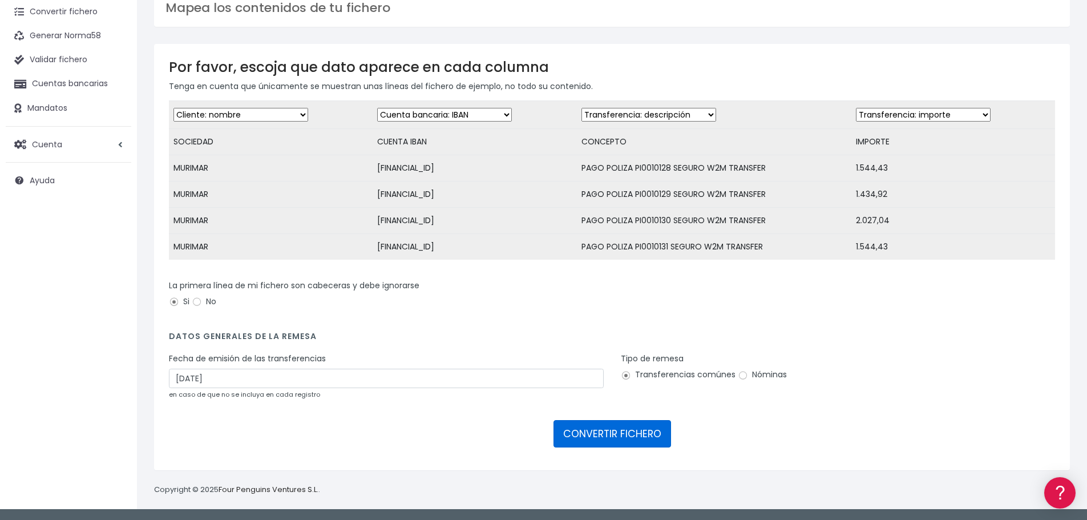
drag, startPoint x: 604, startPoint y: 433, endPoint x: 415, endPoint y: 435, distance: 188.9
click at [604, 434] on button "CONVERTIR FICHERO" at bounding box center [613, 433] width 118 height 27
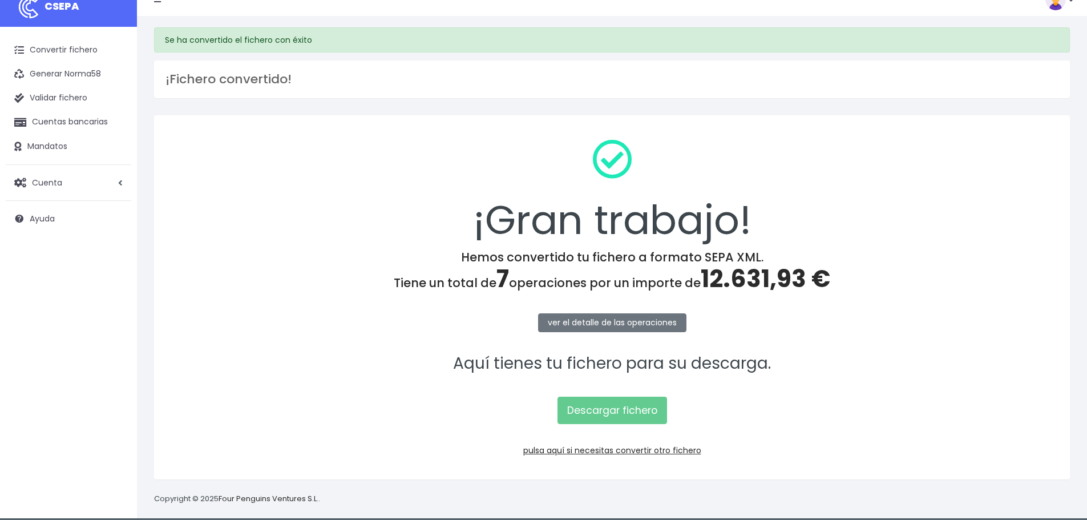
scroll to position [25, 0]
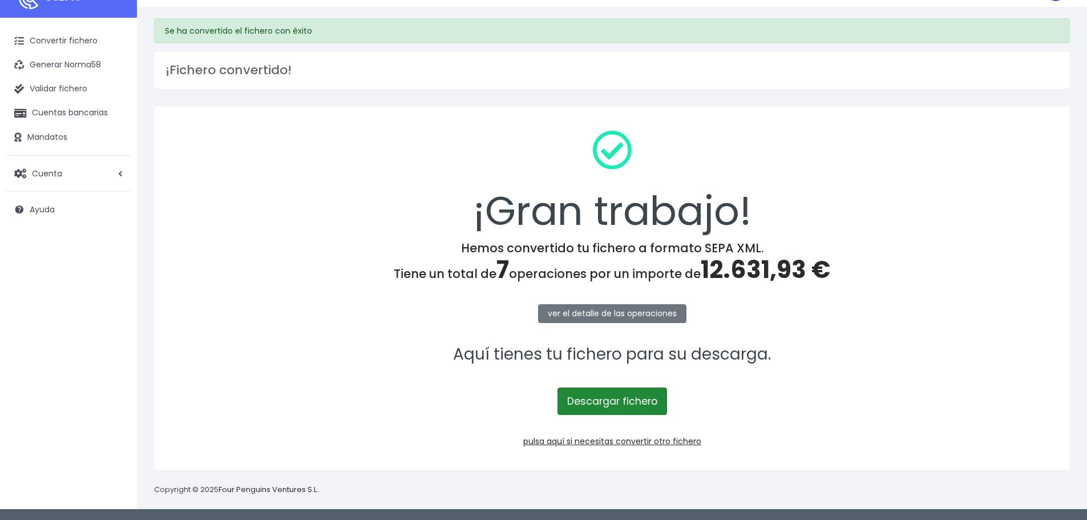
click at [610, 403] on link "Descargar fichero" at bounding box center [613, 400] width 110 height 27
click at [612, 389] on link "Descargar fichero" at bounding box center [613, 400] width 110 height 27
